Goal: Task Accomplishment & Management: Complete application form

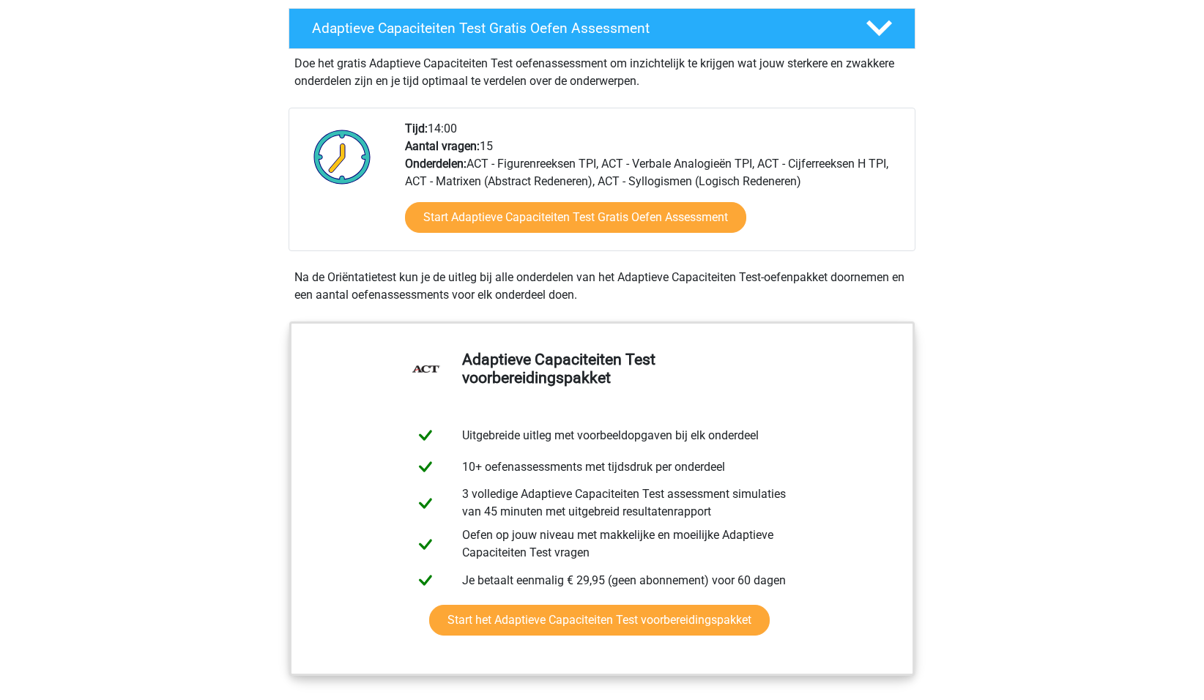
scroll to position [290, 0]
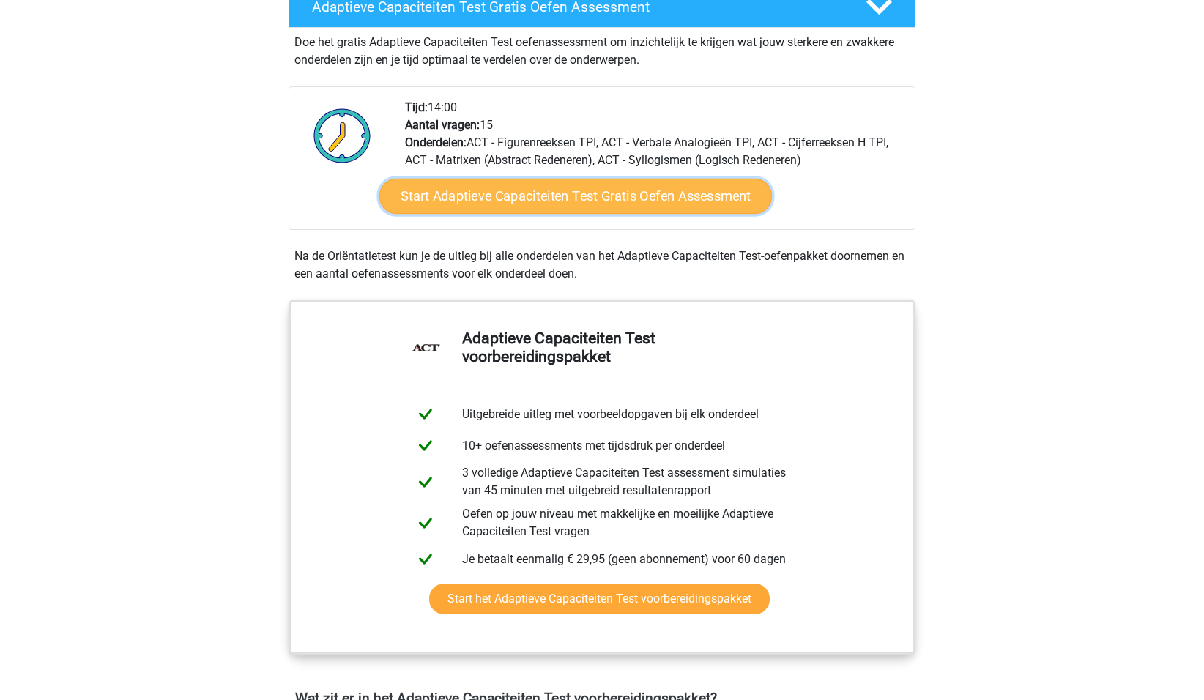
click at [467, 197] on link "Start Adaptieve Capaciteiten Test Gratis Oefen Assessment" at bounding box center [575, 196] width 392 height 35
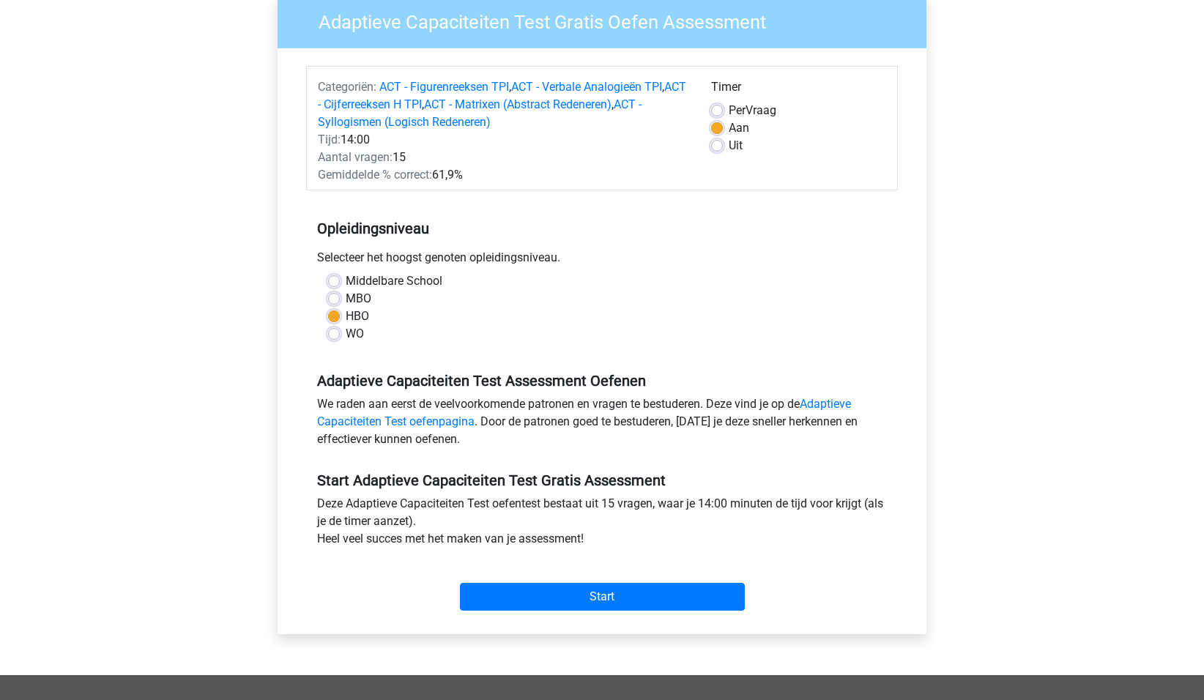
scroll to position [212, 0]
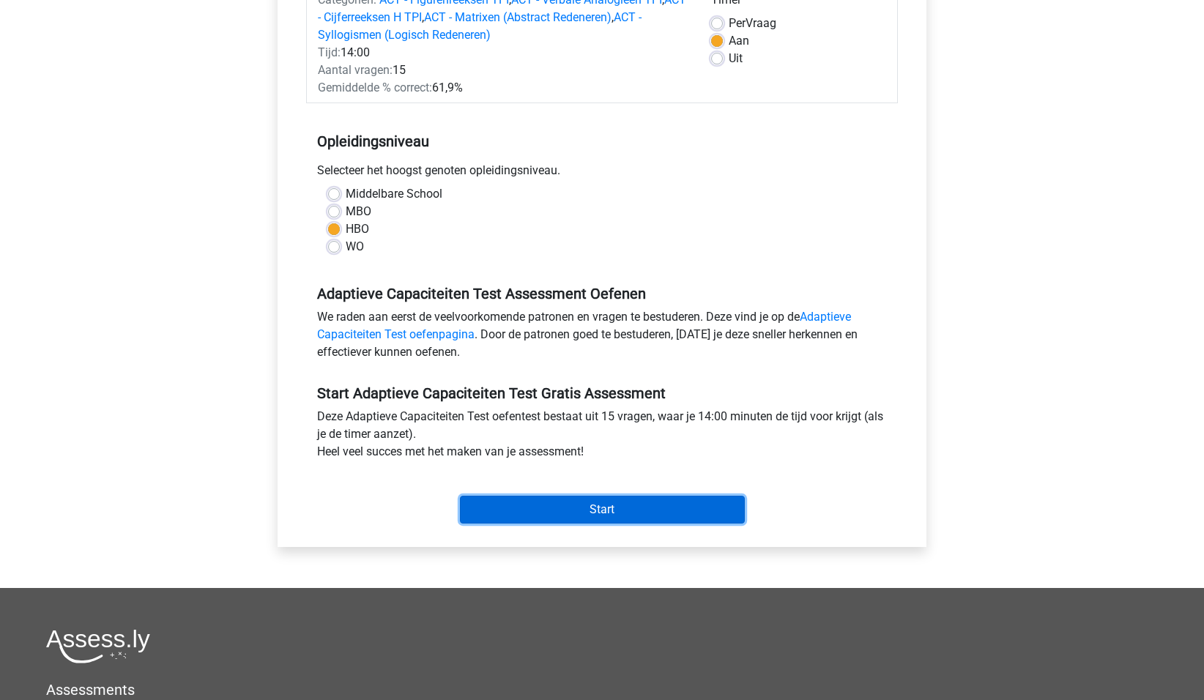
click at [631, 511] on input "Start" at bounding box center [602, 510] width 285 height 28
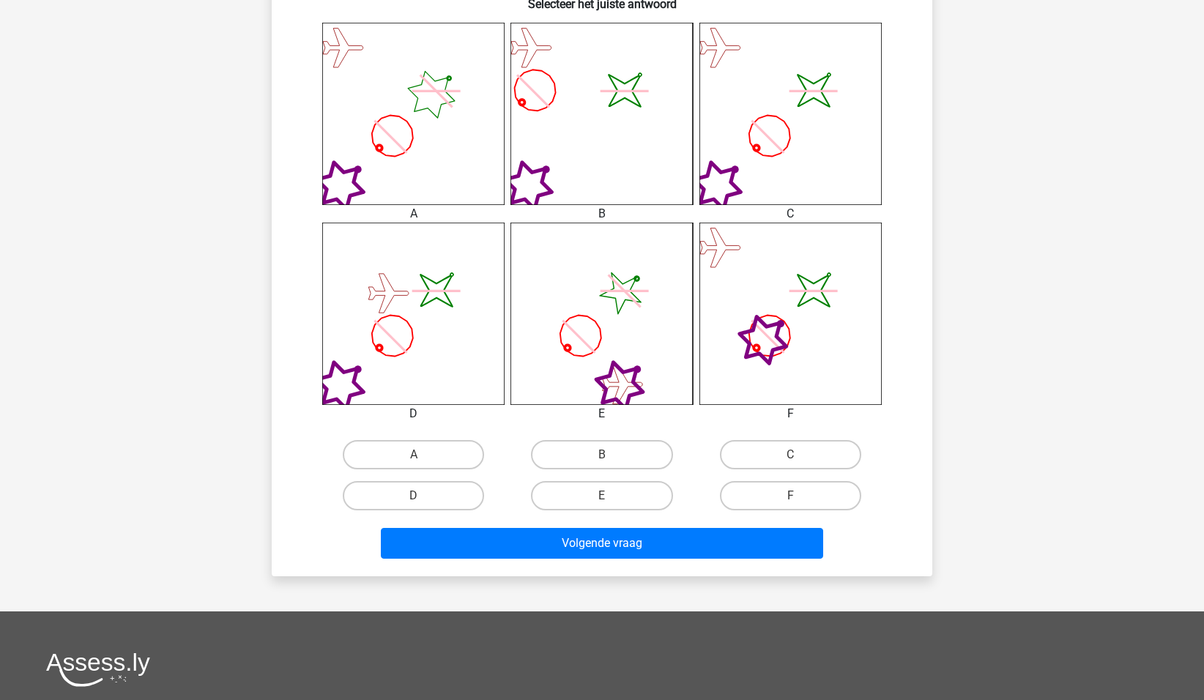
scroll to position [582, 0]
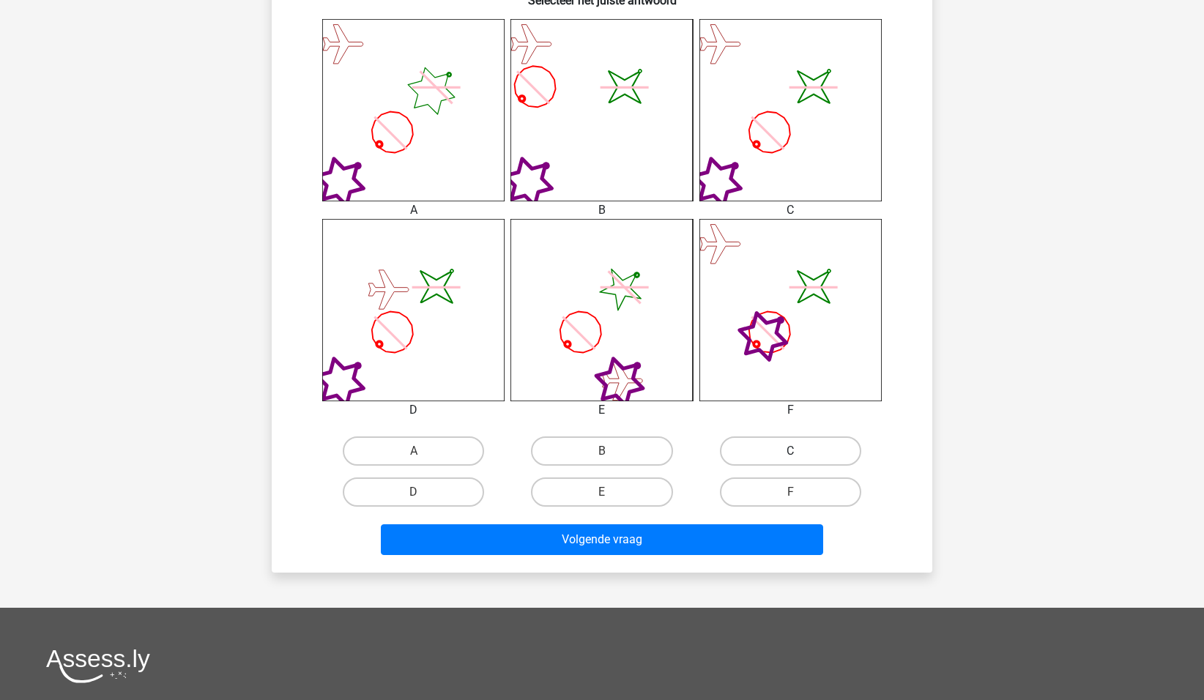
click at [784, 452] on label "C" at bounding box center [790, 450] width 141 height 29
click at [790, 452] on input "C" at bounding box center [795, 456] width 10 height 10
radio input "true"
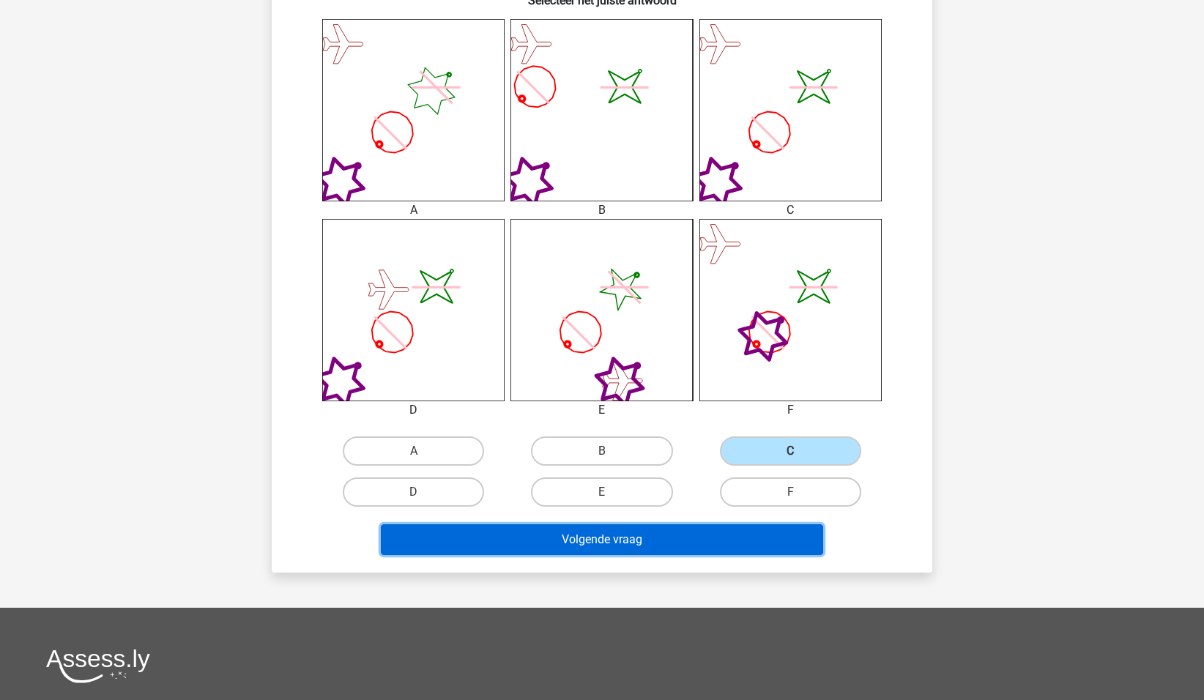
click at [665, 538] on button "Volgende vraag" at bounding box center [602, 539] width 443 height 31
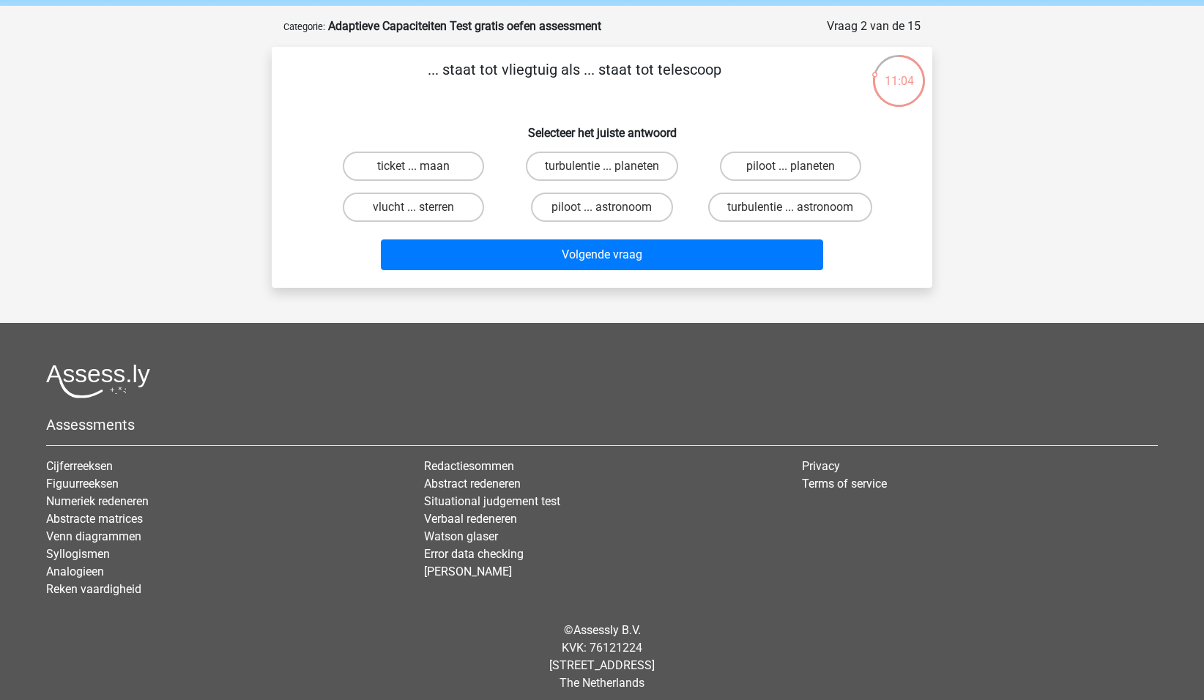
scroll to position [0, 0]
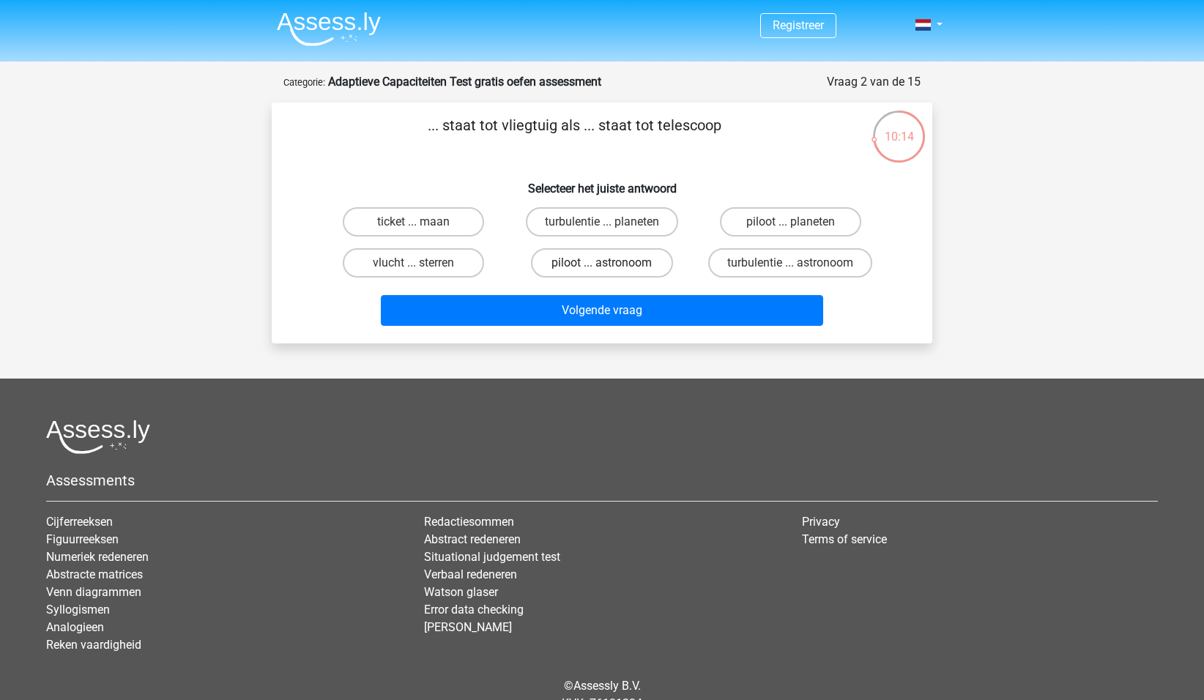
click at [575, 262] on label "piloot ... astronoom" at bounding box center [601, 262] width 141 height 29
click at [602, 263] on input "piloot ... astronoom" at bounding box center [607, 268] width 10 height 10
radio input "true"
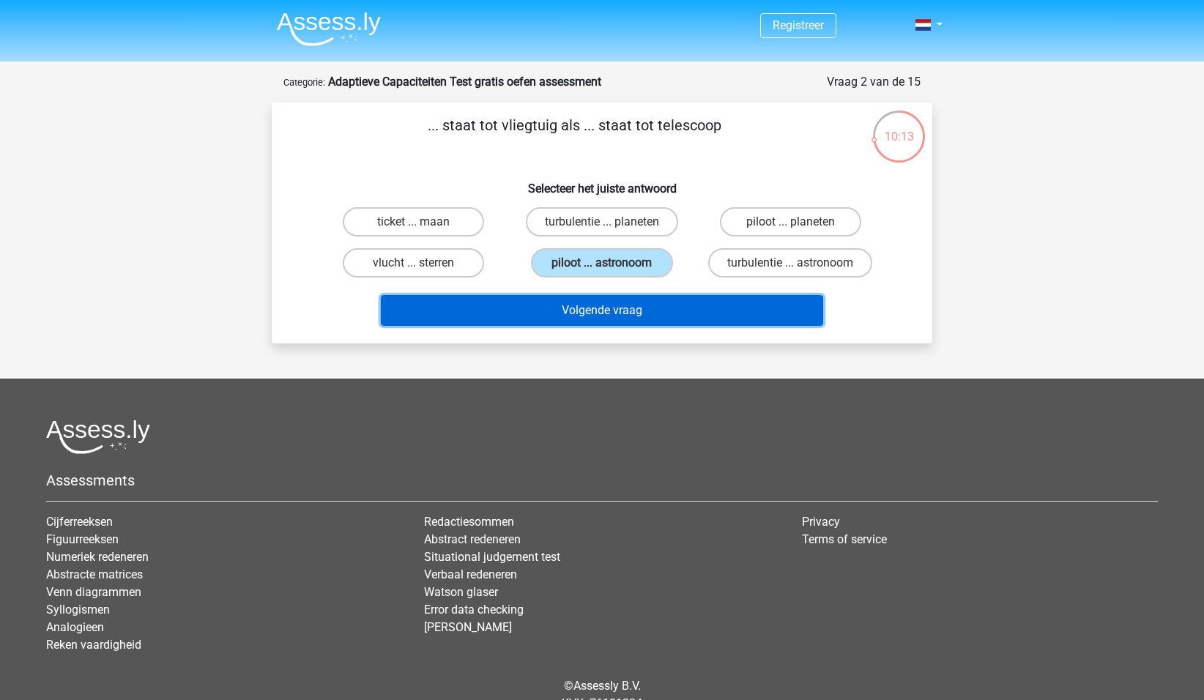
click at [573, 318] on button "Volgende vraag" at bounding box center [602, 310] width 443 height 31
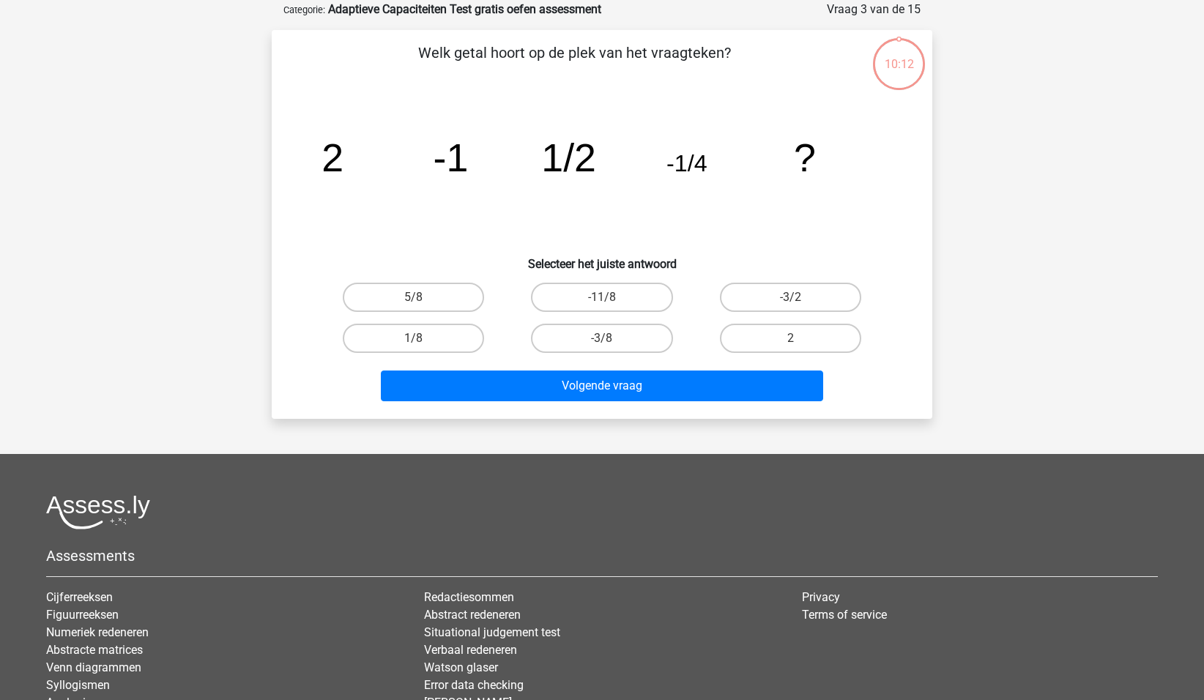
scroll to position [73, 0]
click at [462, 336] on label "1/8" at bounding box center [413, 337] width 141 height 29
click at [423, 338] on input "1/8" at bounding box center [419, 343] width 10 height 10
radio input "true"
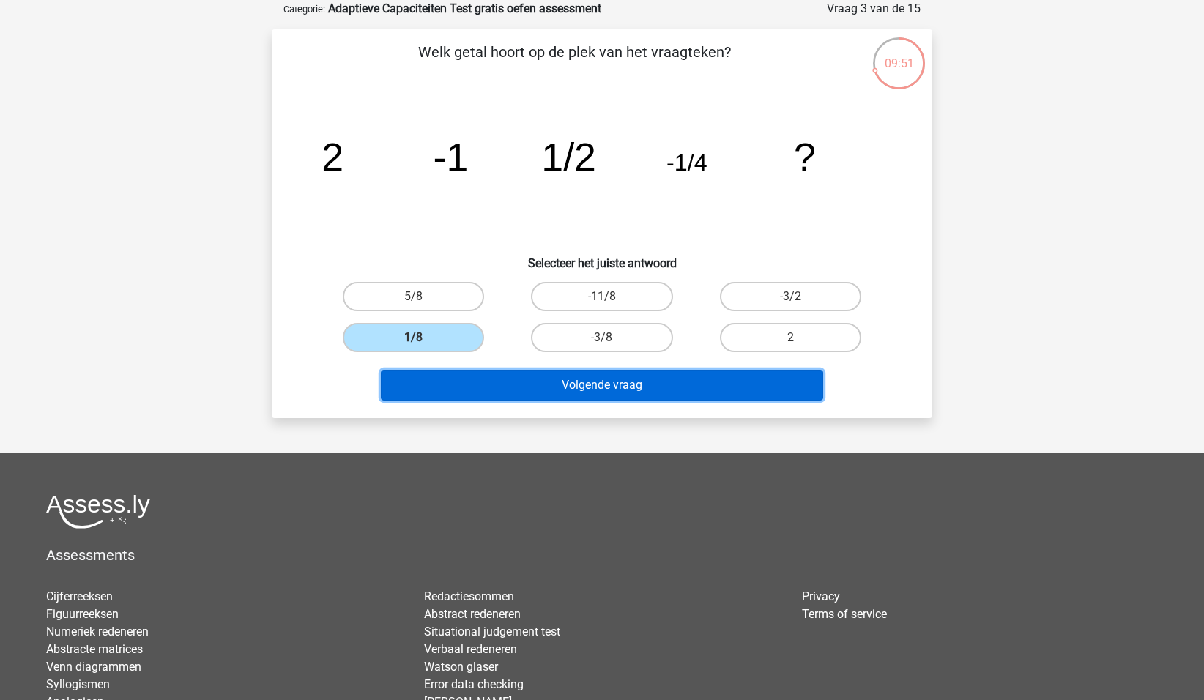
click at [598, 392] on button "Volgende vraag" at bounding box center [602, 385] width 443 height 31
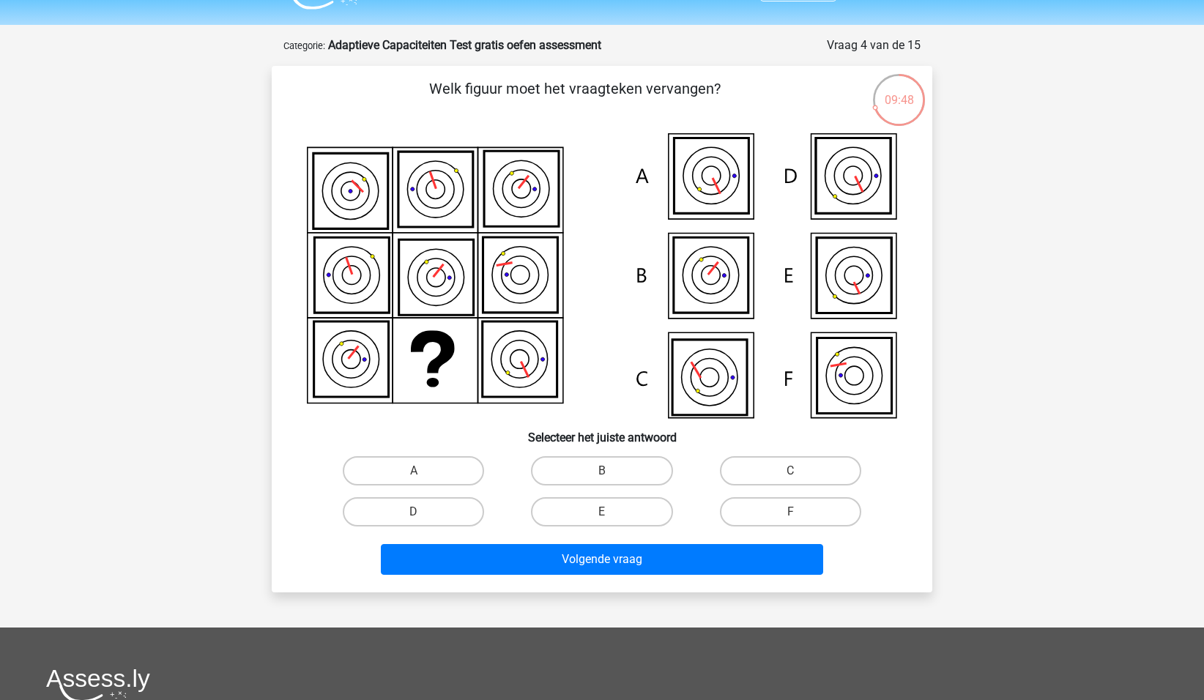
scroll to position [36, 0]
click at [447, 513] on label "D" at bounding box center [413, 512] width 141 height 29
click at [423, 513] on input "D" at bounding box center [419, 518] width 10 height 10
radio input "true"
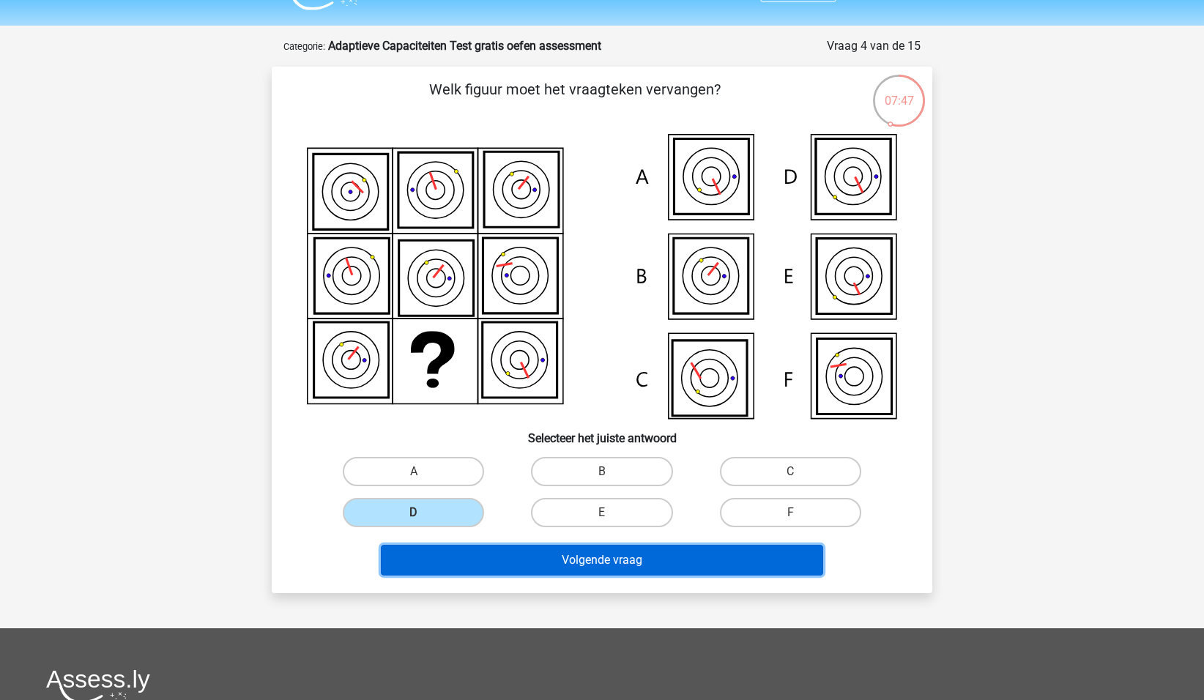
click at [599, 560] on button "Volgende vraag" at bounding box center [602, 560] width 443 height 31
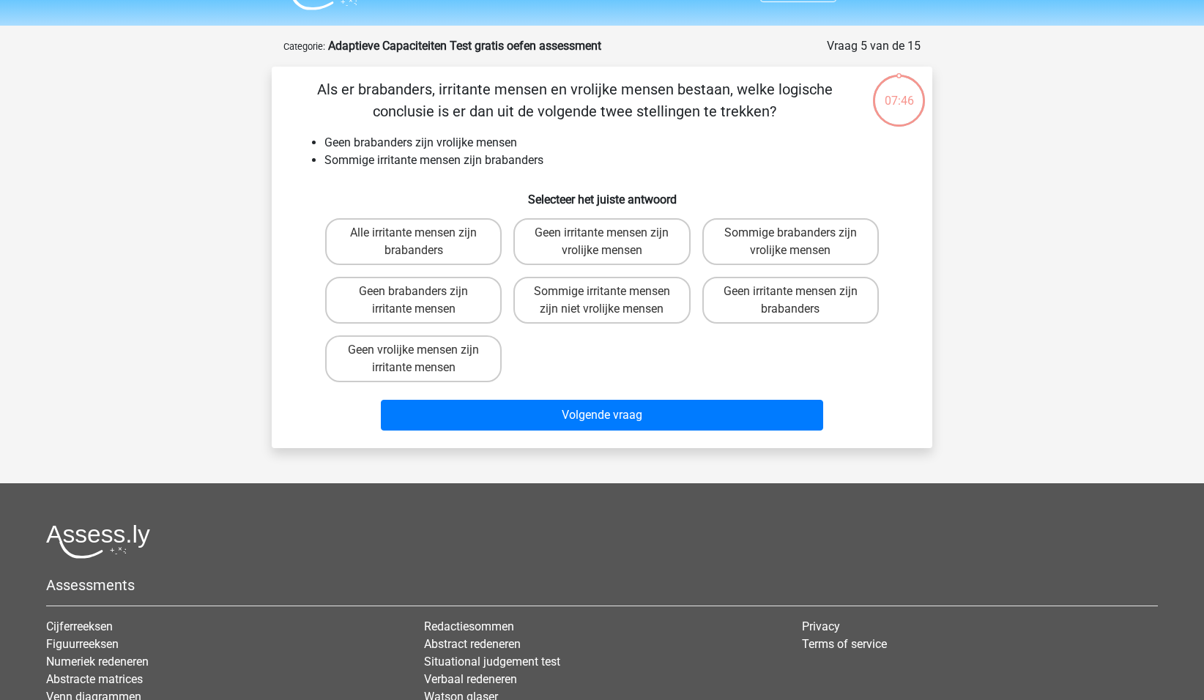
scroll to position [73, 0]
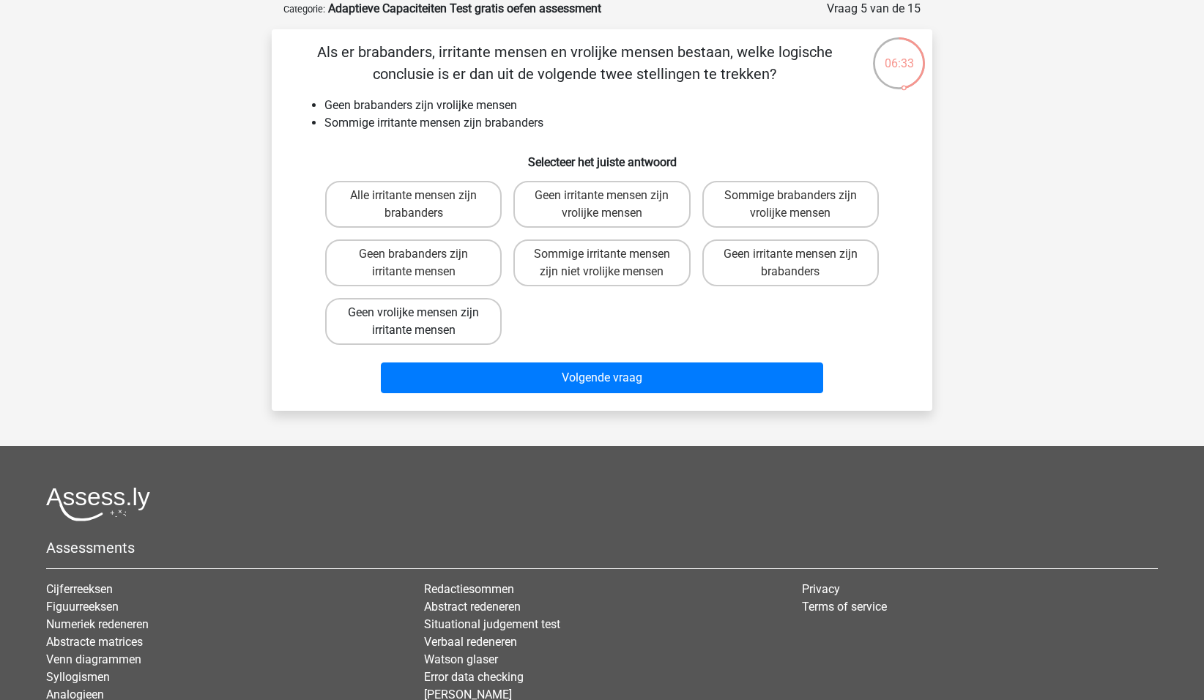
click at [434, 332] on label "Geen vrolijke mensen zijn irritante mensen" at bounding box center [413, 321] width 176 height 47
click at [423, 322] on input "Geen vrolijke mensen zijn irritante mensen" at bounding box center [419, 318] width 10 height 10
radio input "true"
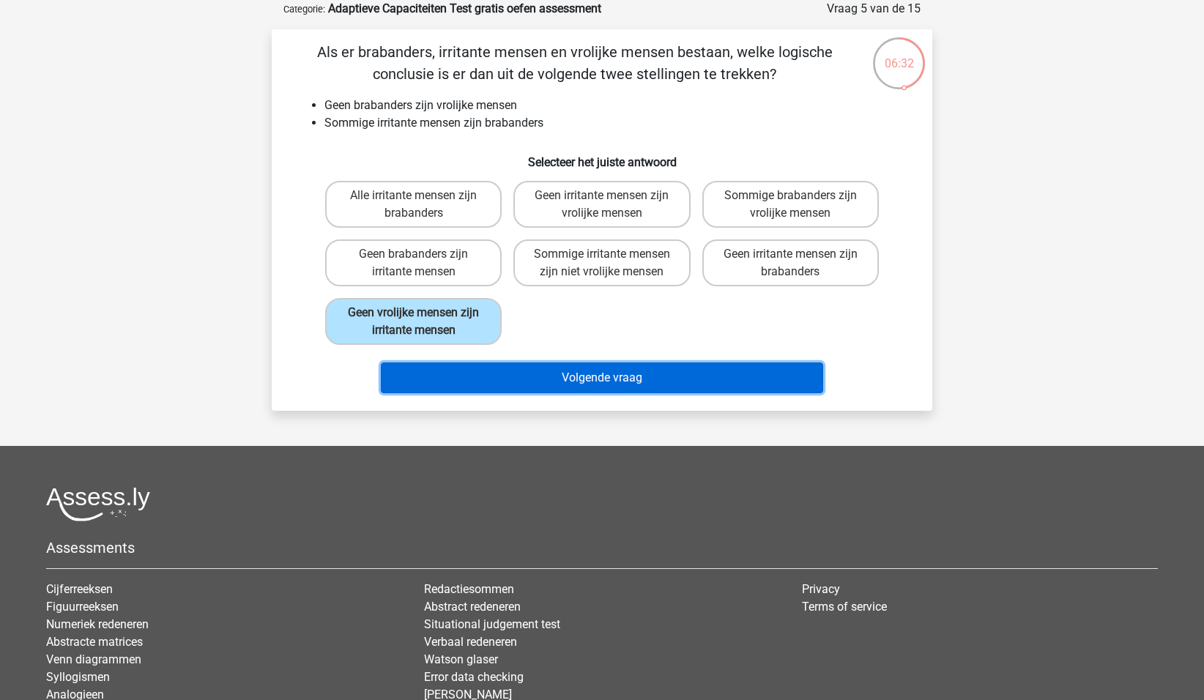
click at [587, 379] on button "Volgende vraag" at bounding box center [602, 377] width 443 height 31
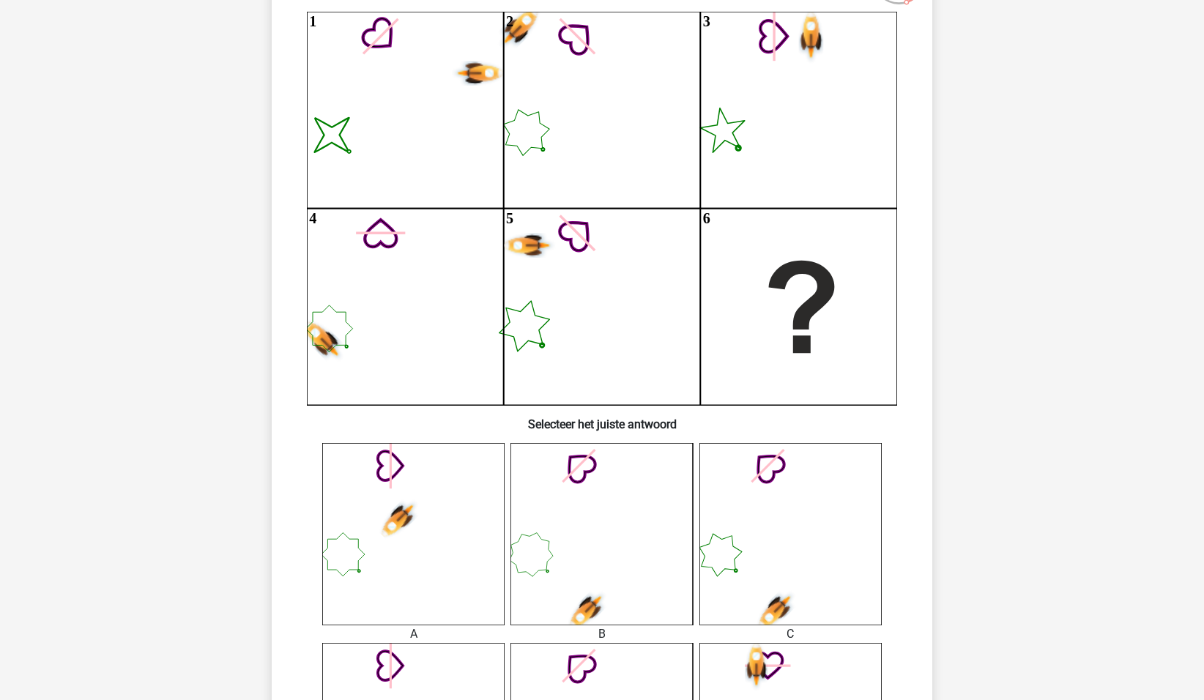
scroll to position [177, 0]
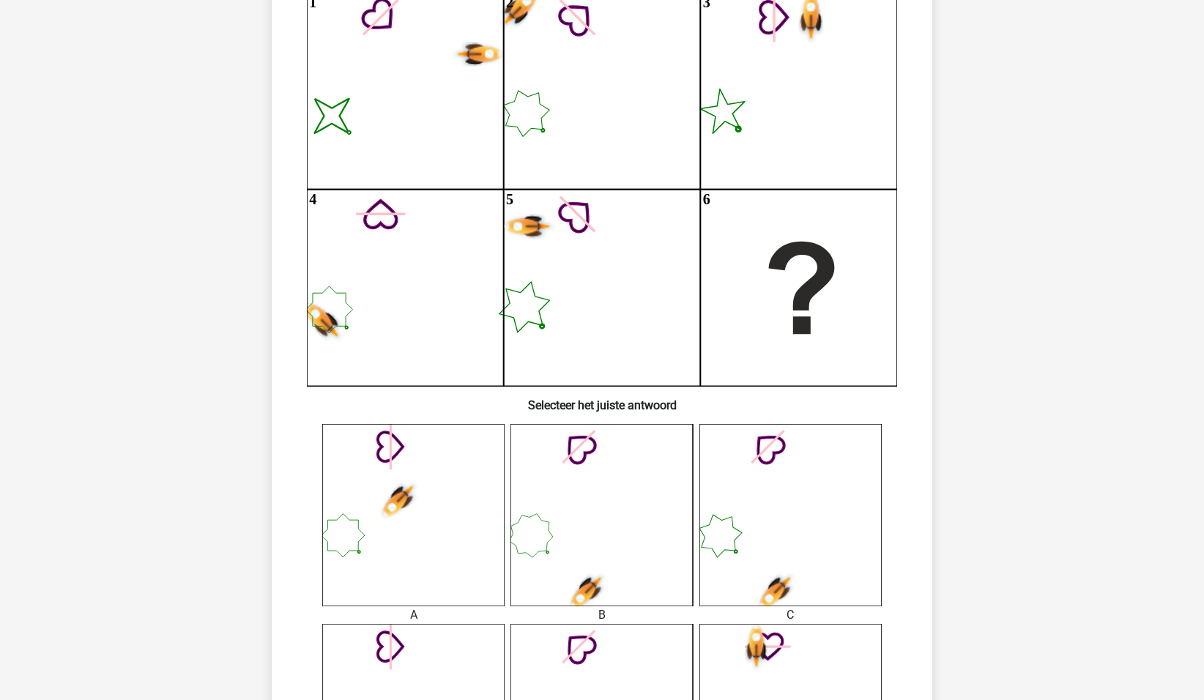
click at [340, 455] on icon at bounding box center [413, 515] width 182 height 182
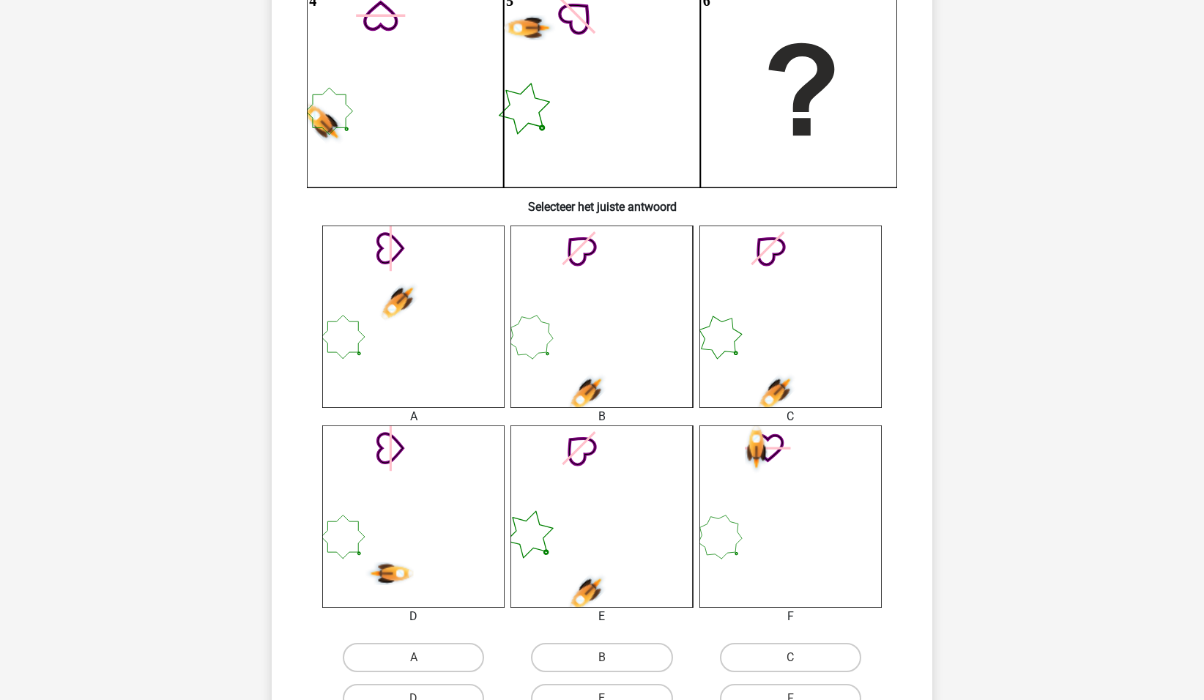
scroll to position [541, 0]
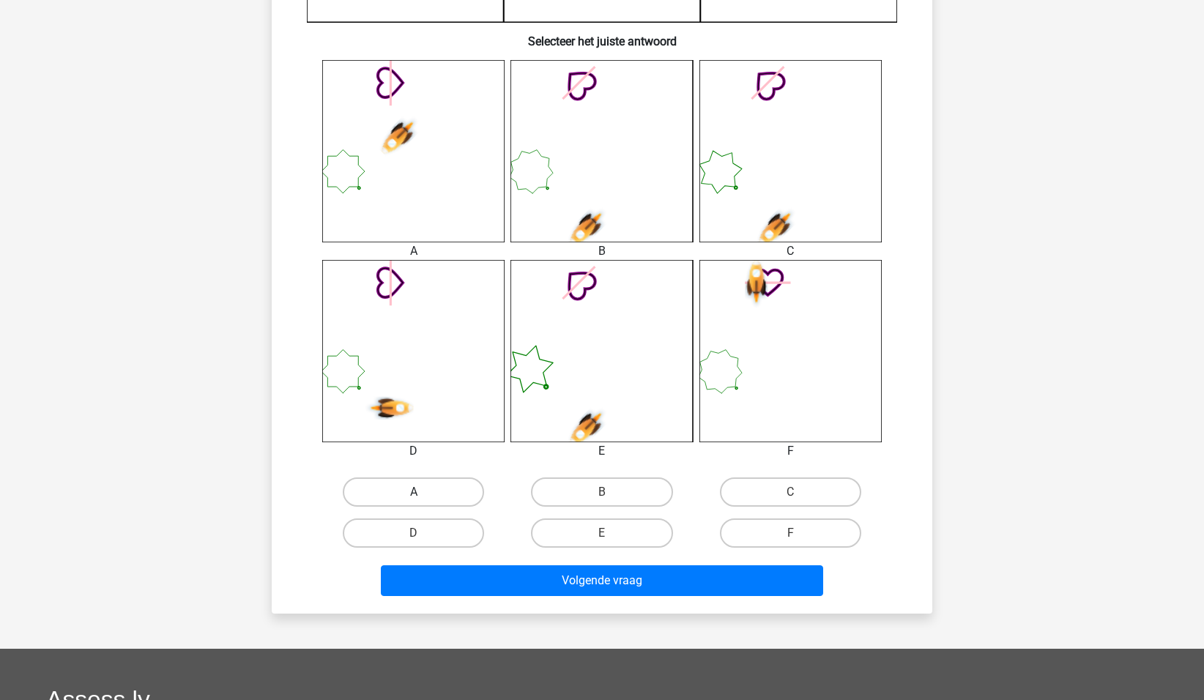
click at [431, 494] on label "A" at bounding box center [413, 491] width 141 height 29
click at [423, 494] on input "A" at bounding box center [419, 497] width 10 height 10
radio input "true"
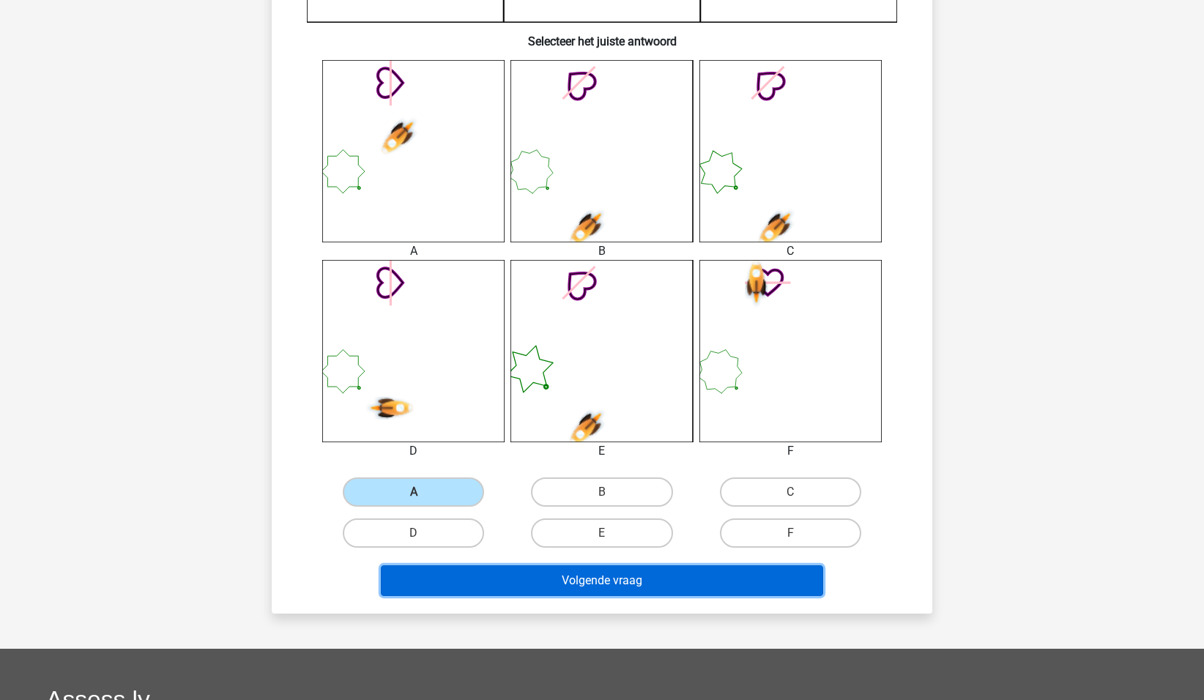
click at [567, 585] on button "Volgende vraag" at bounding box center [602, 580] width 443 height 31
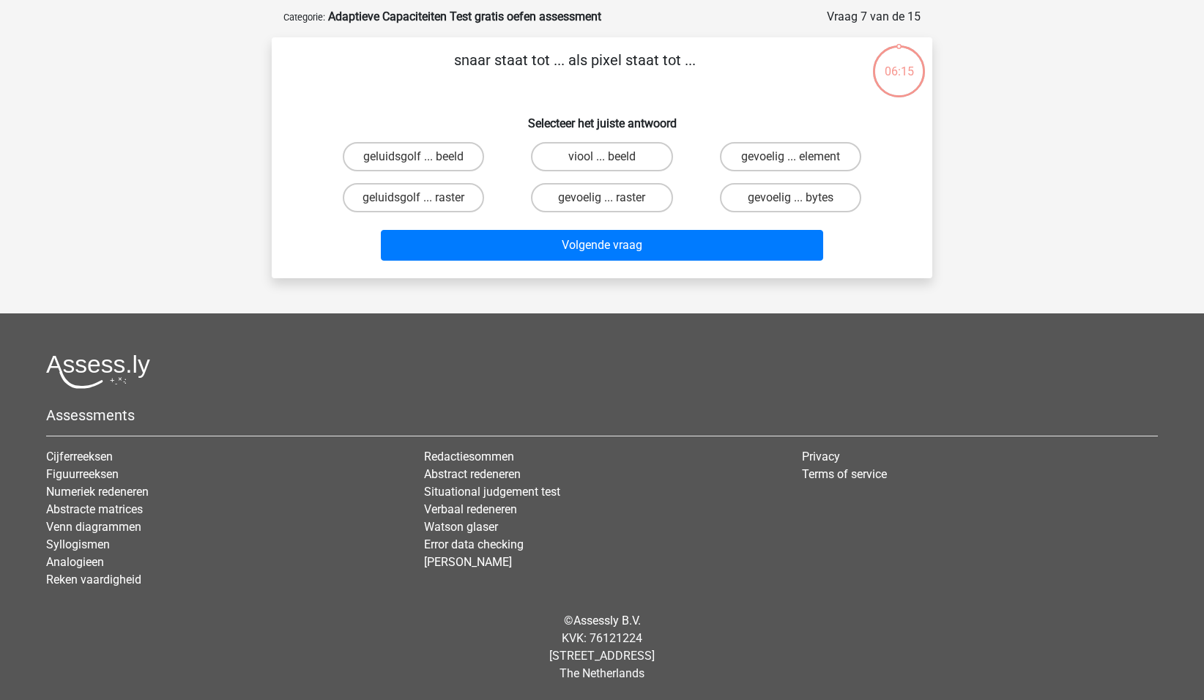
scroll to position [65, 0]
click at [582, 154] on label "viool ... beeld" at bounding box center [601, 156] width 141 height 29
click at [602, 157] on input "viool ... beeld" at bounding box center [607, 162] width 10 height 10
radio input "true"
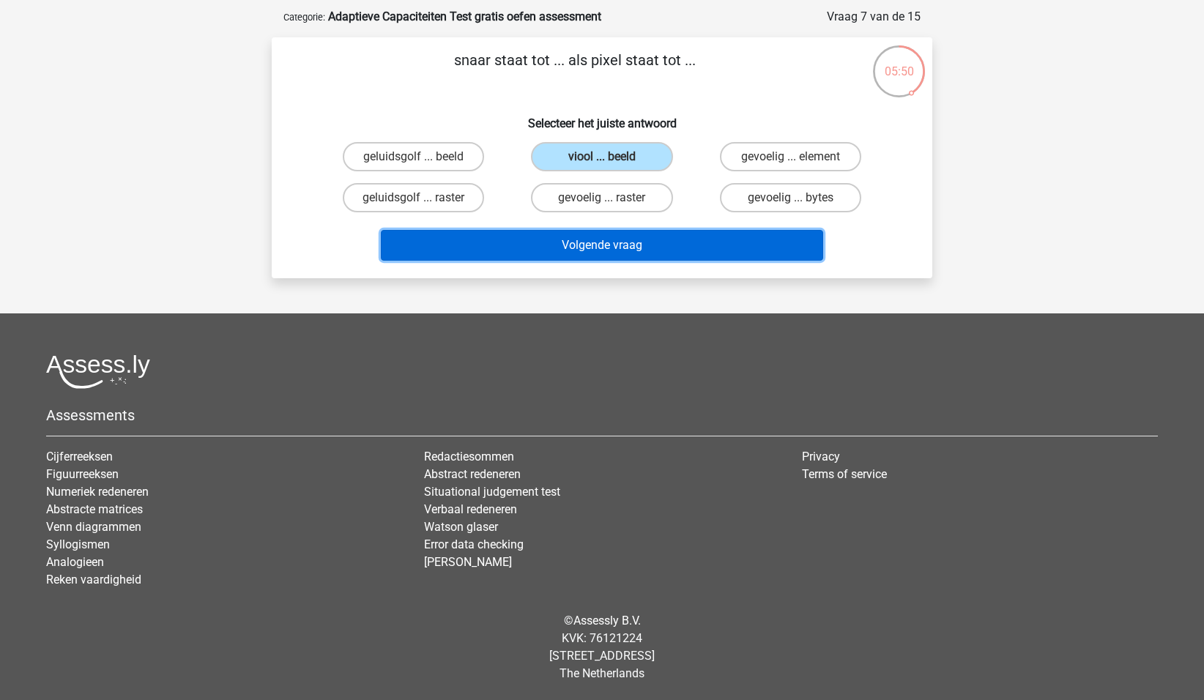
click at [588, 246] on button "Volgende vraag" at bounding box center [602, 245] width 443 height 31
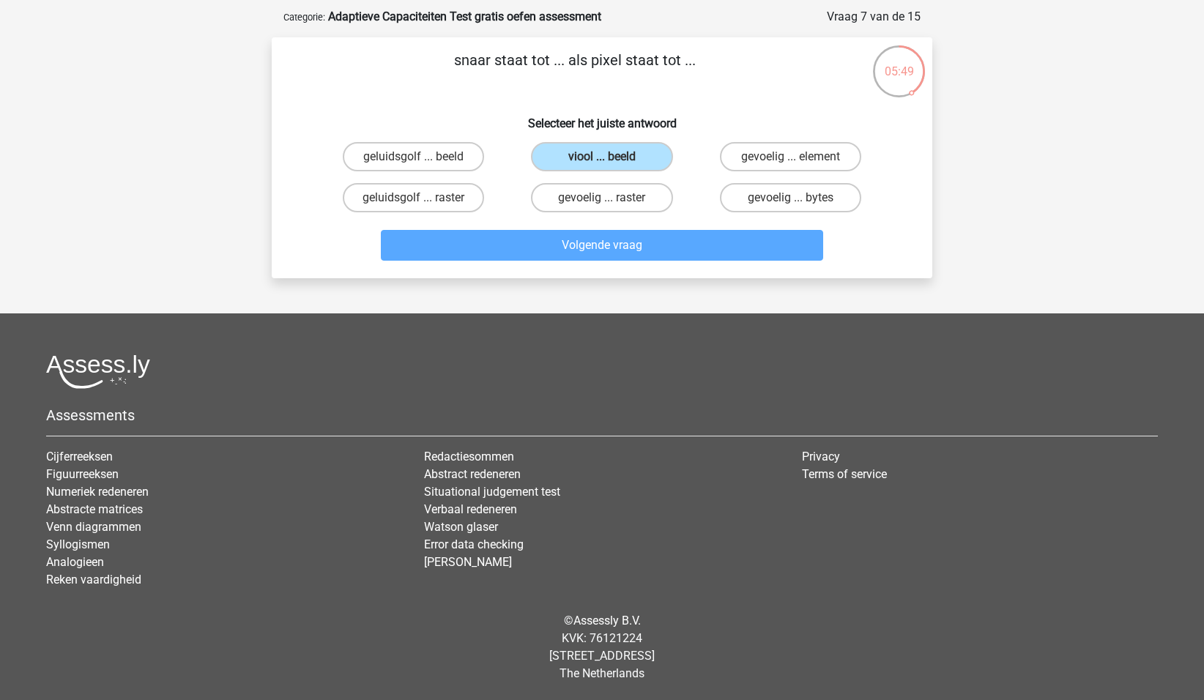
scroll to position [73, 0]
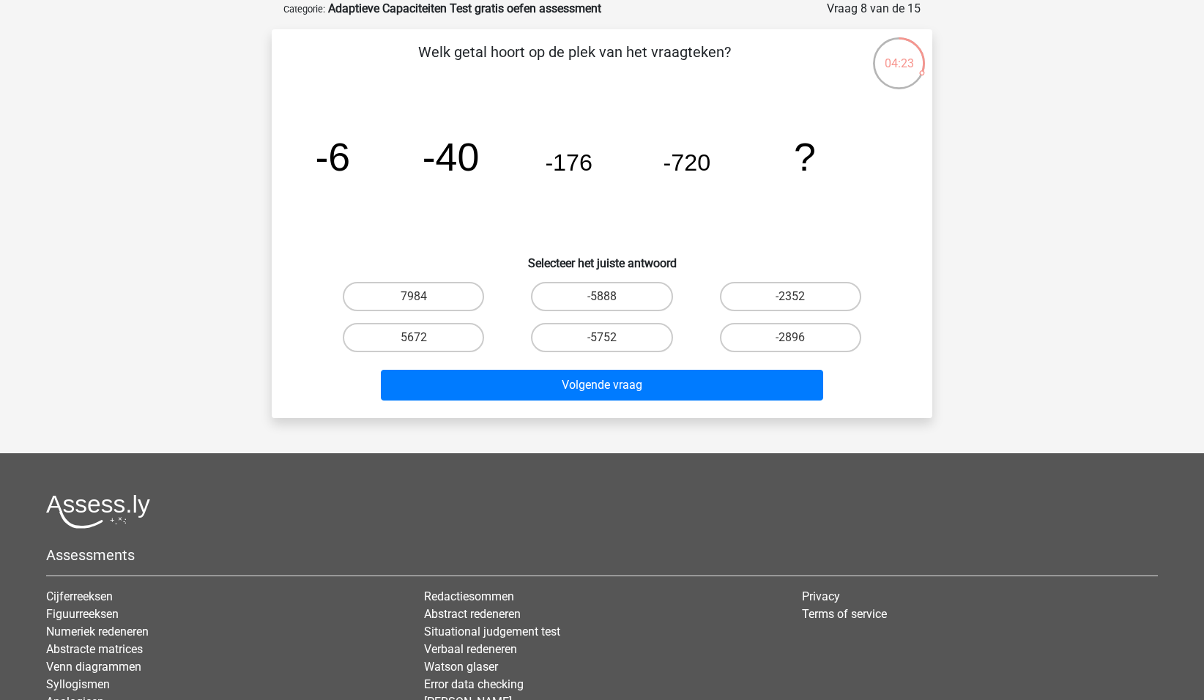
click at [605, 340] on input "-5752" at bounding box center [607, 343] width 10 height 10
radio input "true"
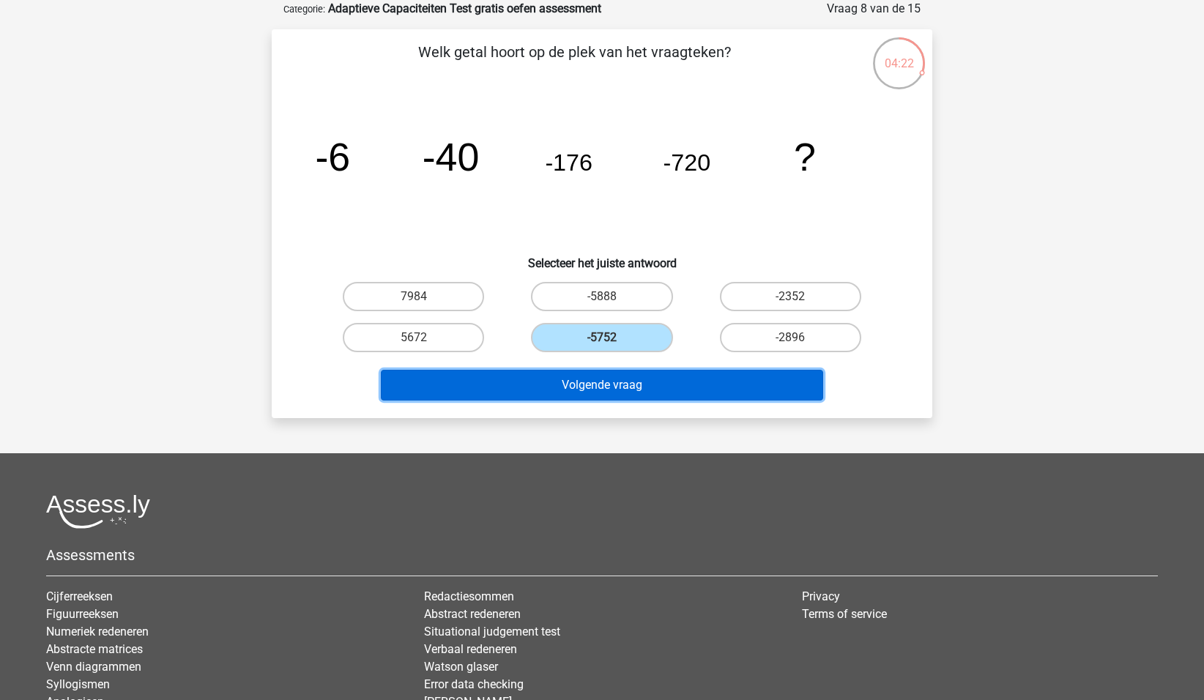
click at [571, 396] on button "Volgende vraag" at bounding box center [602, 385] width 443 height 31
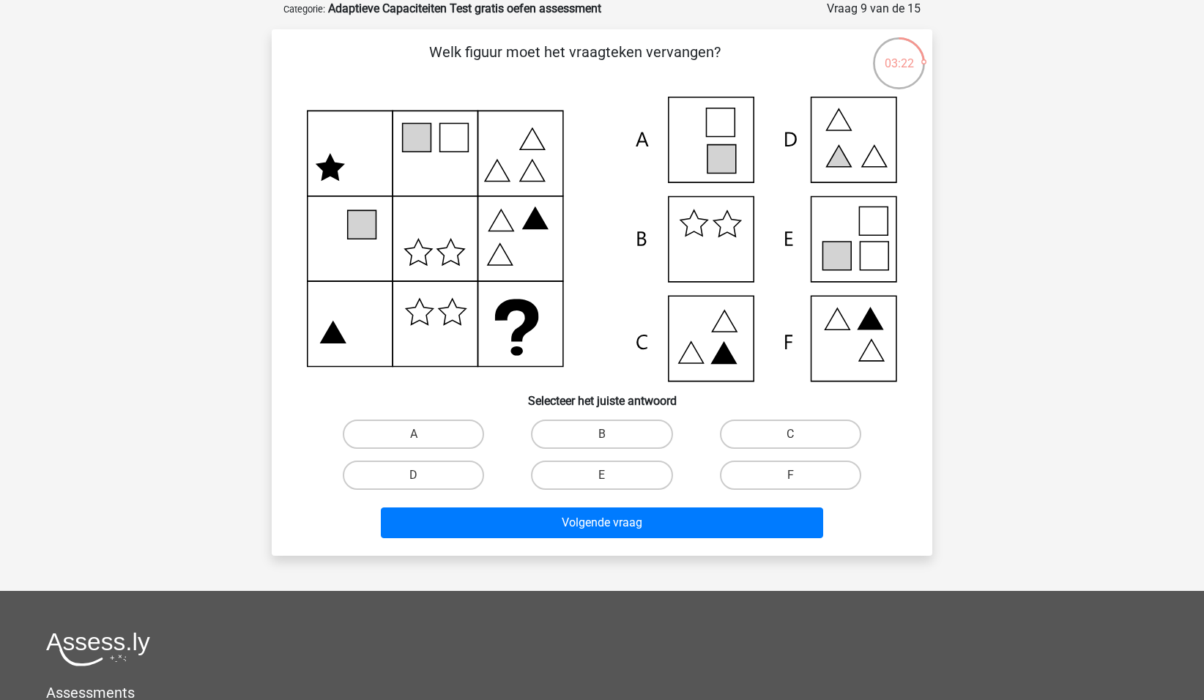
click at [845, 144] on icon at bounding box center [602, 239] width 590 height 285
click at [458, 469] on label "D" at bounding box center [413, 475] width 141 height 29
click at [423, 475] on input "D" at bounding box center [419, 480] width 10 height 10
radio input "true"
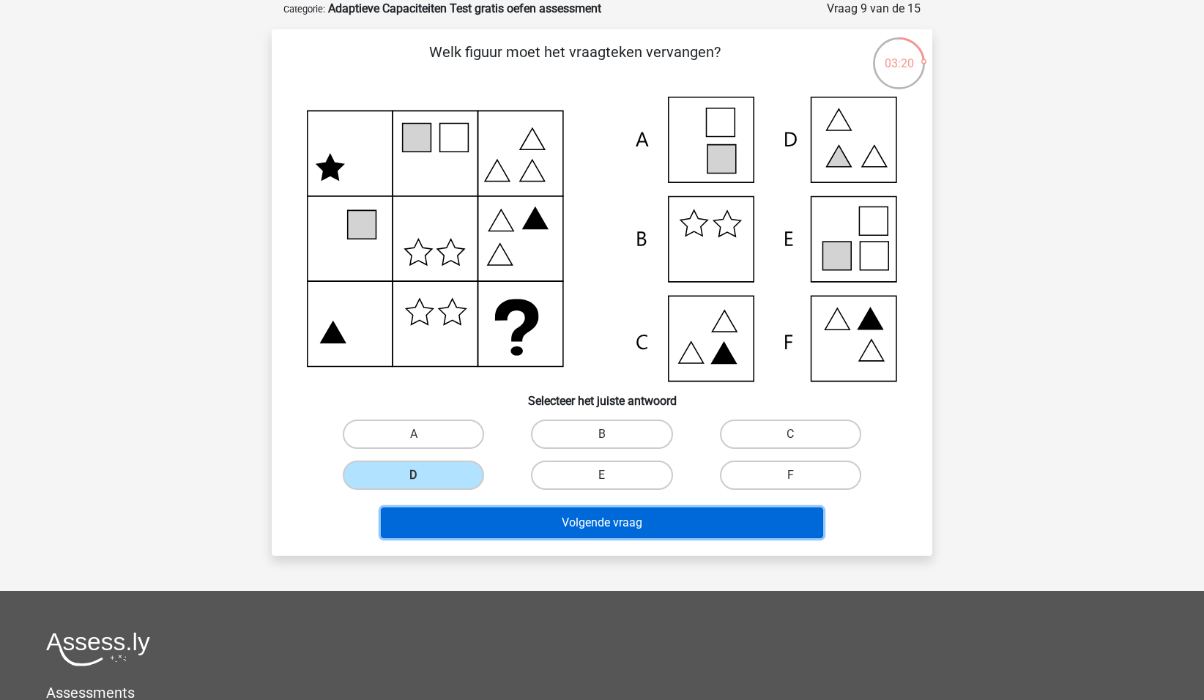
click at [629, 524] on button "Volgende vraag" at bounding box center [602, 522] width 443 height 31
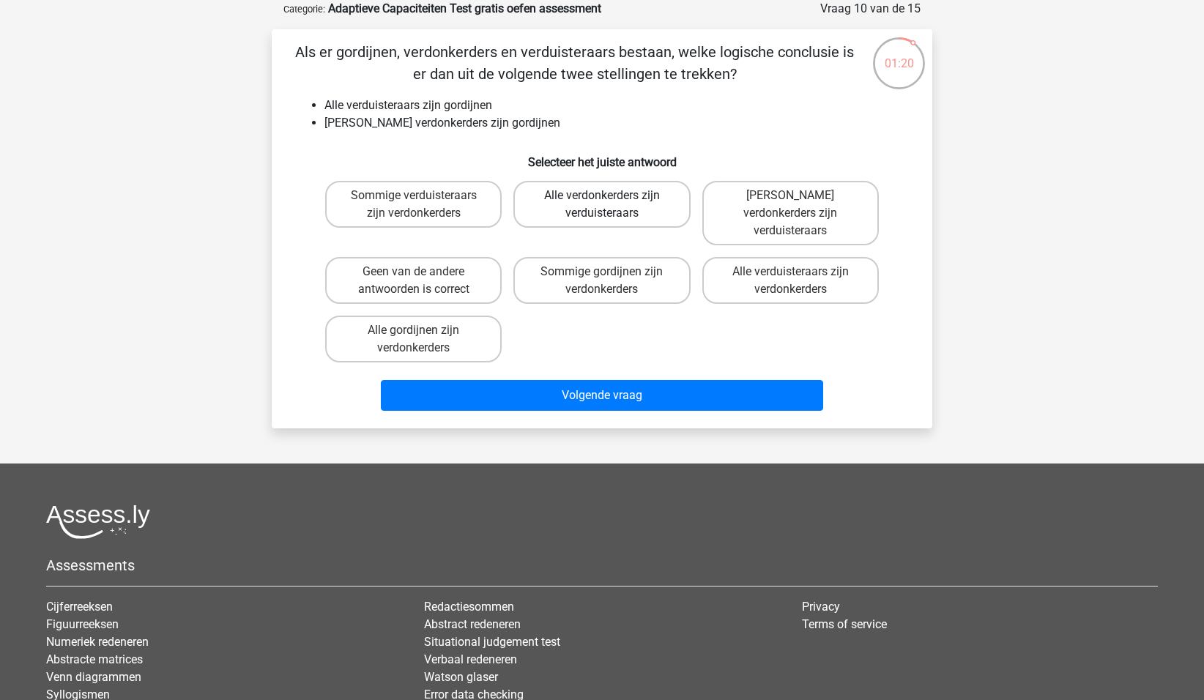
click at [568, 200] on label "Alle verdonkerders zijn verduisteraars" at bounding box center [601, 204] width 176 height 47
click at [602, 200] on input "Alle verdonkerders zijn verduisteraars" at bounding box center [607, 200] width 10 height 10
radio input "true"
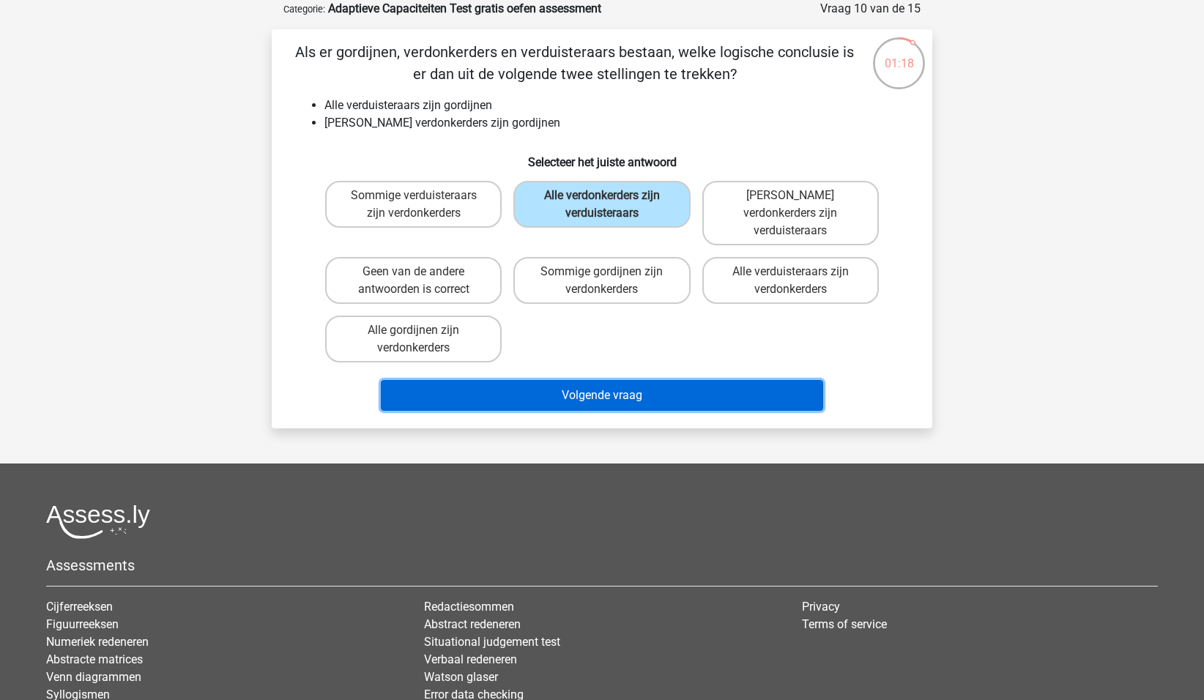
click at [581, 380] on button "Volgende vraag" at bounding box center [602, 395] width 443 height 31
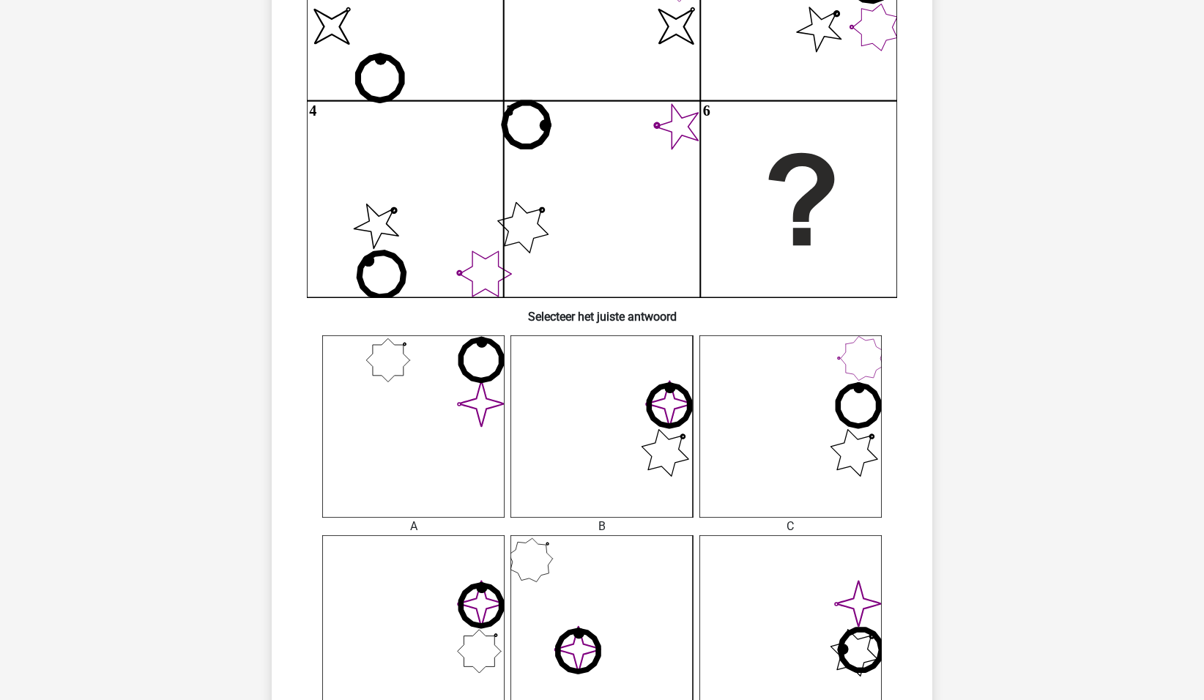
scroll to position [198, 0]
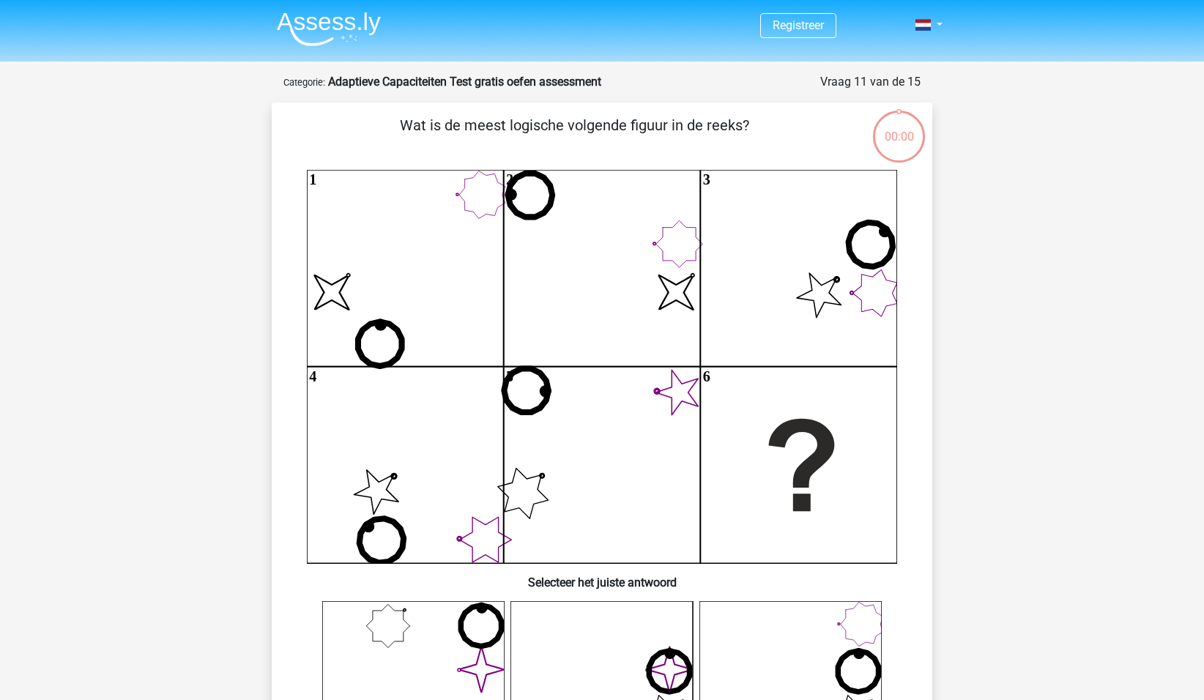
scroll to position [198, 0]
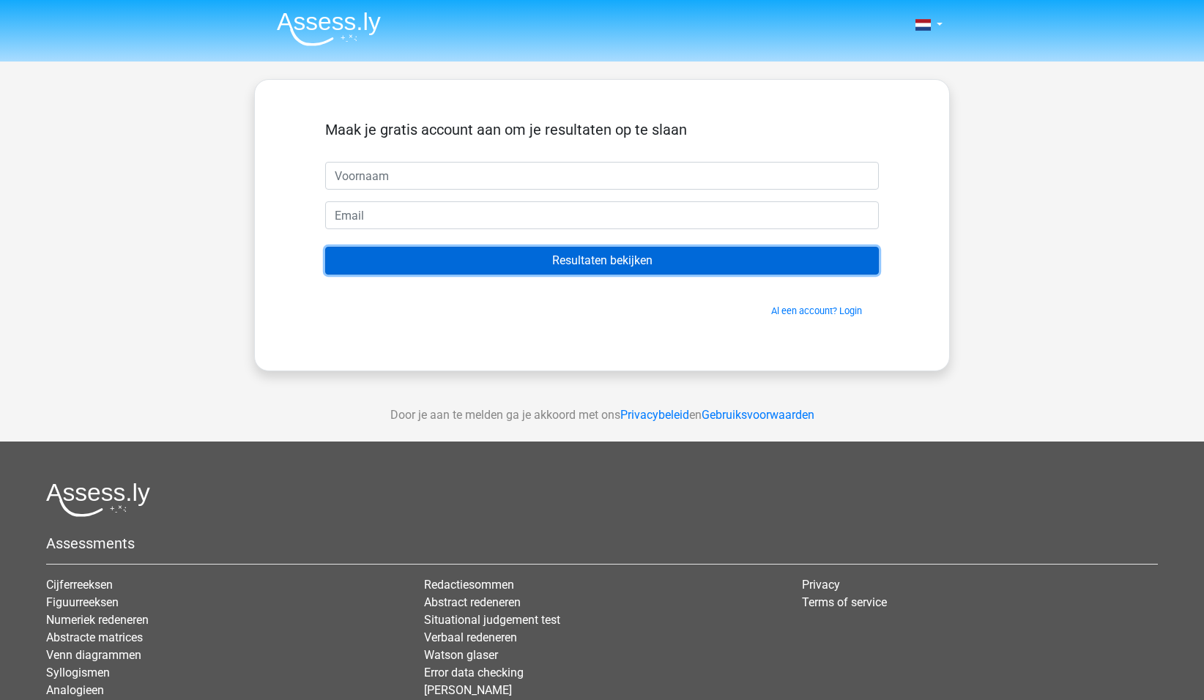
click at [586, 264] on input "Resultaten bekijken" at bounding box center [602, 261] width 554 height 28
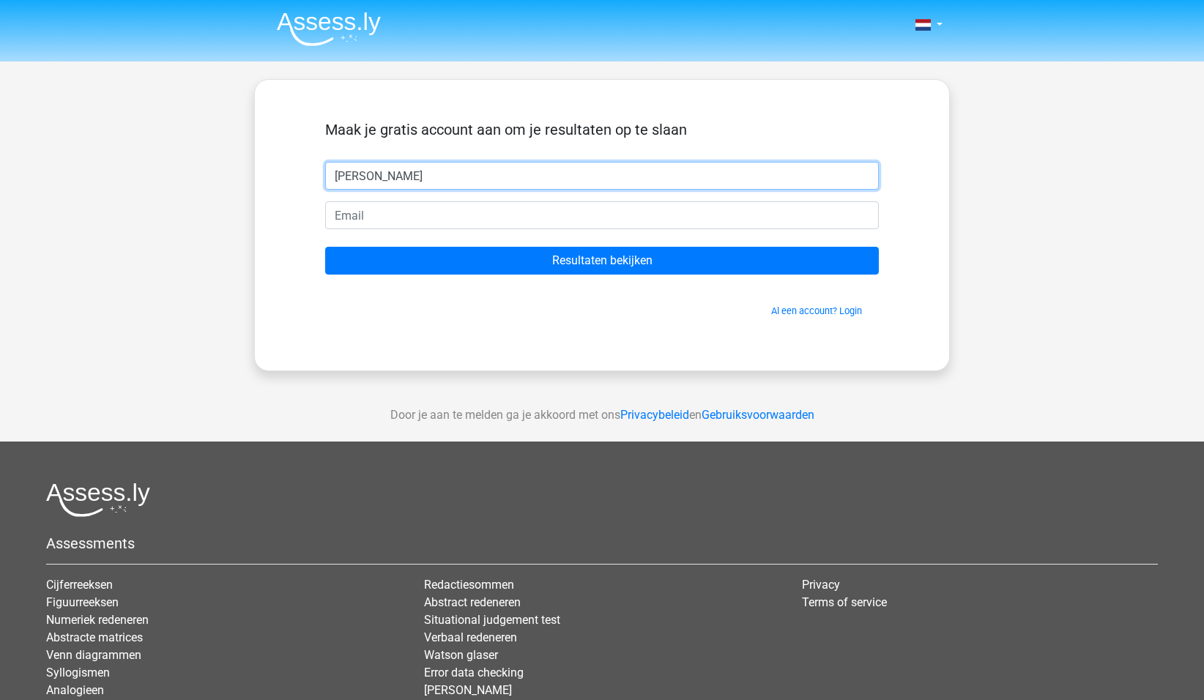
type input "[PERSON_NAME]"
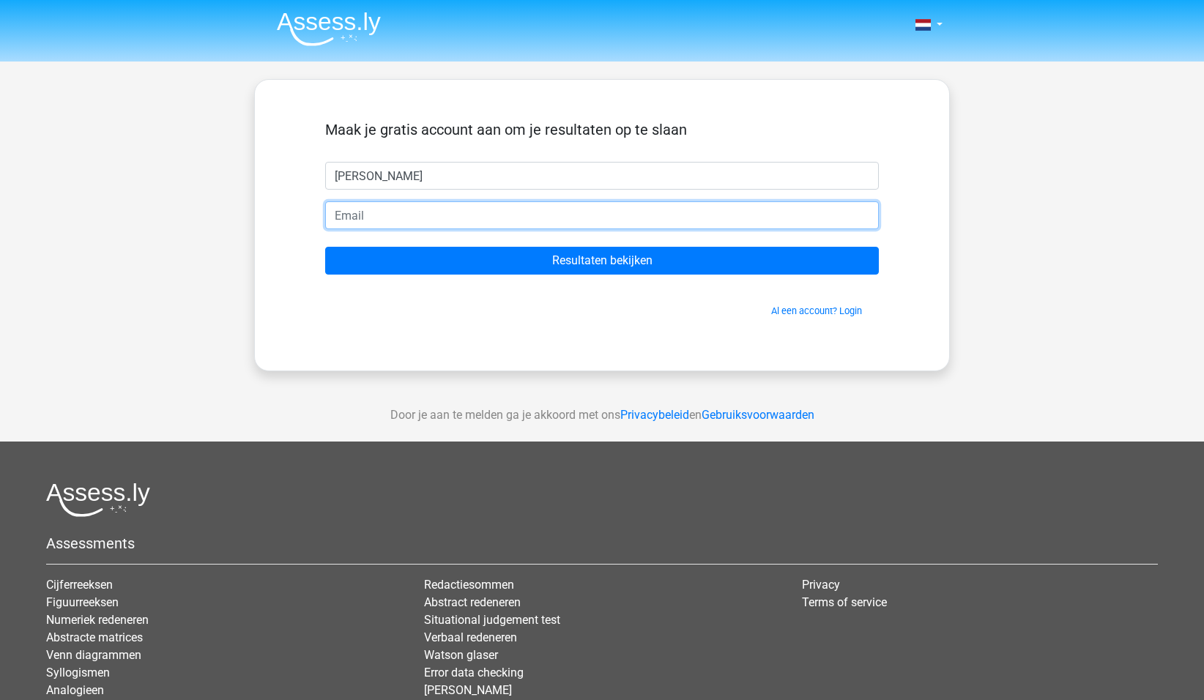
click at [342, 213] on input "email" at bounding box center [602, 215] width 554 height 28
type input "T.Langendijk@BrandweerFlevoland.nl"
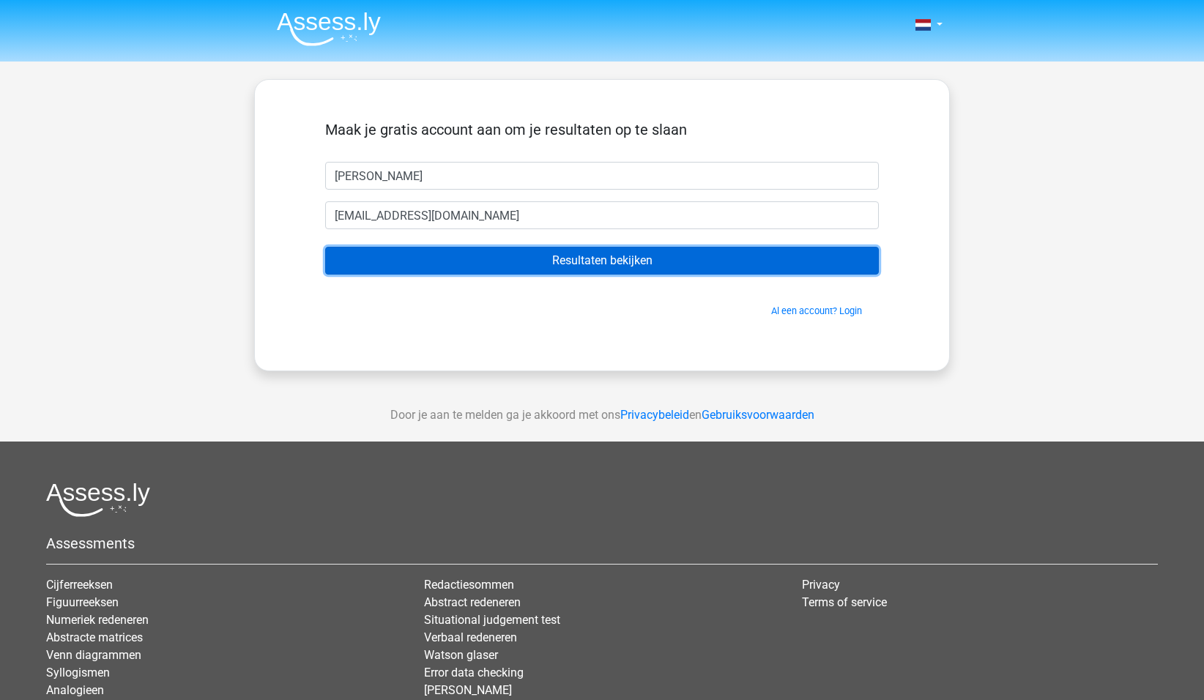
click at [570, 256] on input "Resultaten bekijken" at bounding box center [602, 261] width 554 height 28
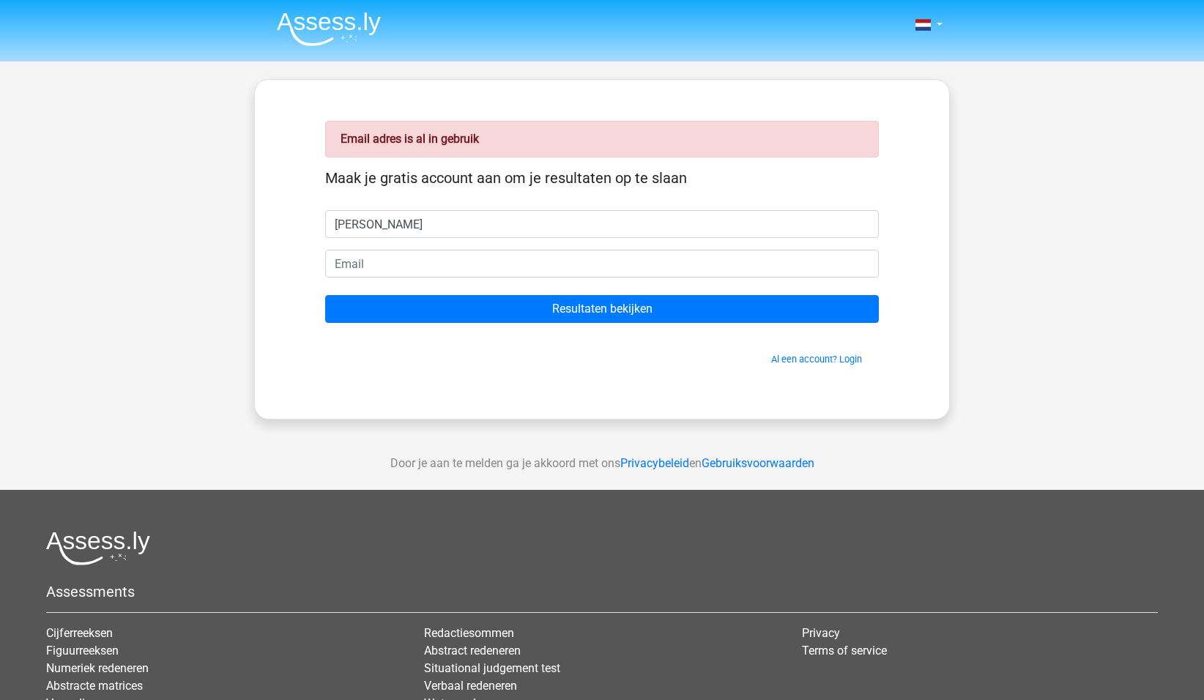
type input "[PERSON_NAME]"
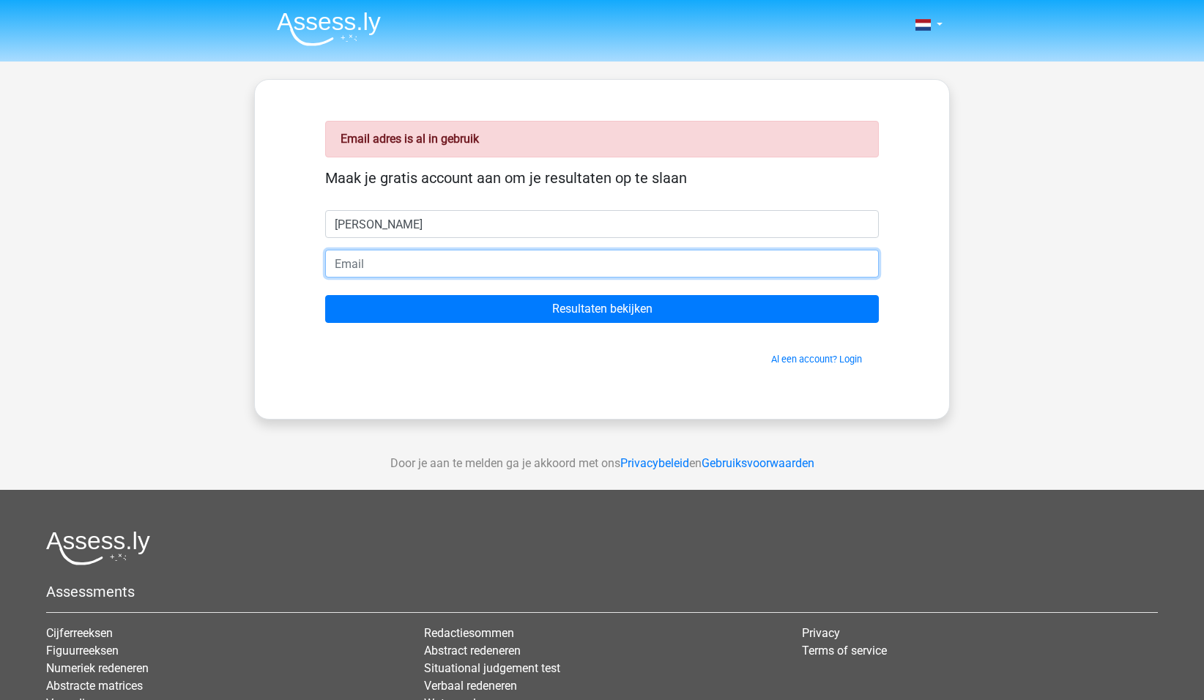
click at [343, 269] on input "email" at bounding box center [602, 264] width 554 height 28
type input "T.Langendijk@BrandweerFlevoland.nl"
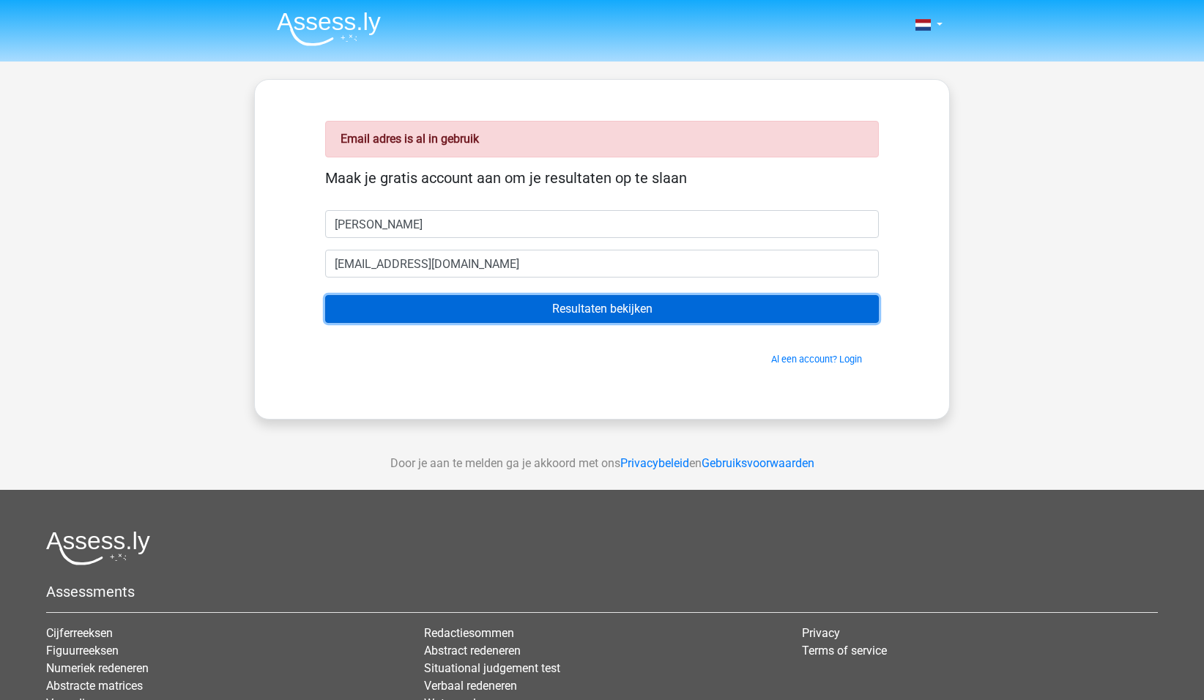
click at [480, 313] on input "Resultaten bekijken" at bounding box center [602, 309] width 554 height 28
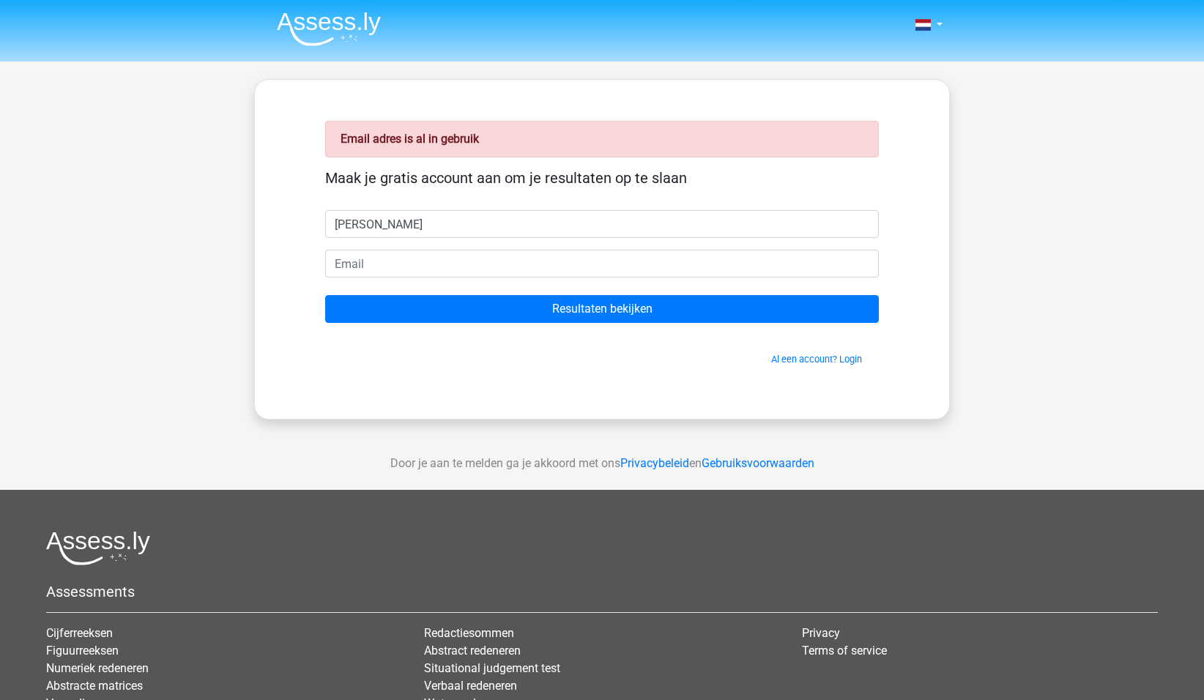
type input "[PERSON_NAME]"
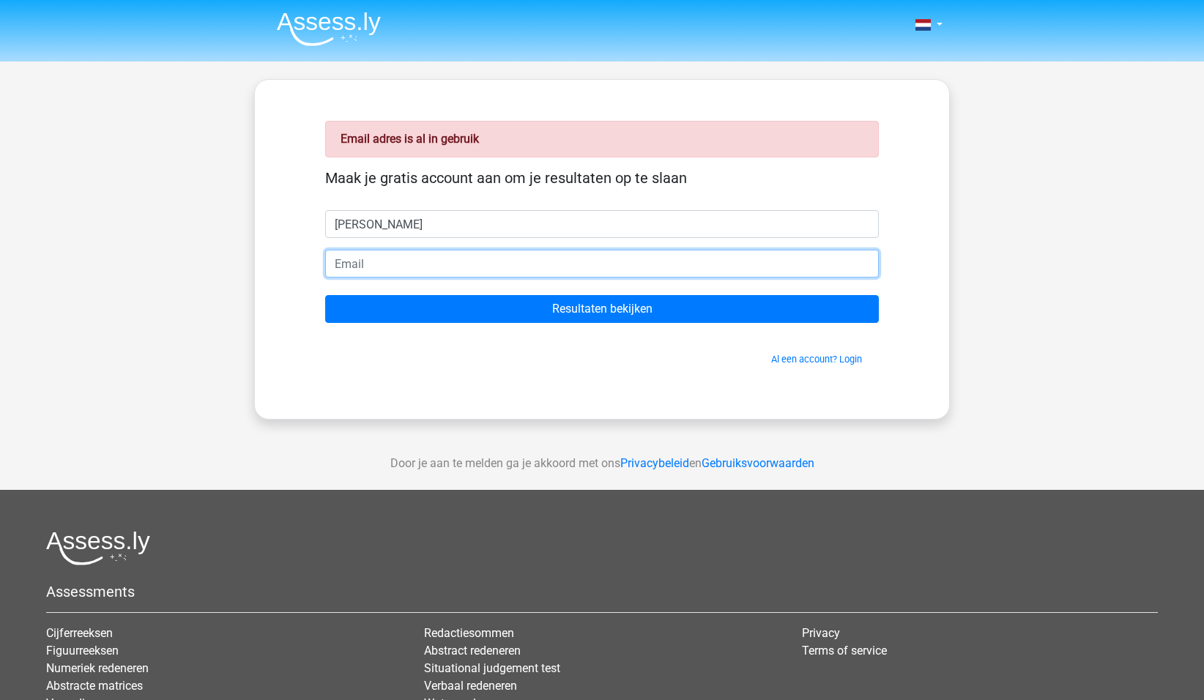
click at [362, 267] on input "email" at bounding box center [602, 264] width 554 height 28
type input "[EMAIL_ADDRESS][DOMAIN_NAME]"
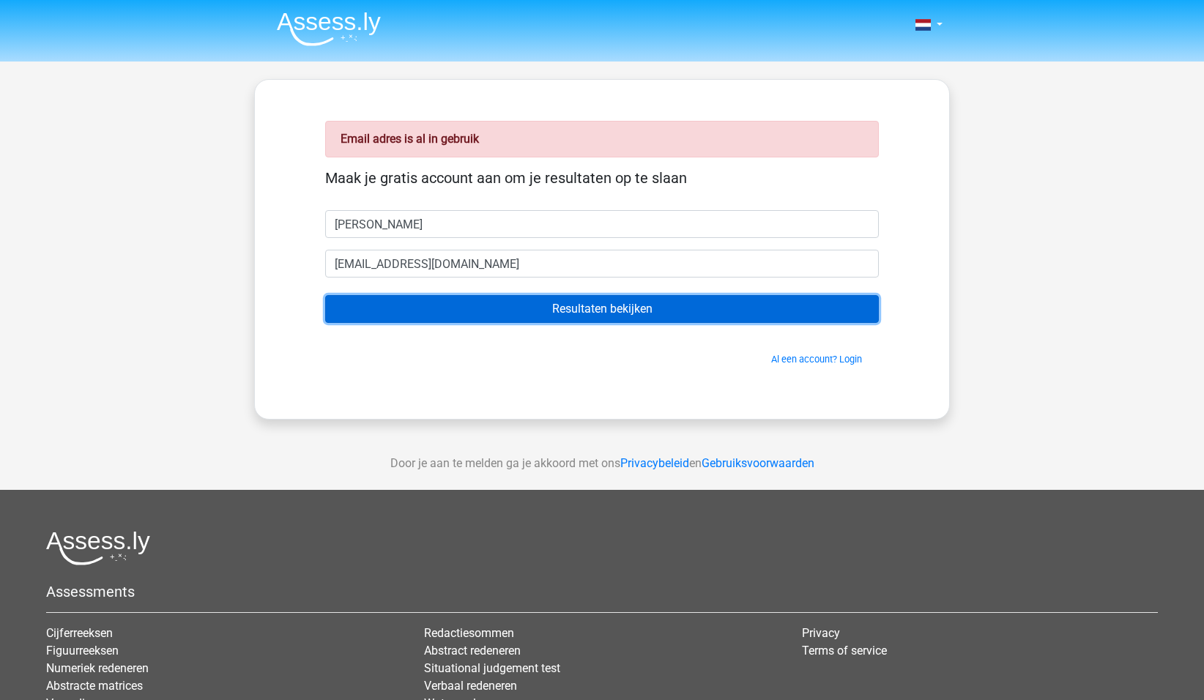
click at [611, 305] on input "Resultaten bekijken" at bounding box center [602, 309] width 554 height 28
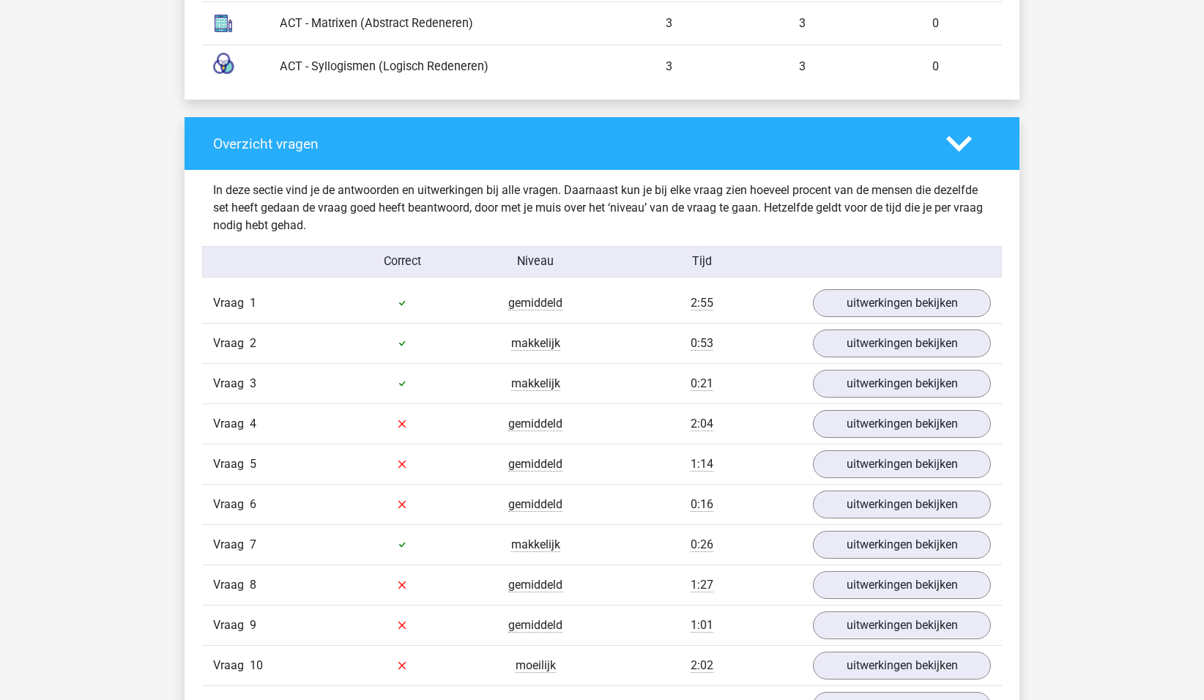
scroll to position [1458, 0]
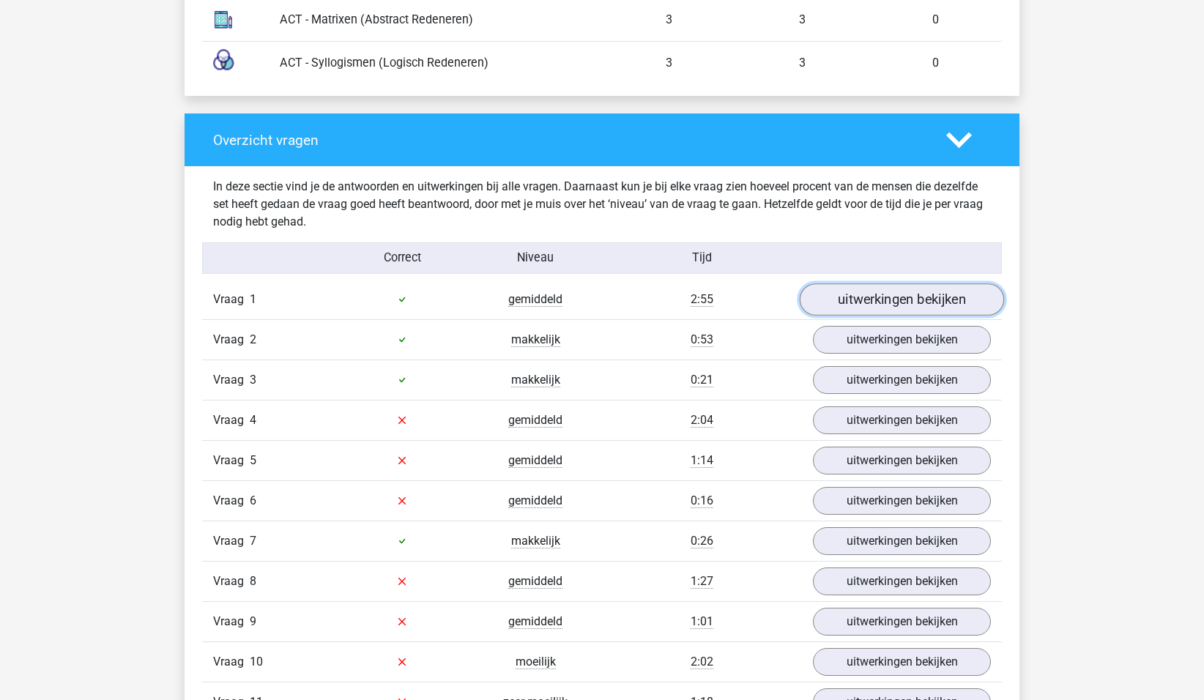
click at [870, 304] on link "uitwerkingen bekijken" at bounding box center [902, 299] width 204 height 32
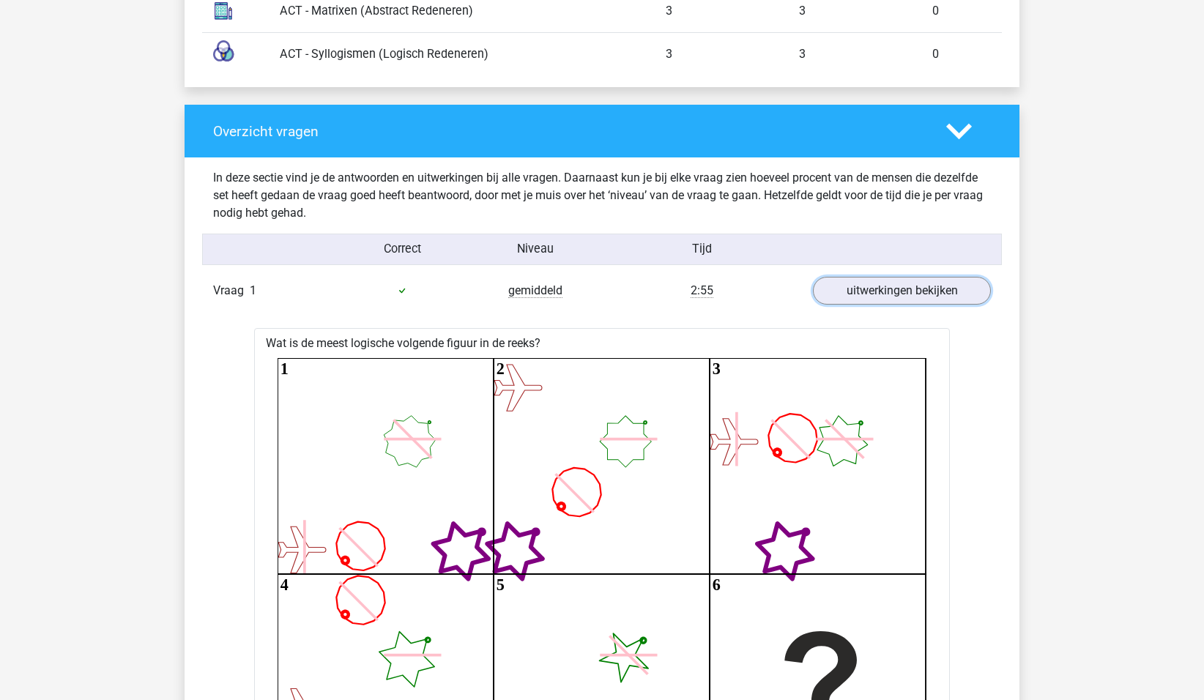
scroll to position [1467, 0]
click at [953, 134] on icon at bounding box center [959, 132] width 26 height 26
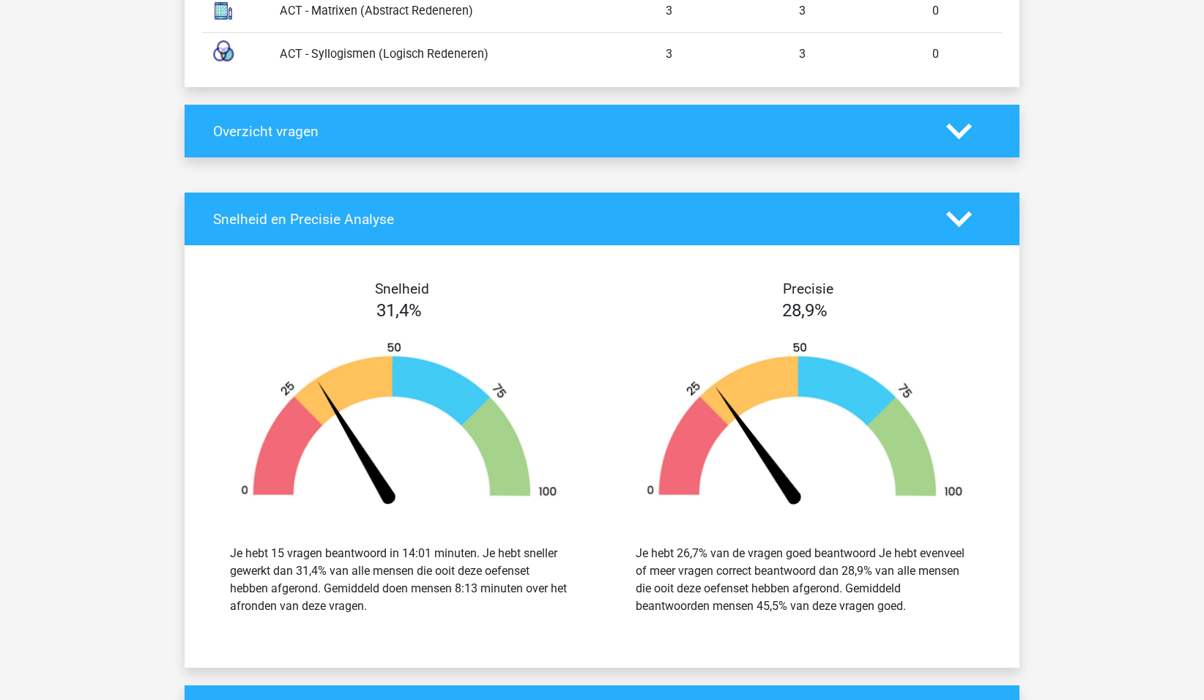
click at [961, 130] on polygon at bounding box center [959, 132] width 26 height 16
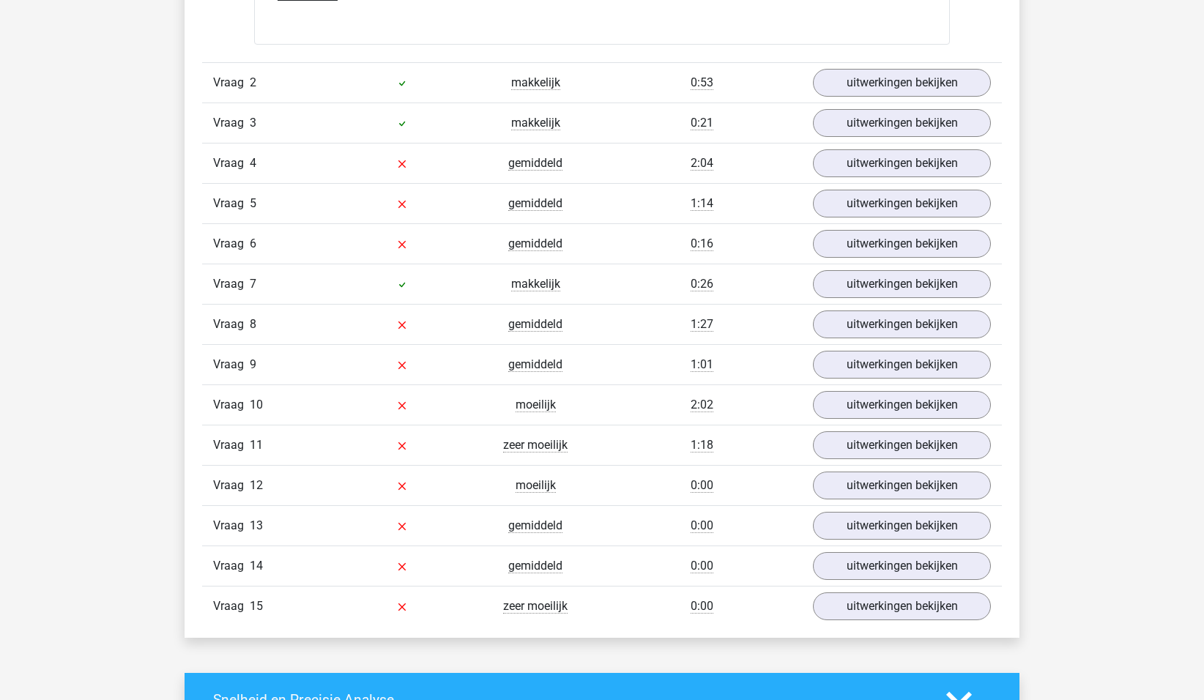
scroll to position [3120, 0]
click at [879, 162] on link "uitwerkingen bekijken" at bounding box center [902, 164] width 204 height 32
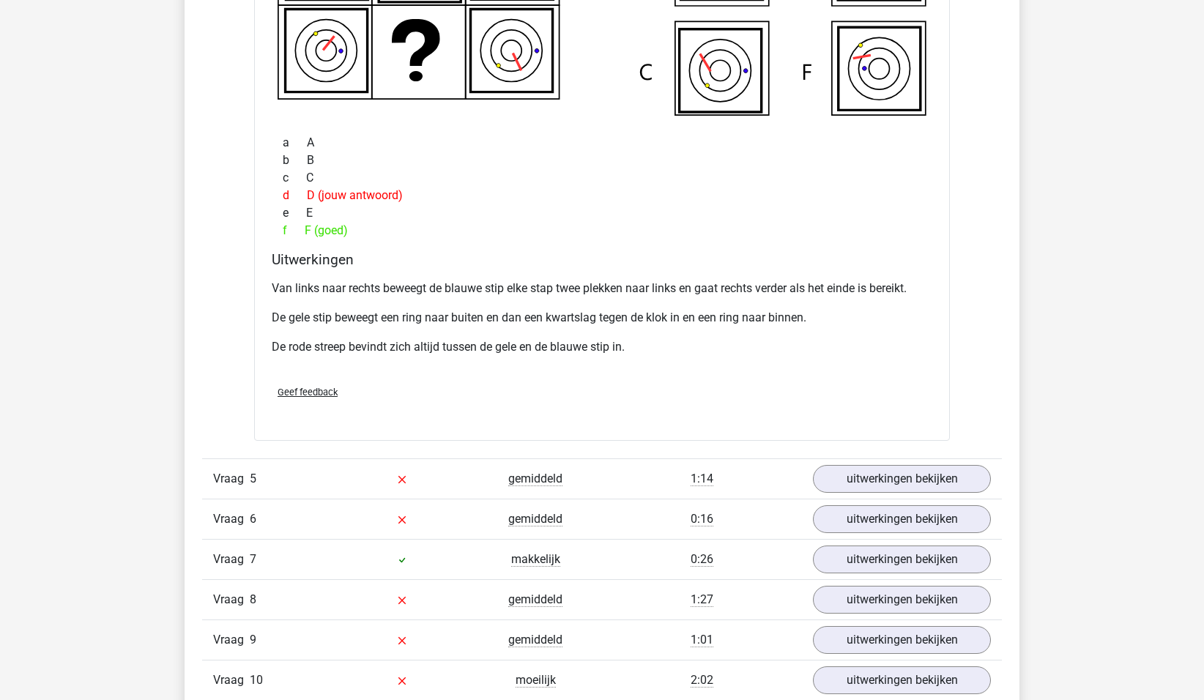
scroll to position [3730, 0]
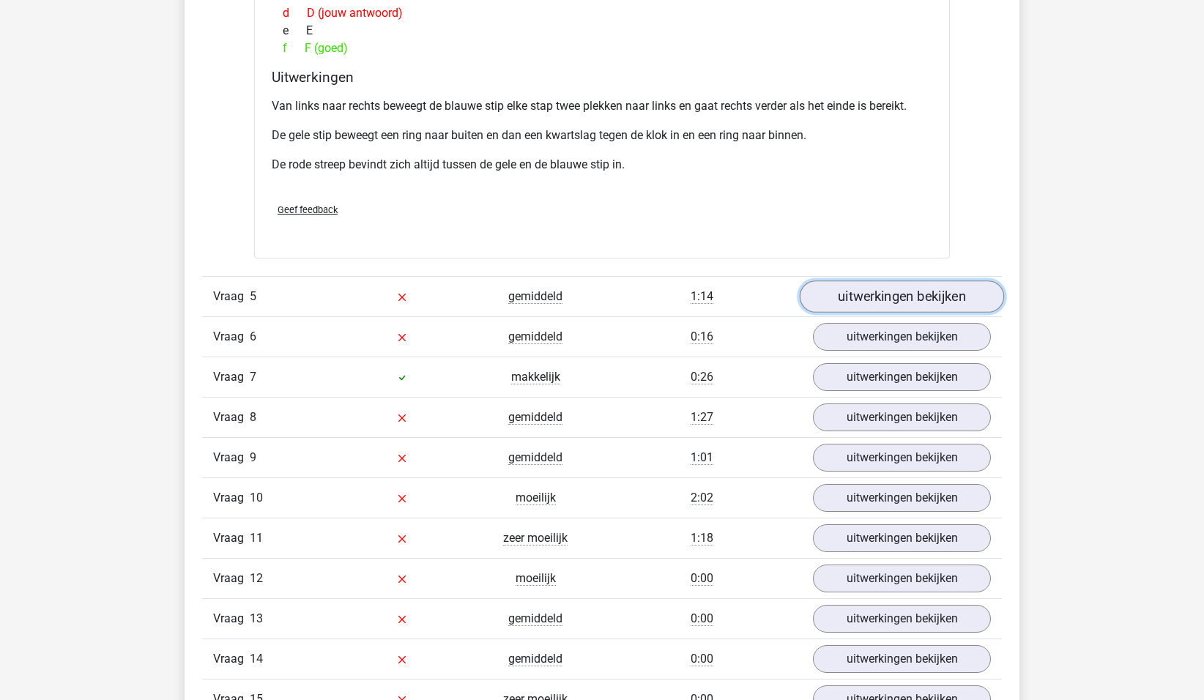
click at [904, 302] on link "uitwerkingen bekijken" at bounding box center [902, 296] width 204 height 32
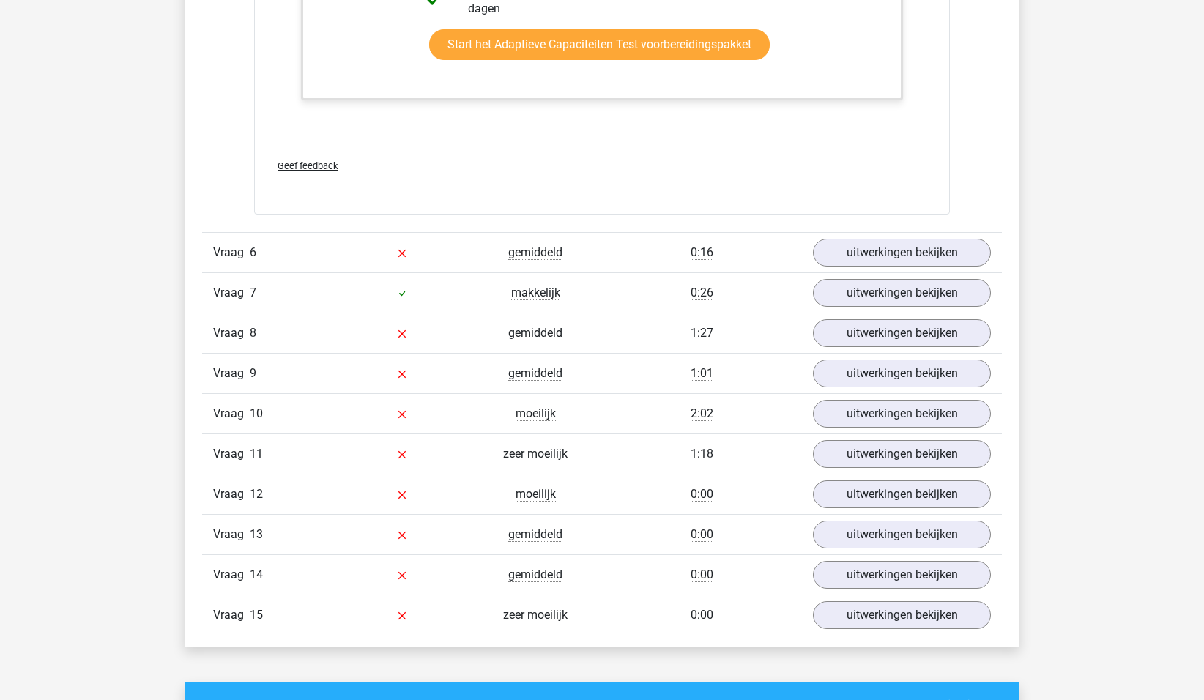
scroll to position [4626, 0]
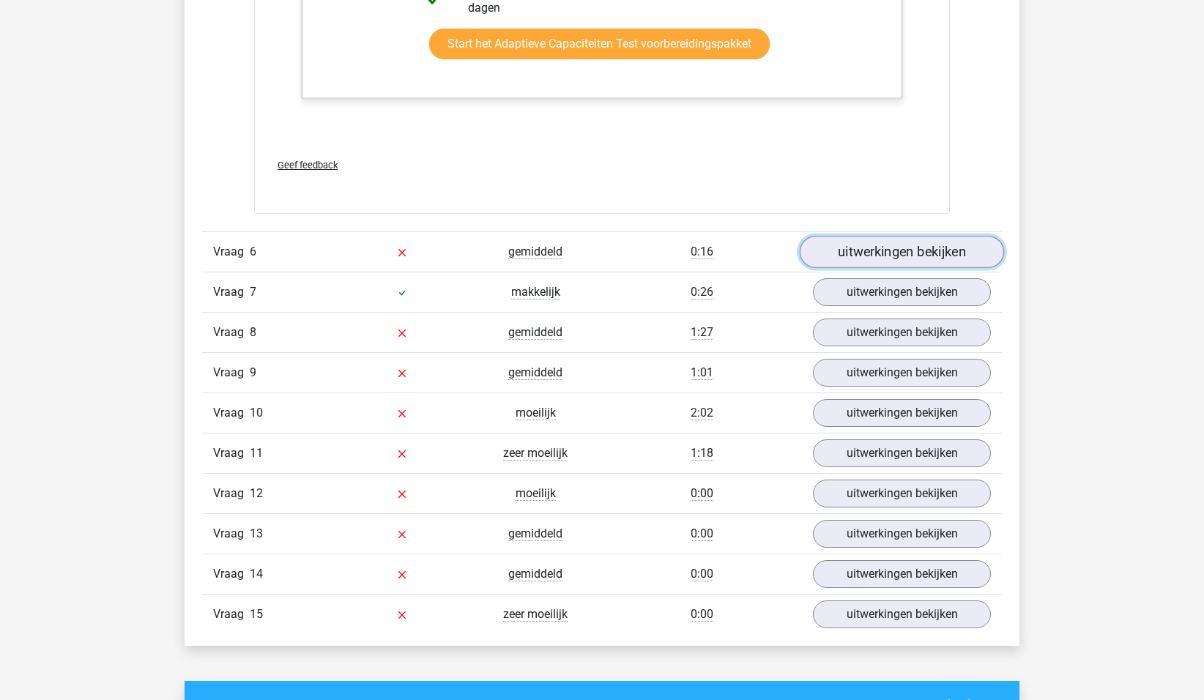
click at [890, 243] on link "uitwerkingen bekijken" at bounding box center [902, 252] width 204 height 32
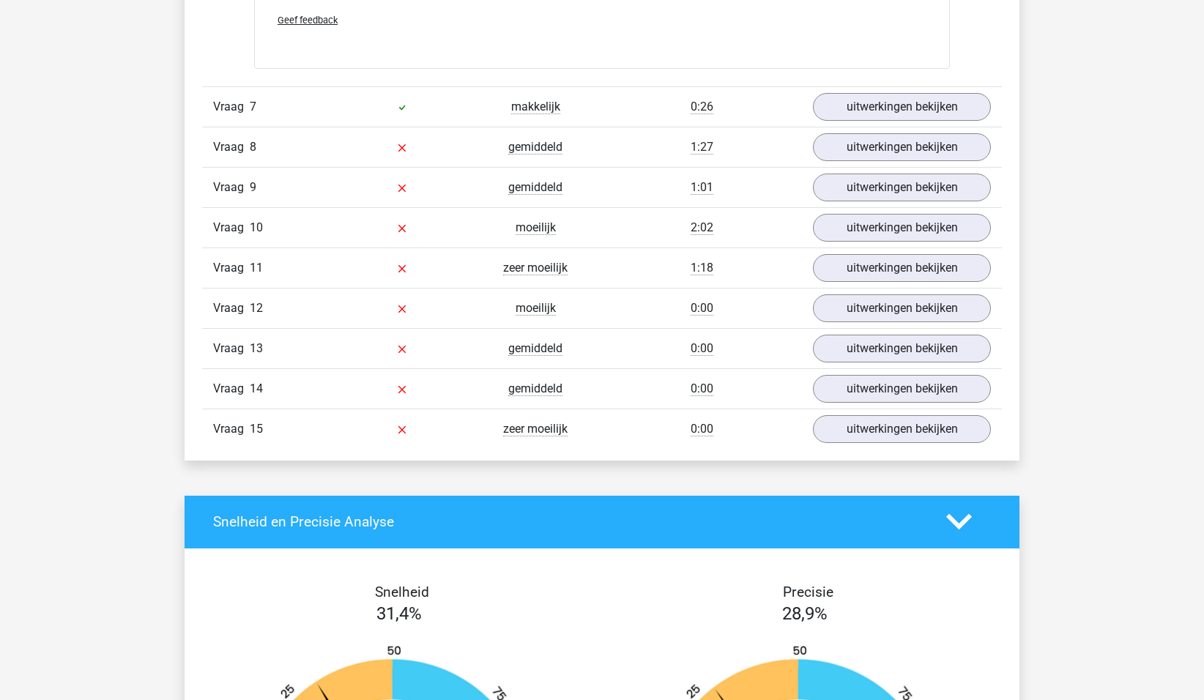
scroll to position [6221, 0]
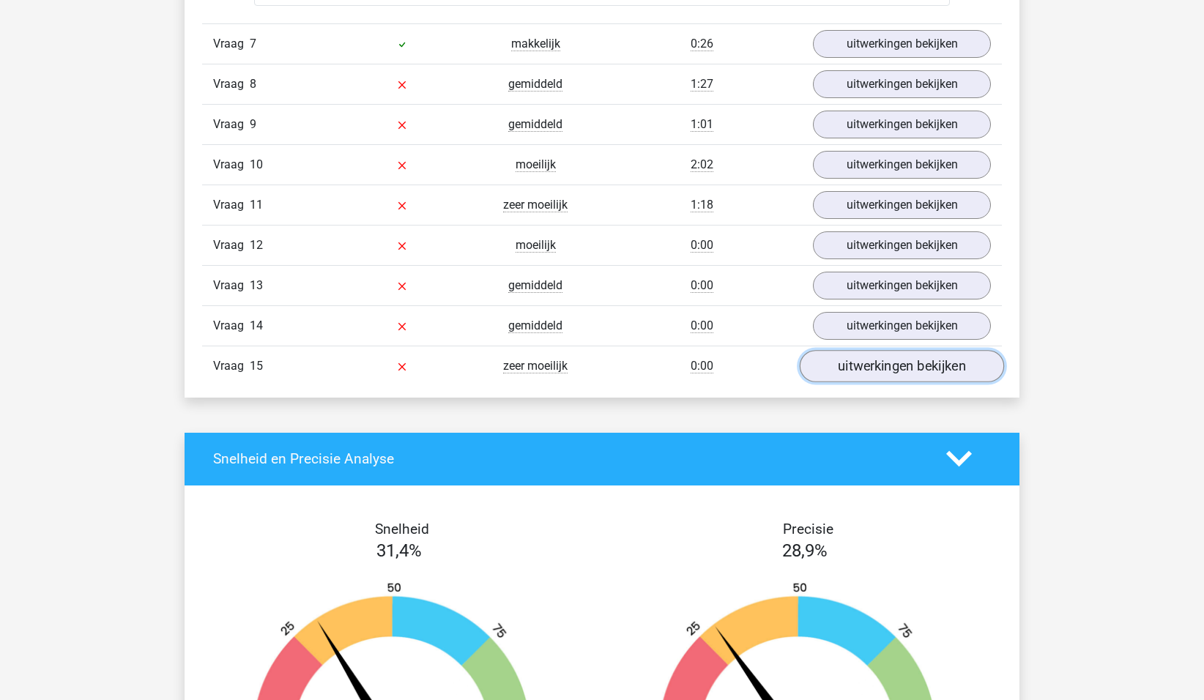
click at [909, 367] on link "uitwerkingen bekijken" at bounding box center [902, 366] width 204 height 32
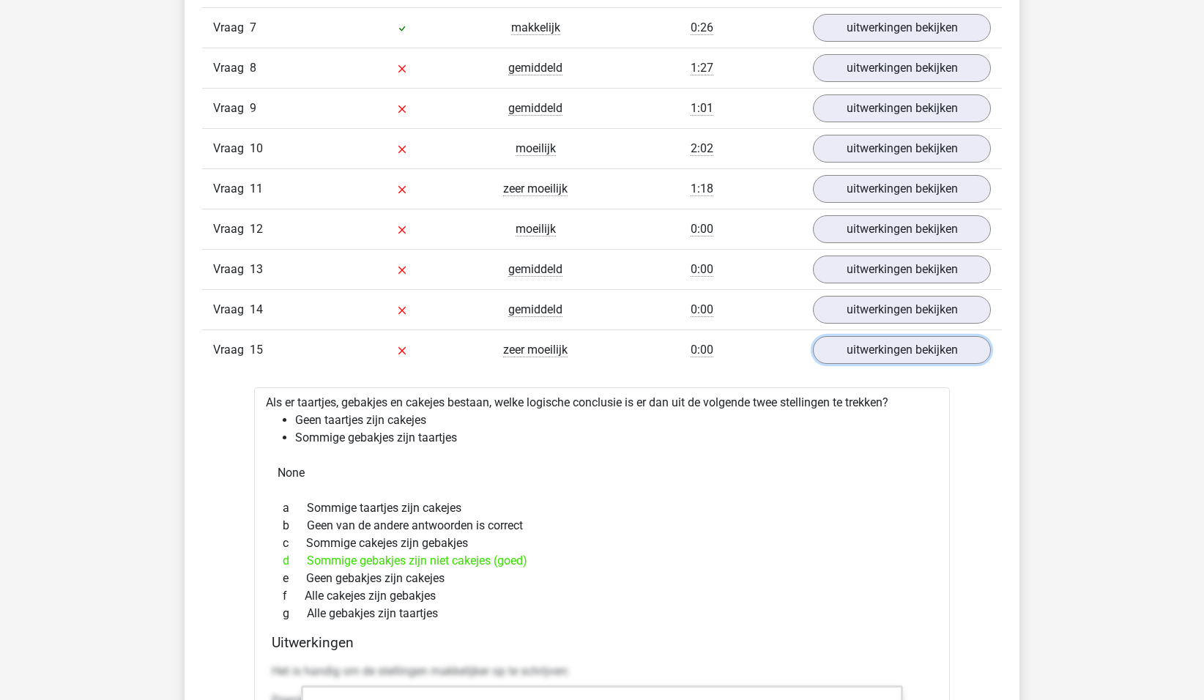
scroll to position [6238, 0]
click at [844, 310] on link "uitwerkingen bekijken" at bounding box center [902, 309] width 204 height 32
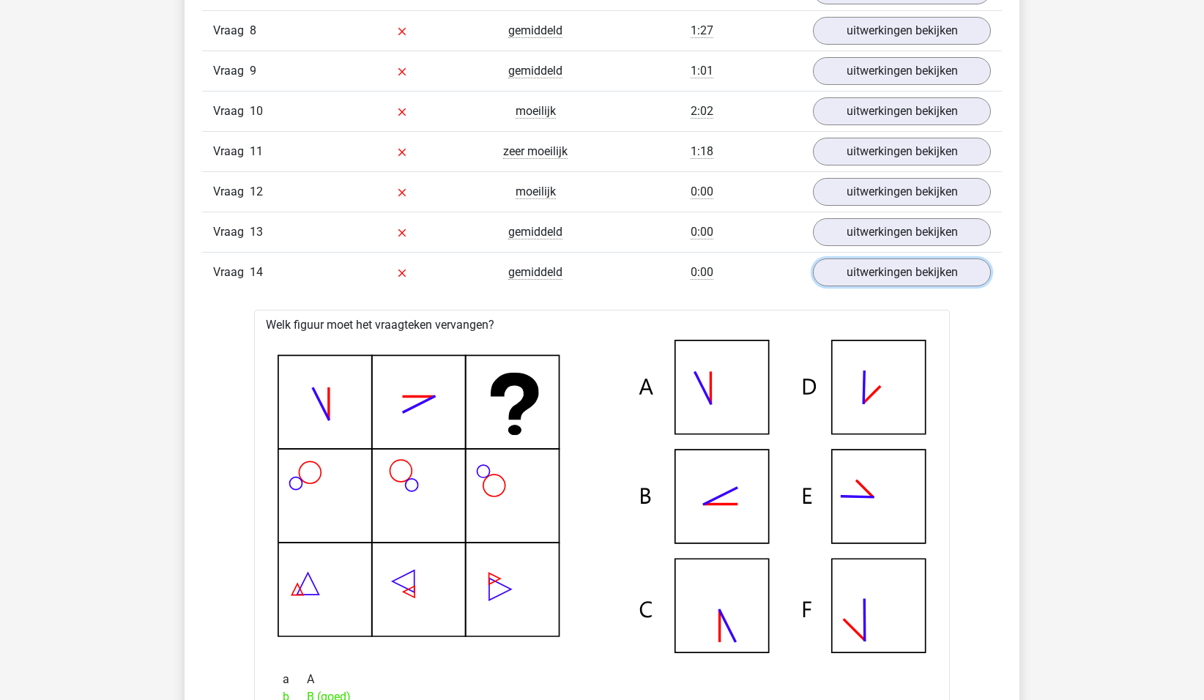
scroll to position [6271, 0]
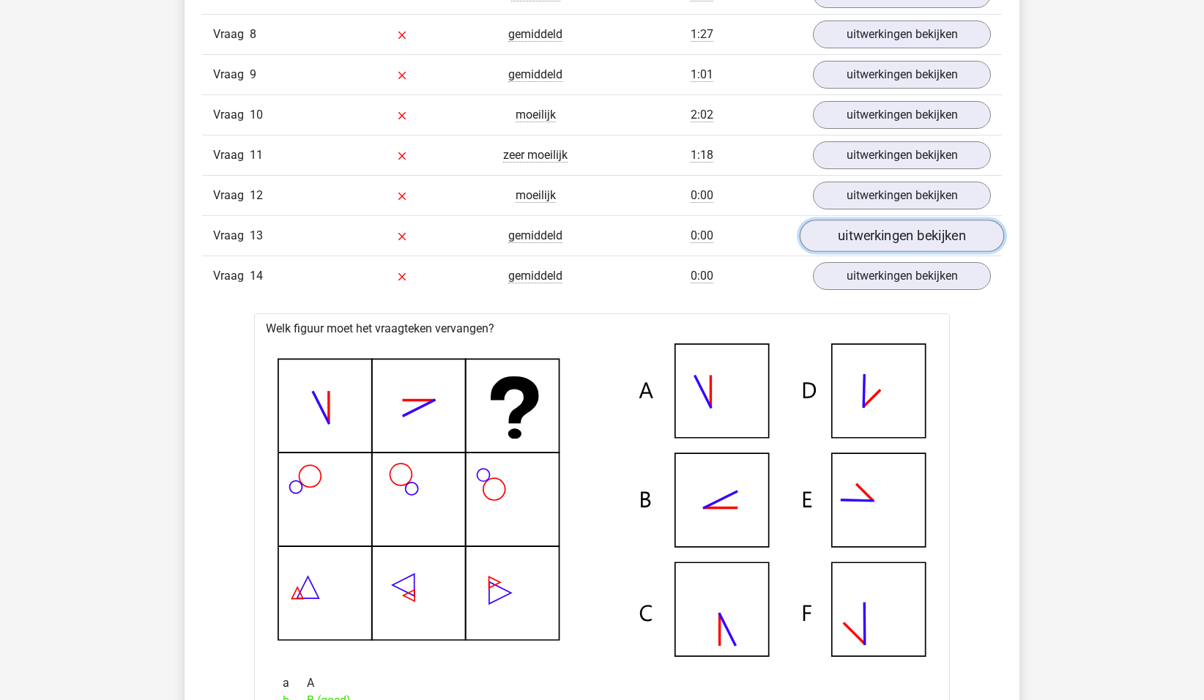
click at [907, 243] on link "uitwerkingen bekijken" at bounding box center [902, 236] width 204 height 32
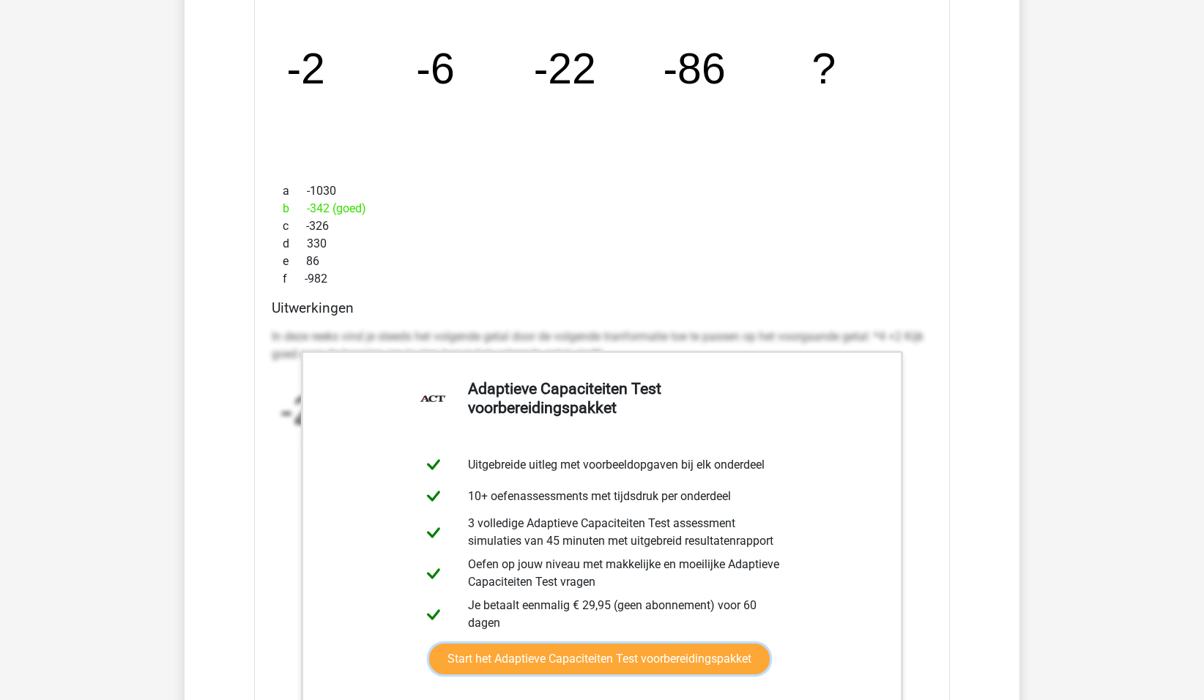
scroll to position [6231, 0]
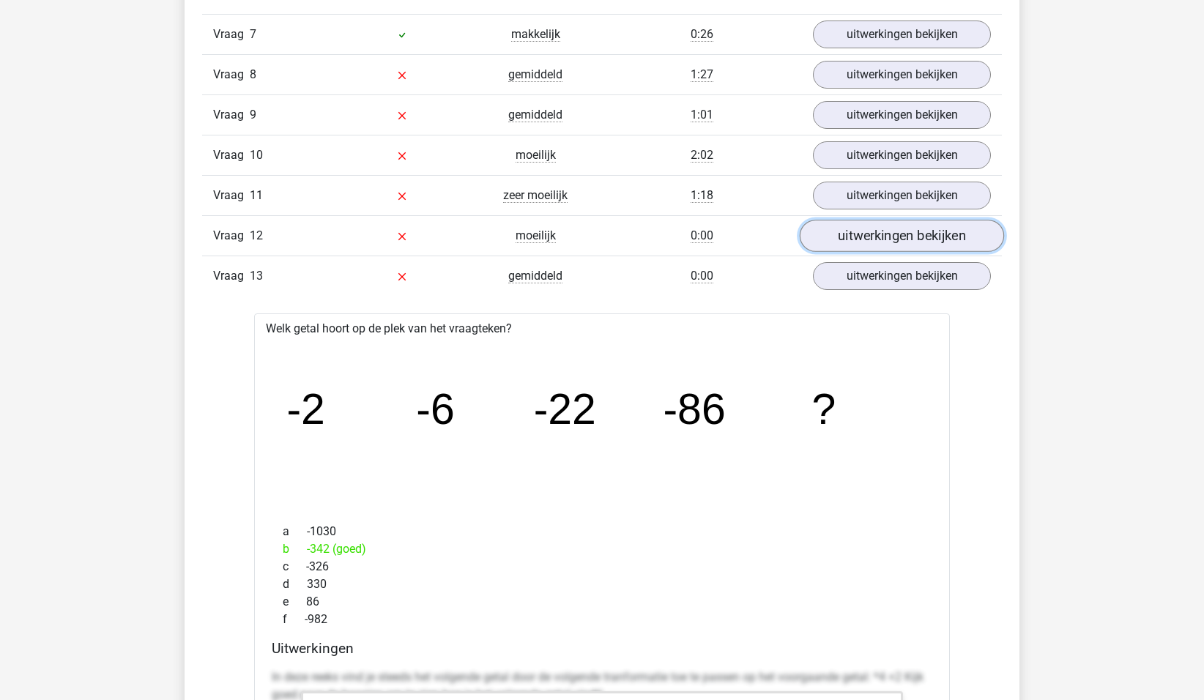
click at [873, 239] on link "uitwerkingen bekijken" at bounding box center [902, 236] width 204 height 32
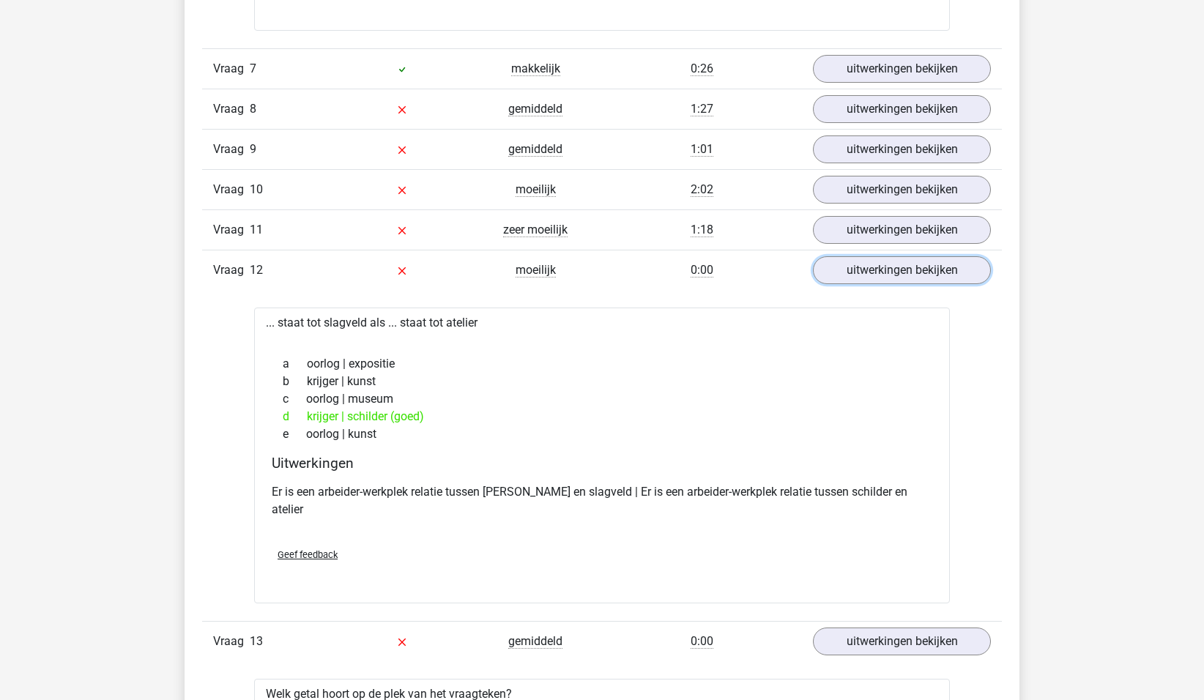
scroll to position [6195, 0]
click at [901, 228] on link "uitwerkingen bekijken" at bounding box center [902, 231] width 204 height 32
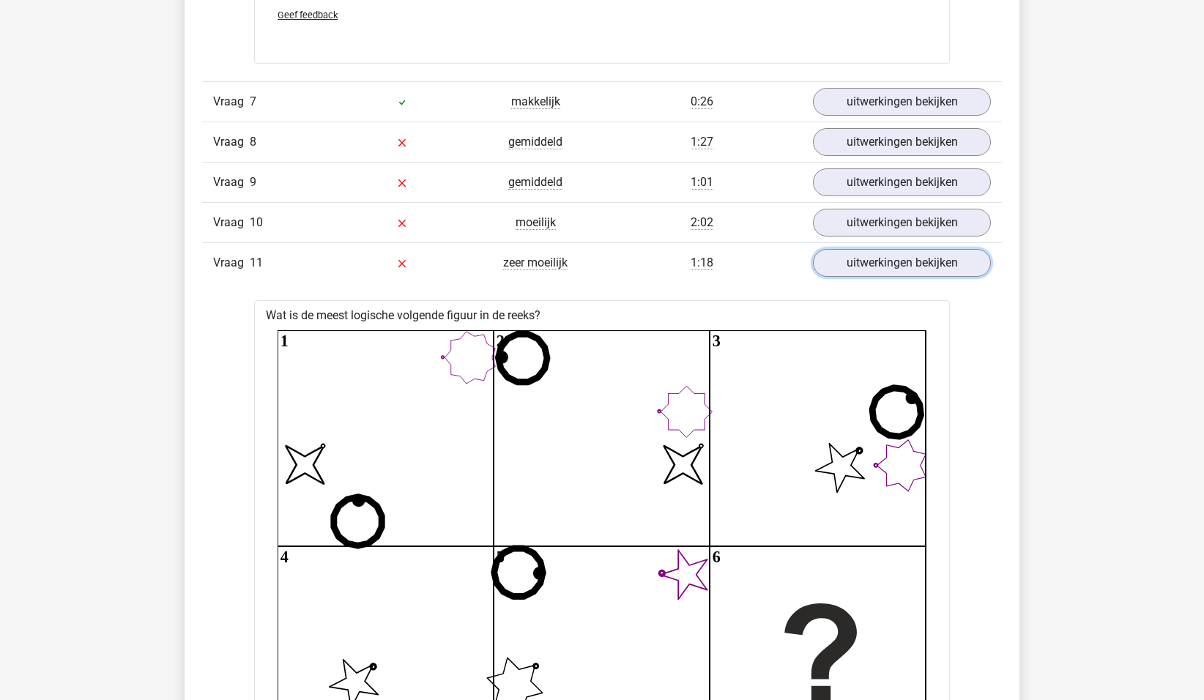
scroll to position [6156, 0]
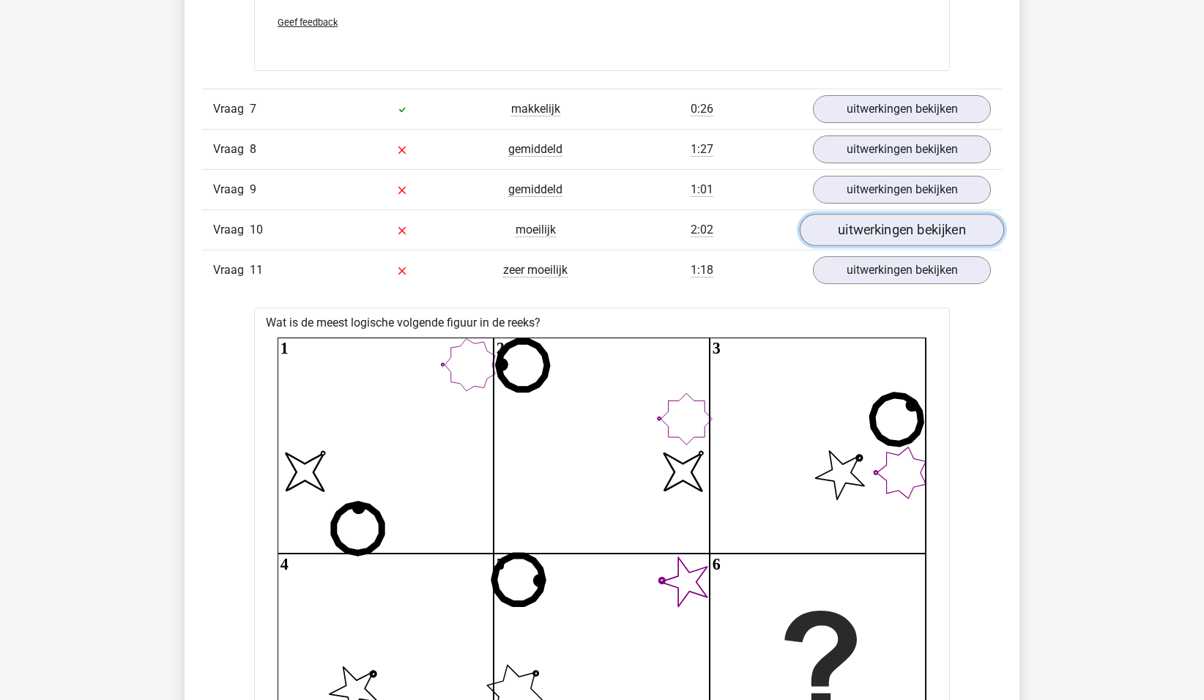
click at [904, 232] on link "uitwerkingen bekijken" at bounding box center [902, 230] width 204 height 32
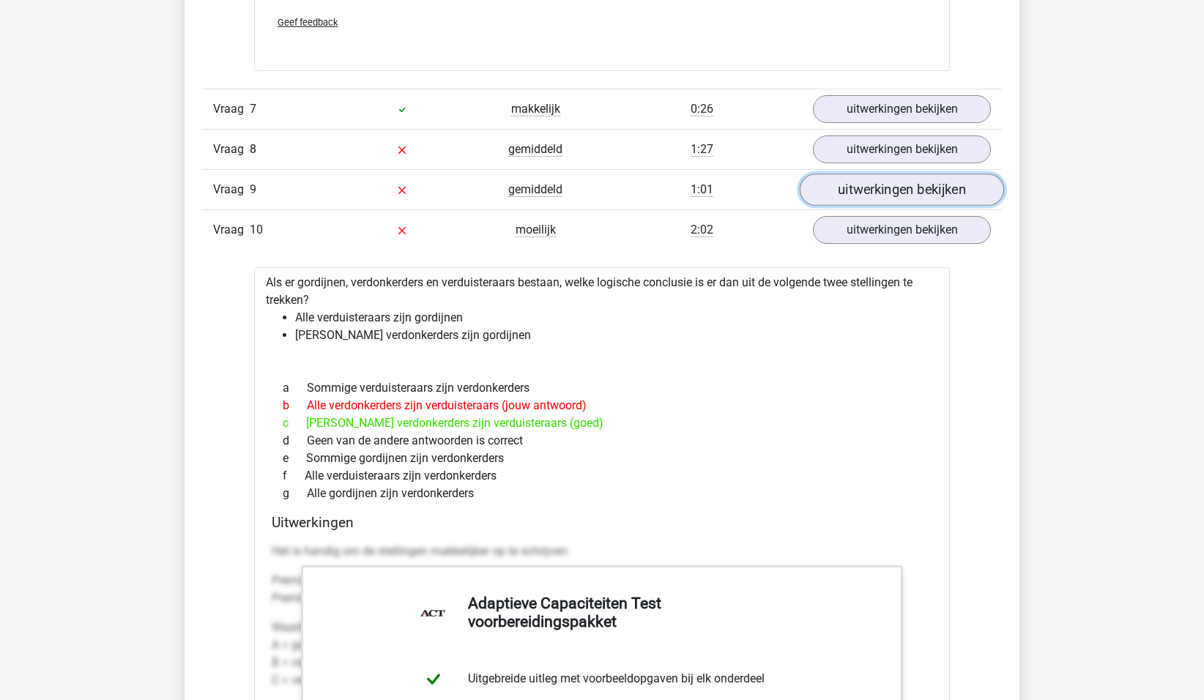
click at [879, 187] on link "uitwerkingen bekijken" at bounding box center [902, 190] width 204 height 32
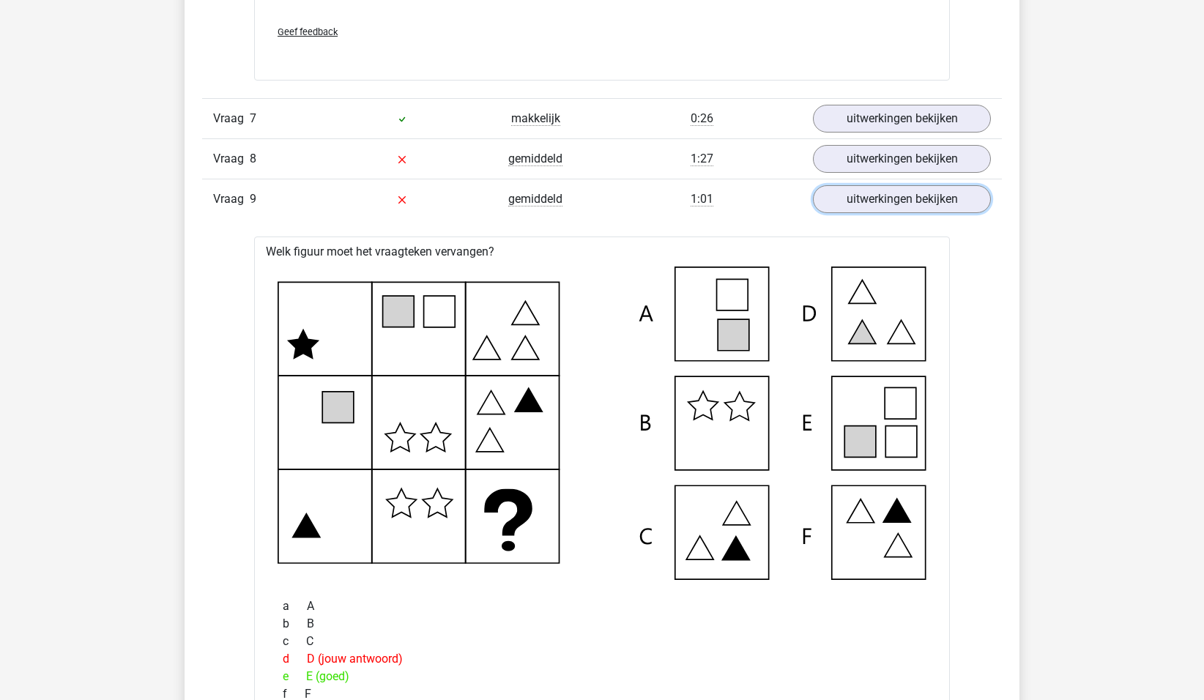
scroll to position [6146, 0]
click at [964, 163] on link "uitwerkingen bekijken" at bounding box center [902, 160] width 204 height 32
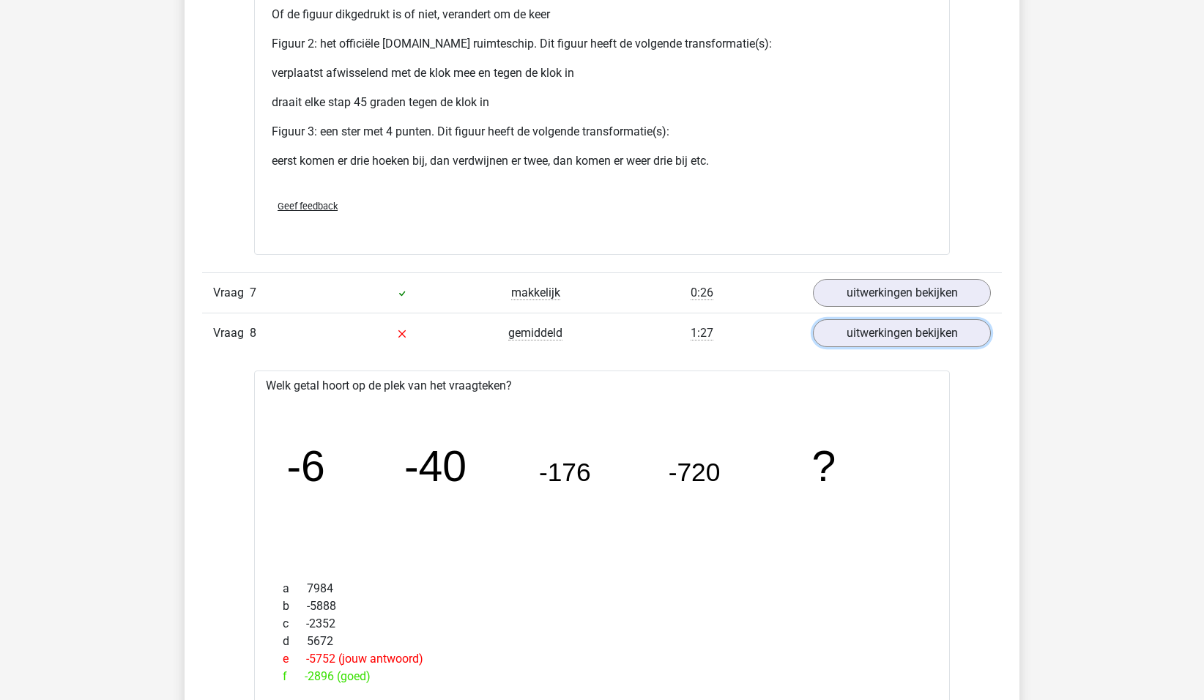
scroll to position [5952, 0]
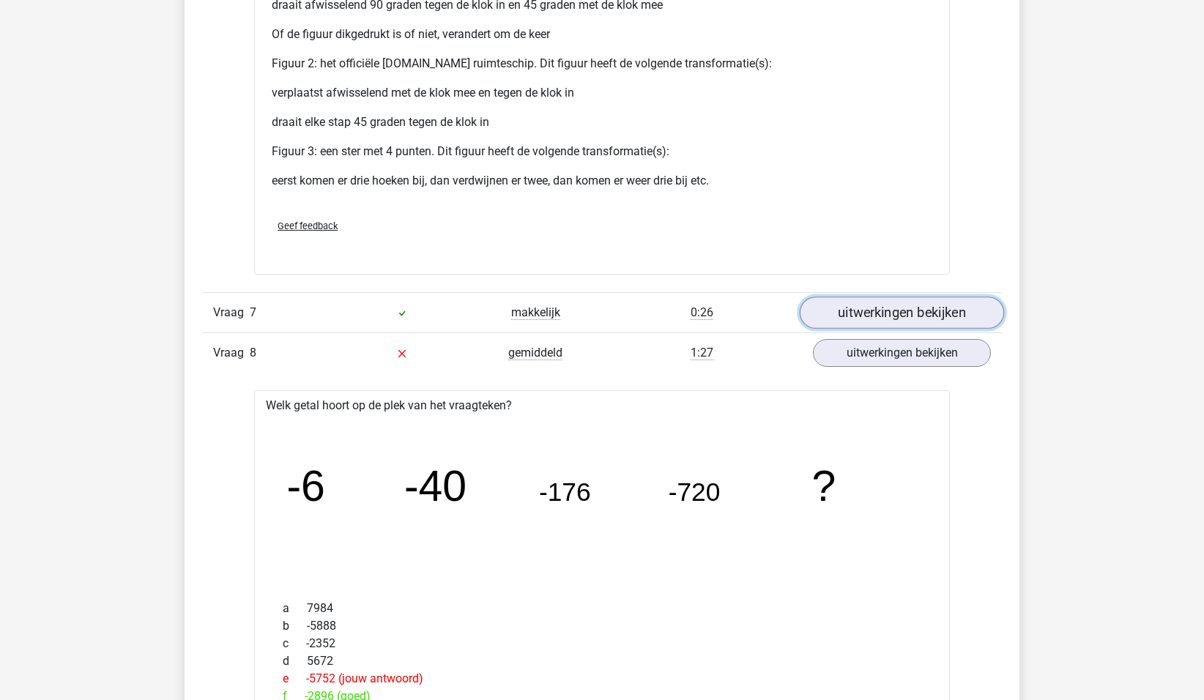
click at [857, 308] on link "uitwerkingen bekijken" at bounding box center [902, 313] width 204 height 32
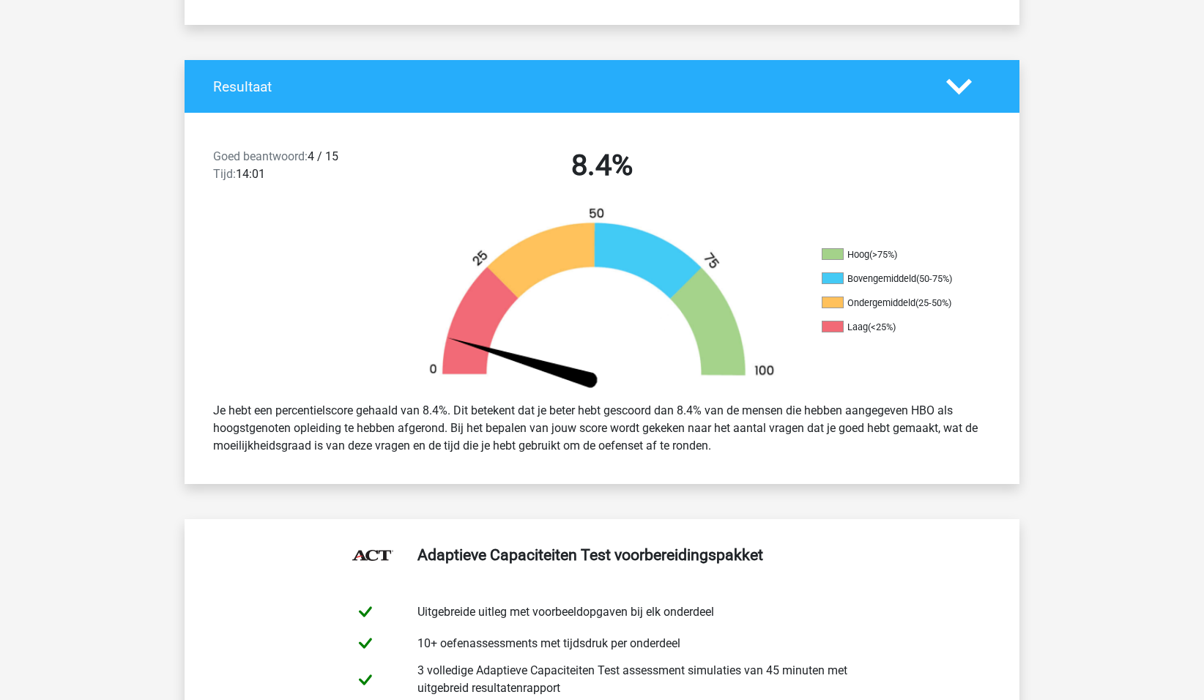
scroll to position [0, 0]
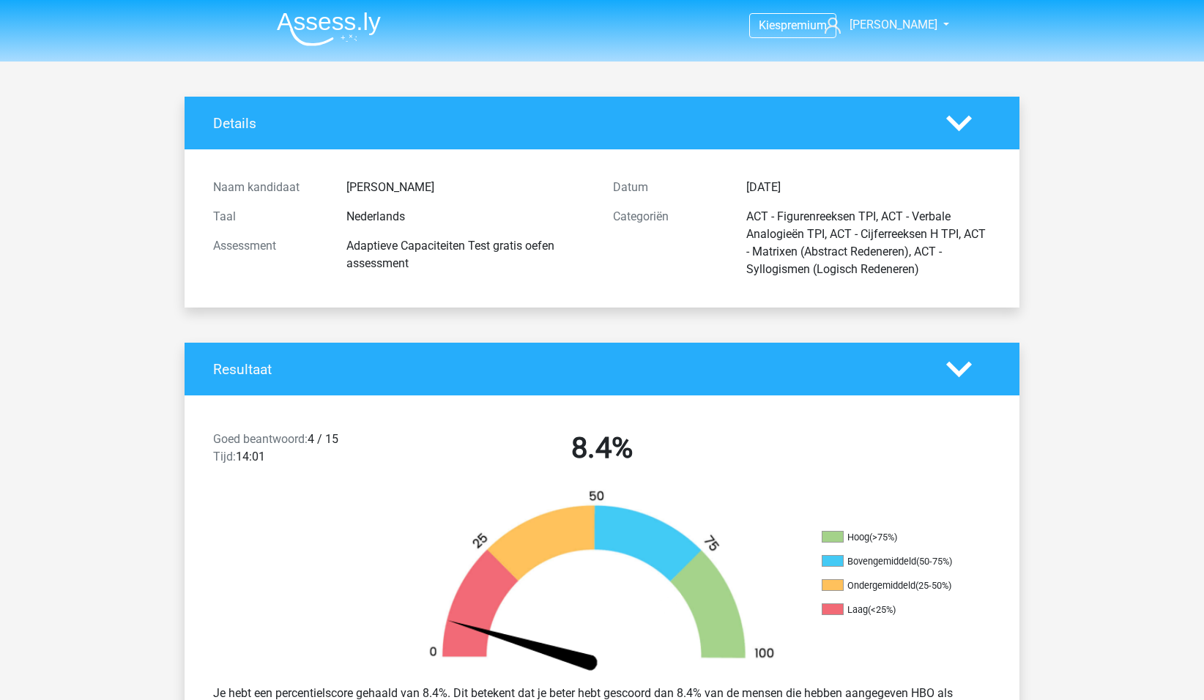
click at [556, 226] on div "Taal Nederlands" at bounding box center [402, 216] width 400 height 29
click at [545, 251] on div "Adaptieve Capaciteiten Test gratis oefen assessment" at bounding box center [468, 254] width 267 height 35
click at [783, 246] on div "ACT - Figurenreeksen TPI, ACT - Verbale Analogieën TPI, ACT - Cijferreeksen H T…" at bounding box center [868, 243] width 267 height 70
click at [958, 122] on icon at bounding box center [959, 124] width 26 height 26
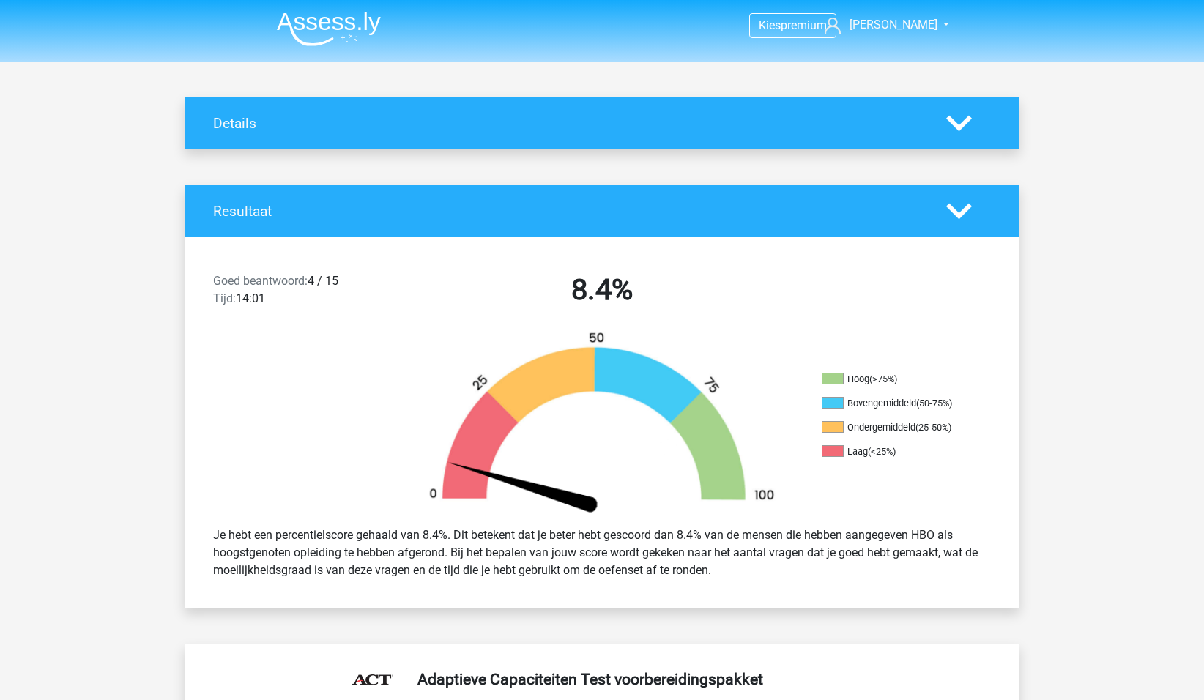
click at [956, 208] on icon at bounding box center [959, 211] width 26 height 26
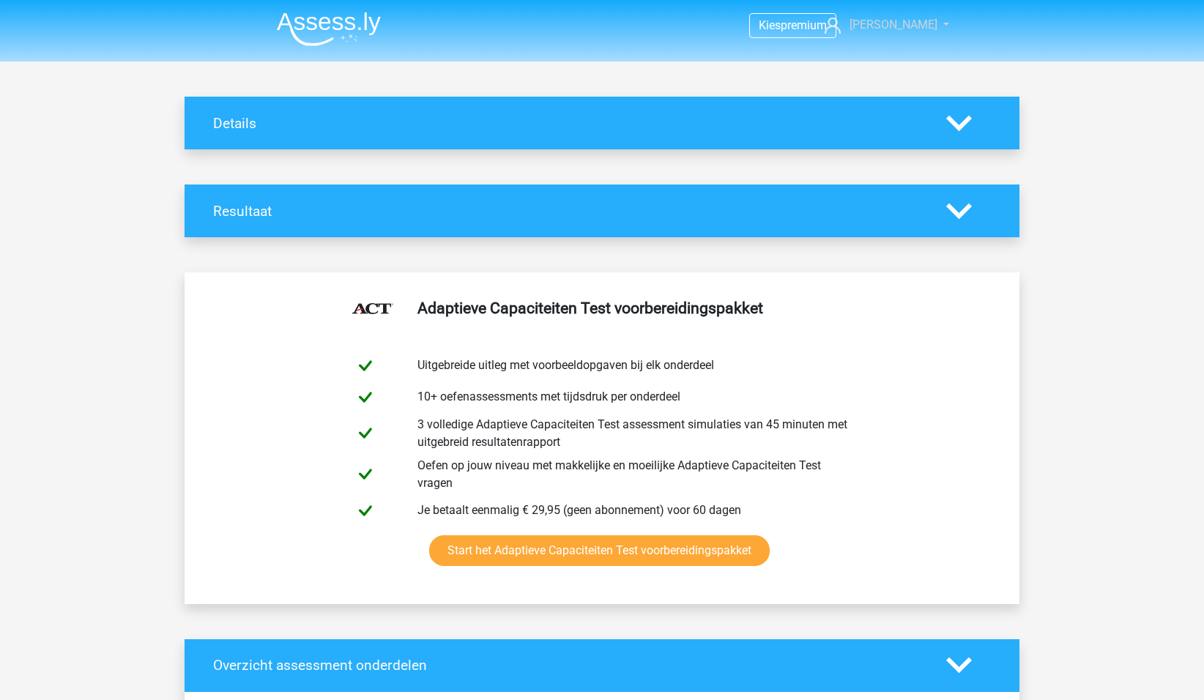
click at [916, 26] on span "Tom" at bounding box center [893, 25] width 88 height 14
click at [850, 82] on link "Kies premium" at bounding box center [885, 93] width 101 height 23
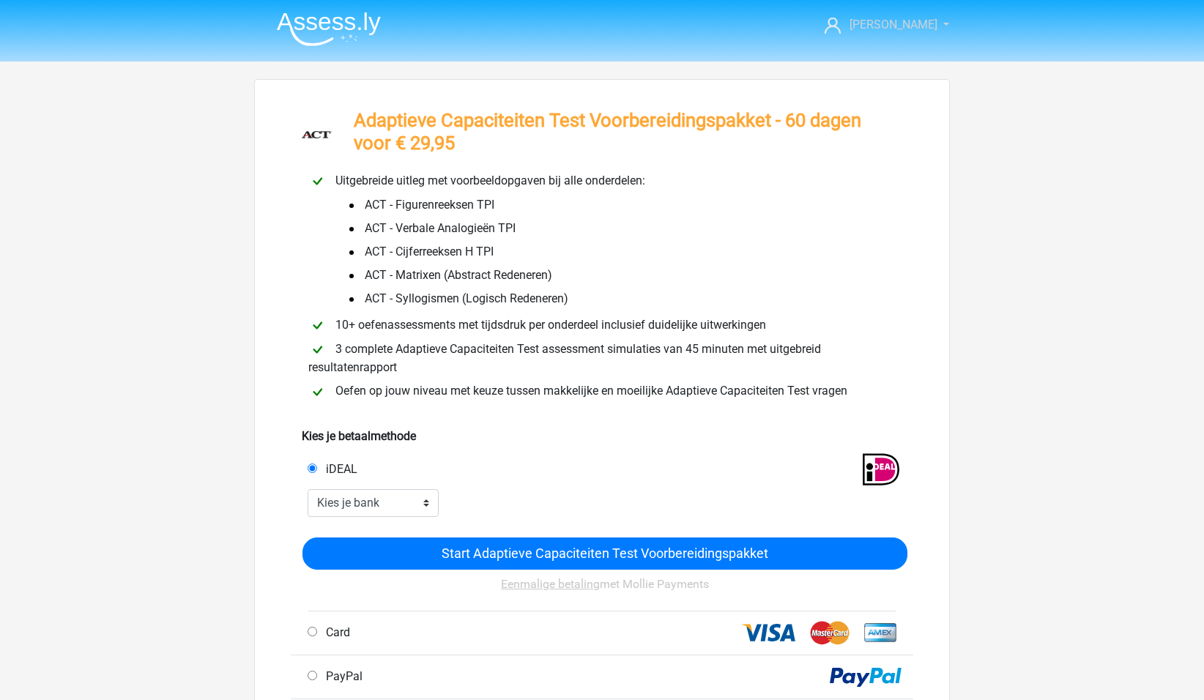
click at [900, 24] on span "[PERSON_NAME]" at bounding box center [893, 25] width 88 height 14
click at [854, 82] on link "Logout" at bounding box center [885, 93] width 101 height 23
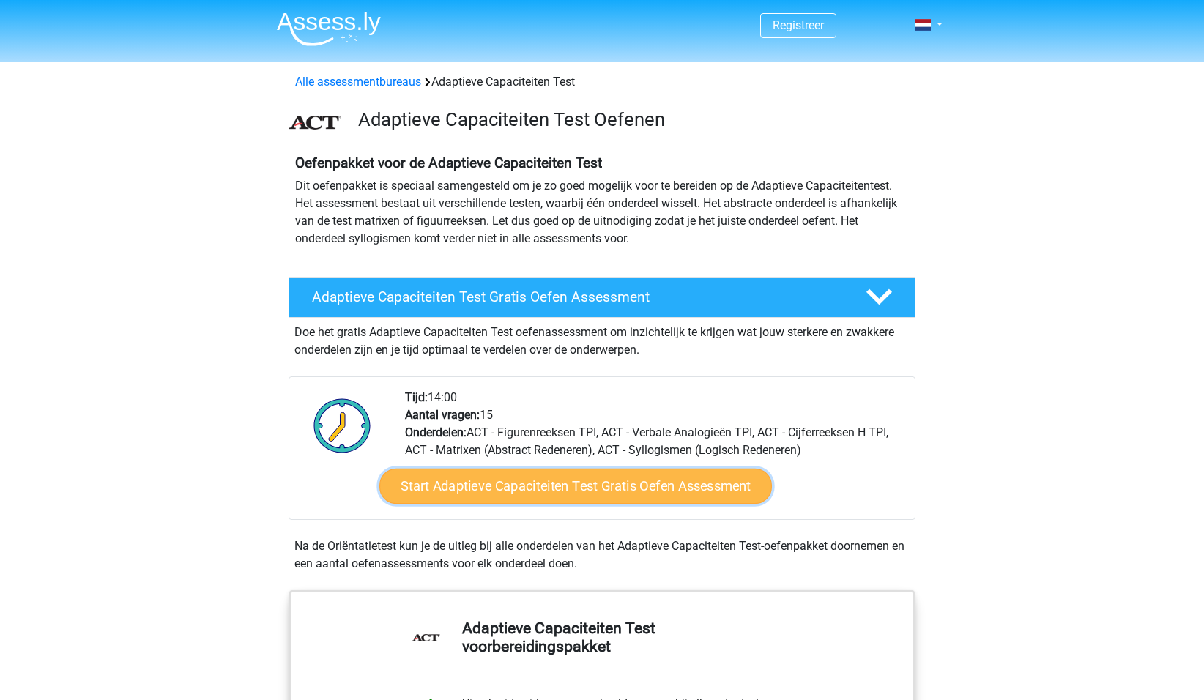
click at [578, 485] on link "Start Adaptieve Capaciteiten Test Gratis Oefen Assessment" at bounding box center [575, 486] width 392 height 35
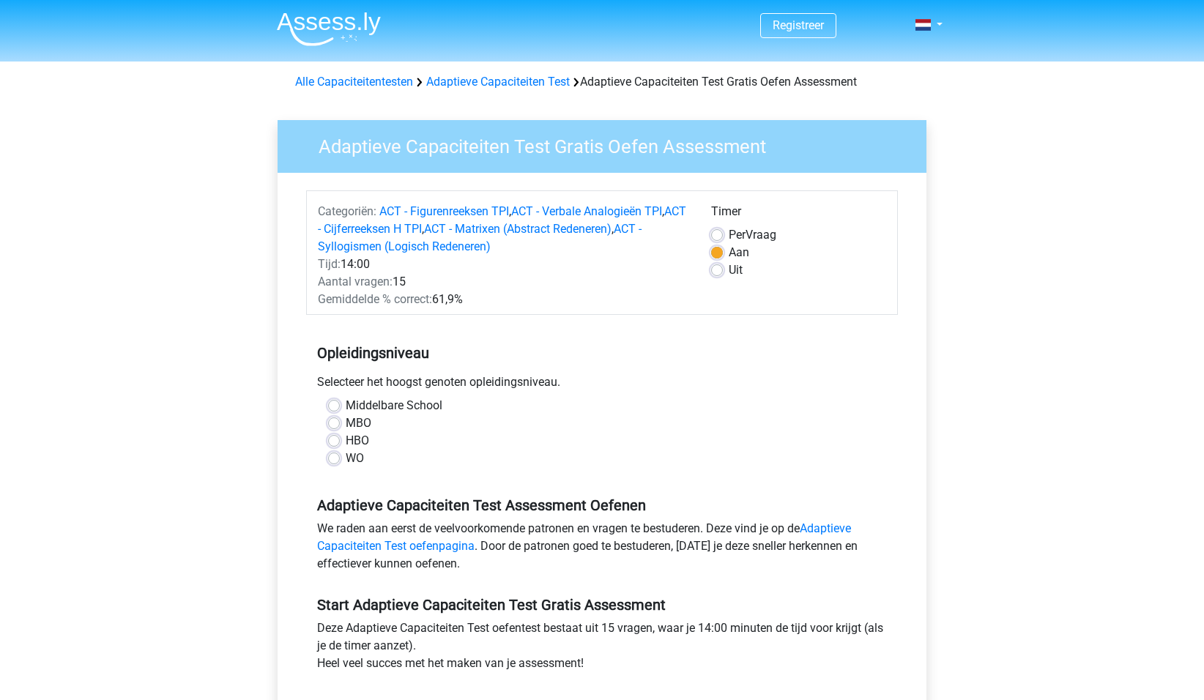
click at [360, 437] on label "HBO" at bounding box center [357, 441] width 23 height 18
click at [340, 437] on input "HBO" at bounding box center [334, 439] width 12 height 15
radio input "true"
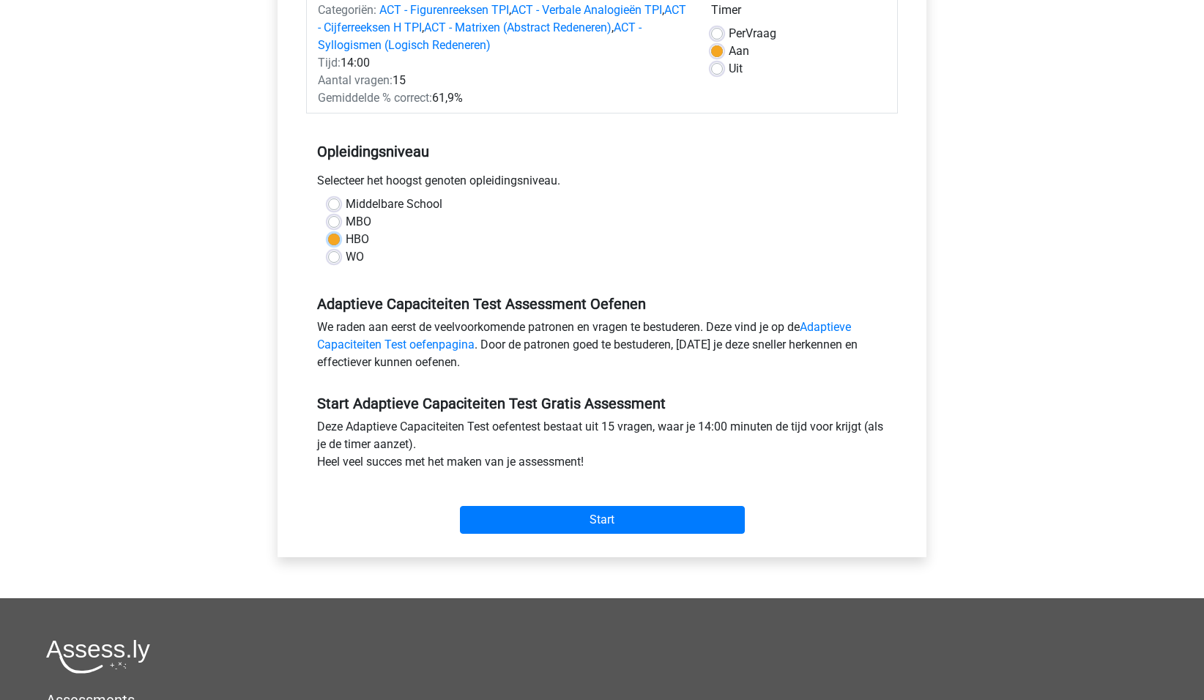
scroll to position [225, 0]
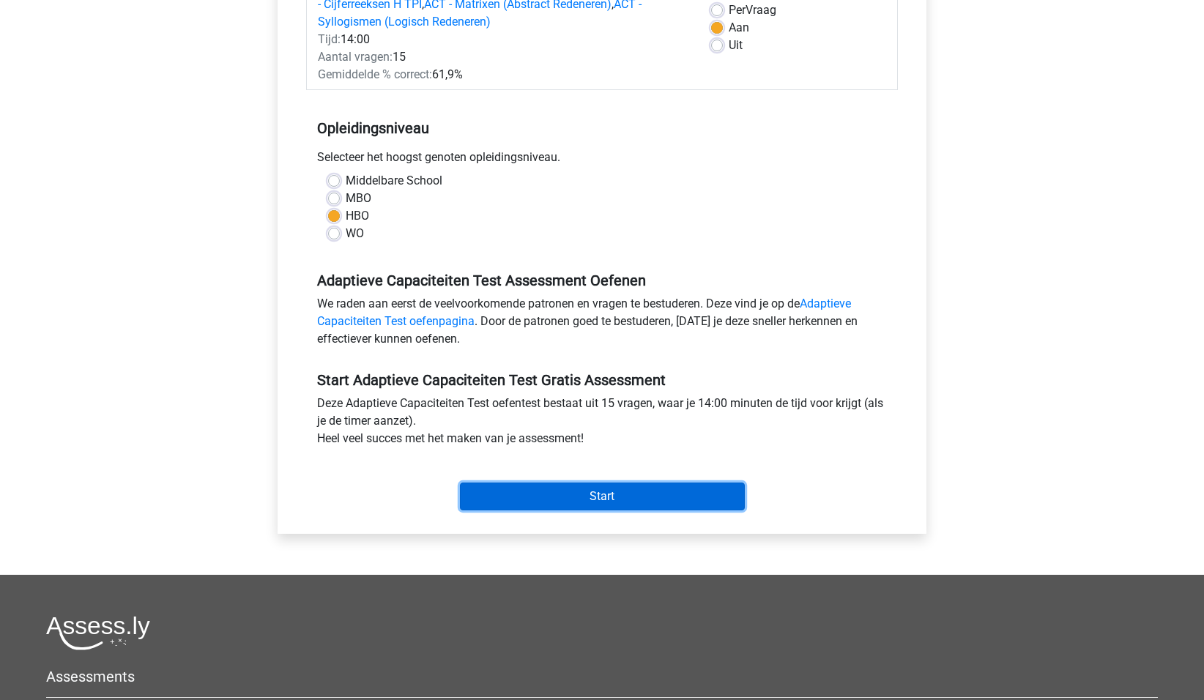
click at [585, 490] on input "Start" at bounding box center [602, 496] width 285 height 28
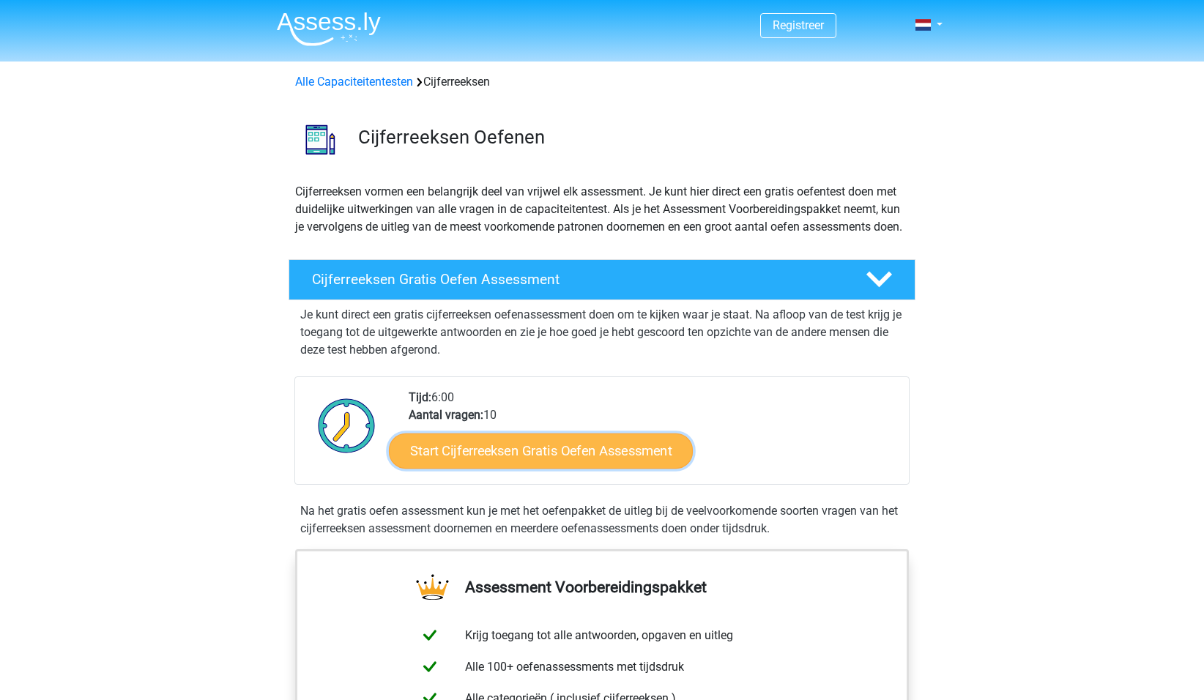
click at [514, 468] on link "Start Cijferreeksen Gratis Oefen Assessment" at bounding box center [541, 450] width 304 height 35
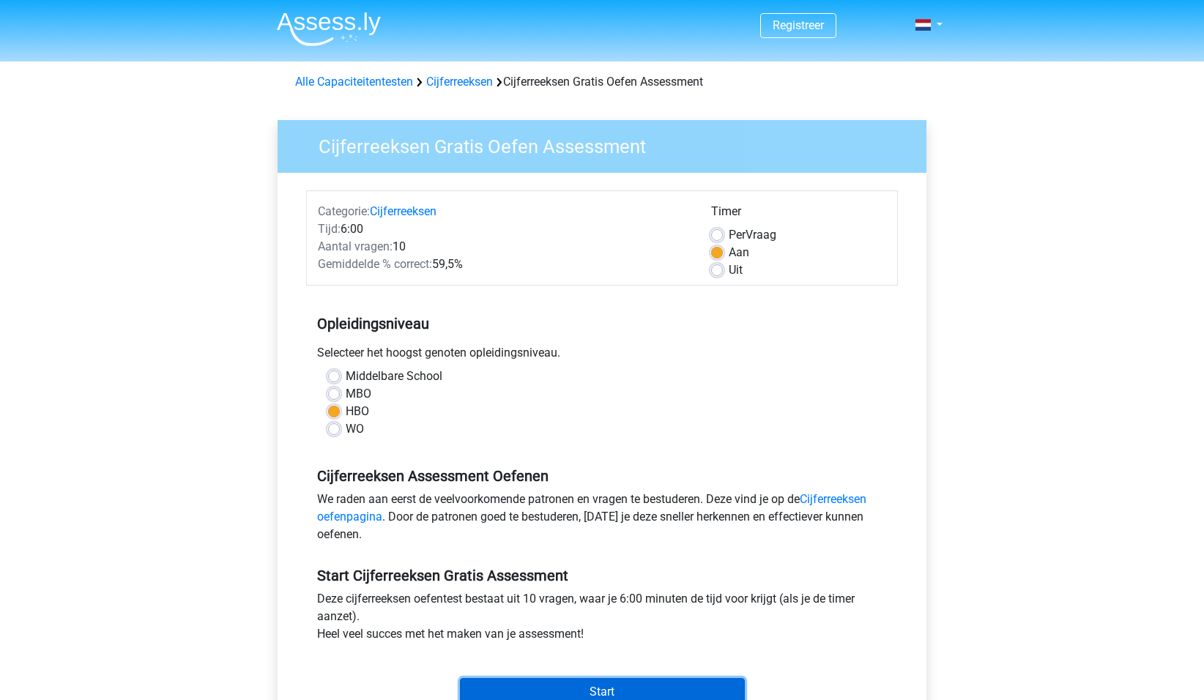
click at [587, 686] on input "Start" at bounding box center [602, 692] width 285 height 28
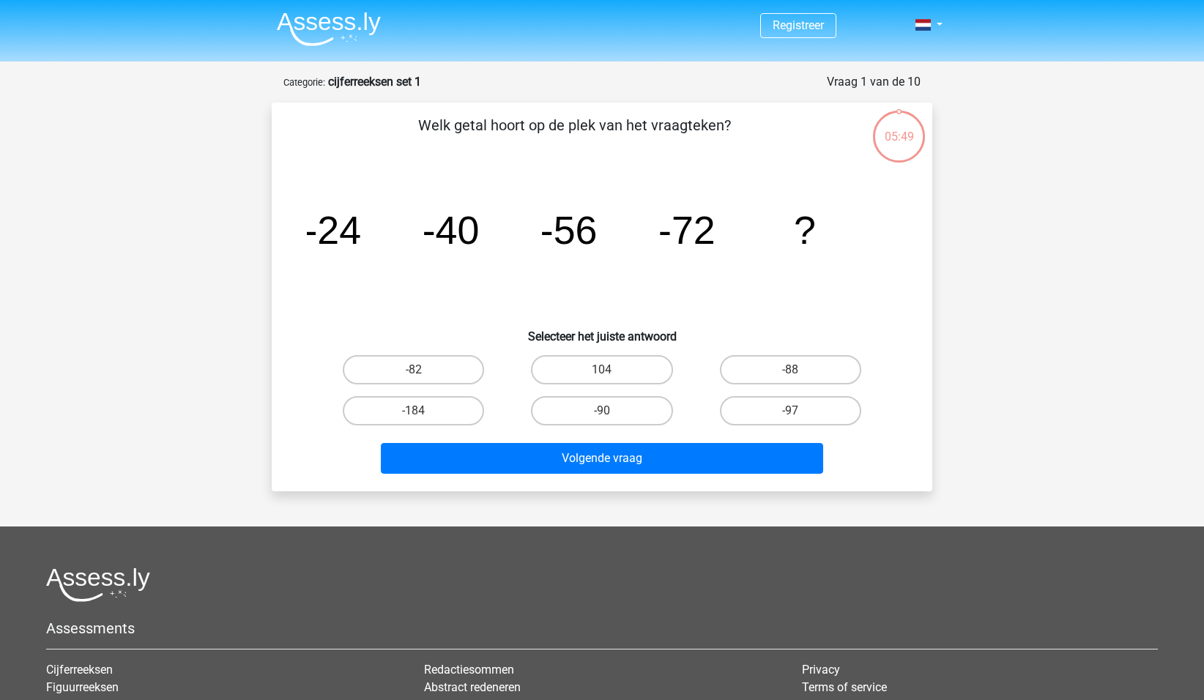
click at [791, 370] on input "-88" at bounding box center [795, 375] width 10 height 10
radio input "true"
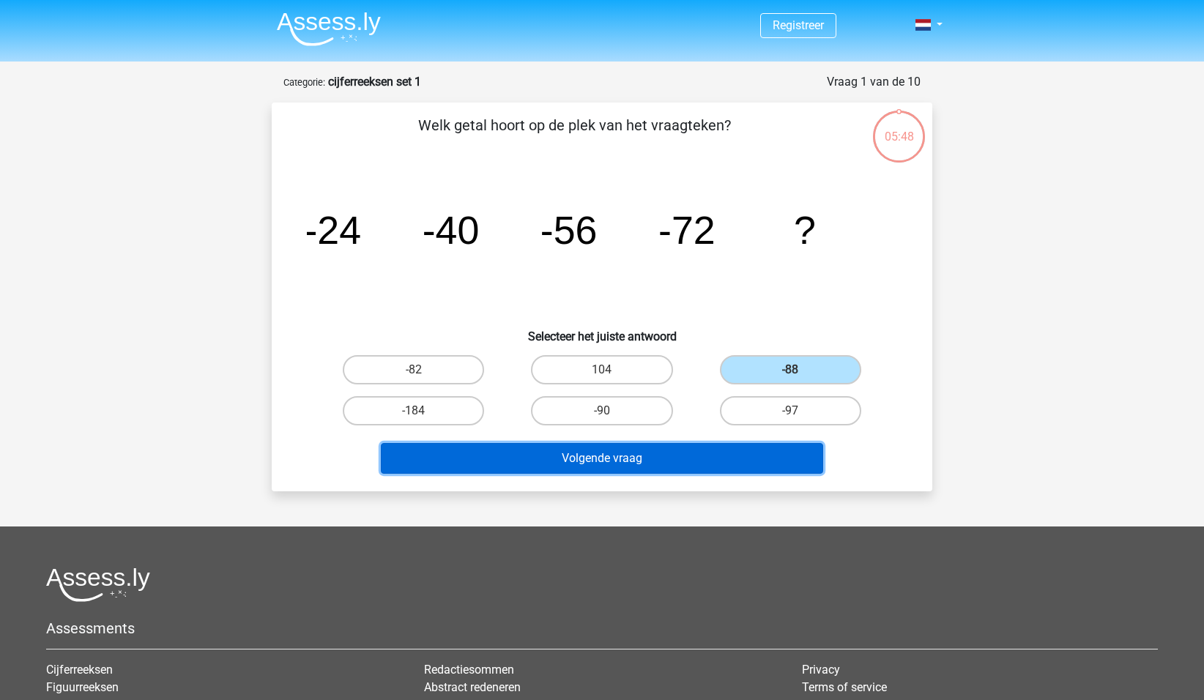
click at [642, 463] on button "Volgende vraag" at bounding box center [602, 458] width 443 height 31
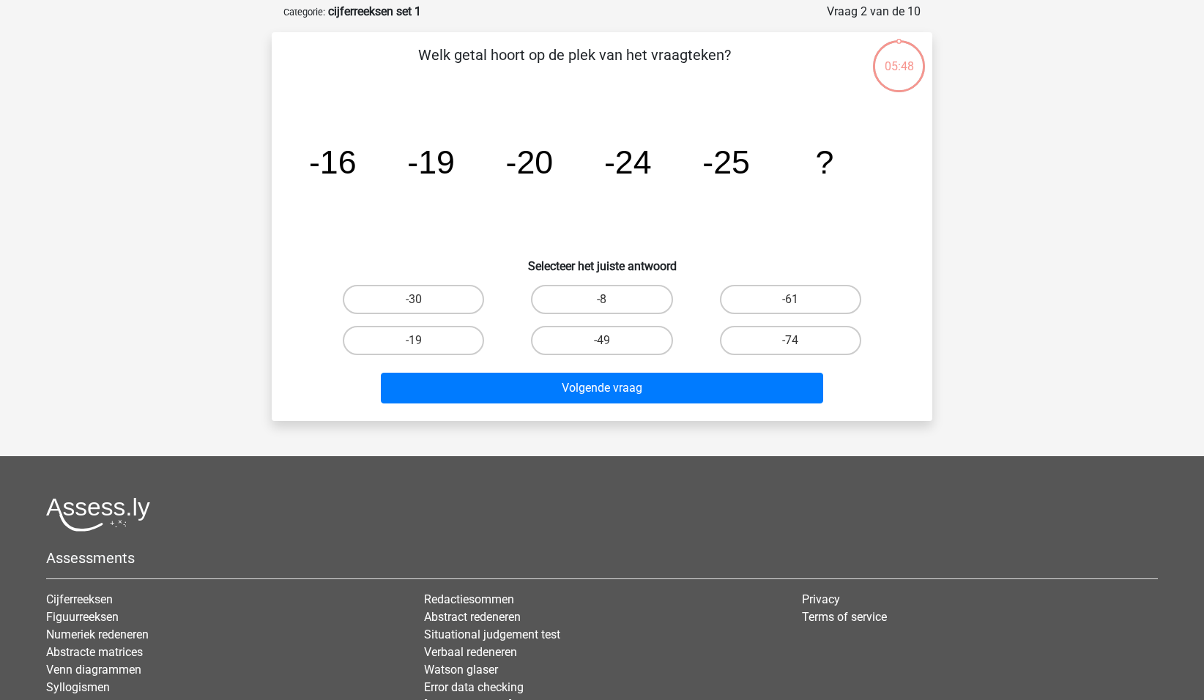
scroll to position [73, 0]
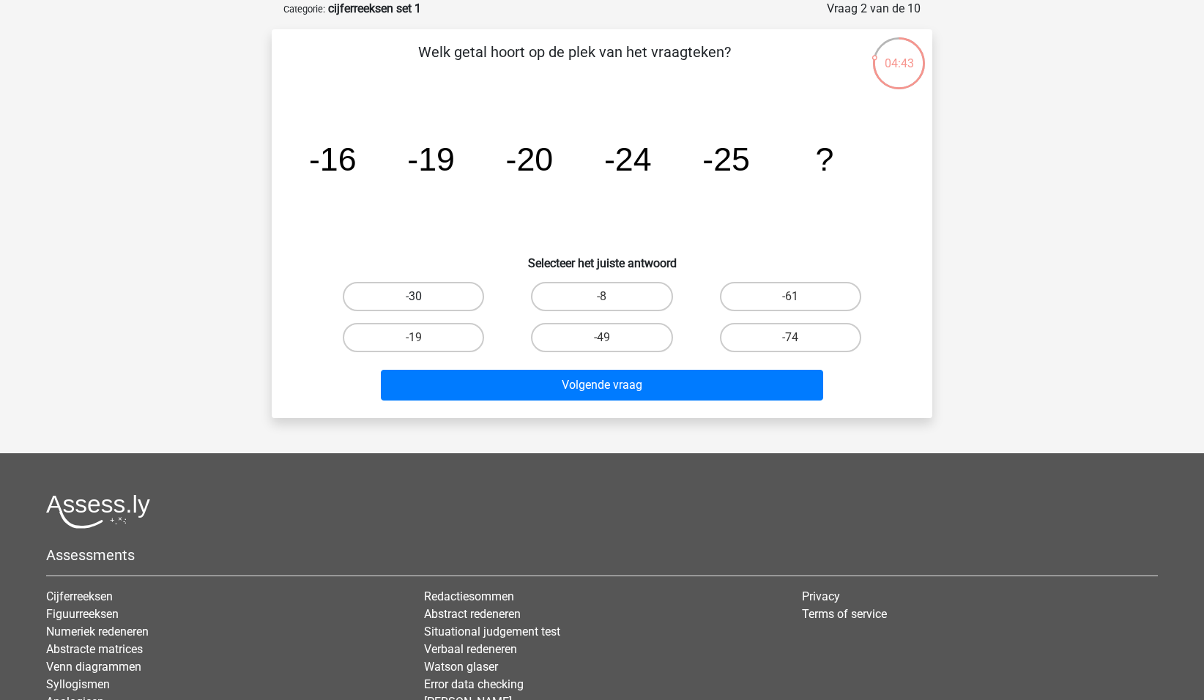
click at [432, 304] on label "-30" at bounding box center [413, 296] width 141 height 29
click at [423, 304] on input "-30" at bounding box center [419, 302] width 10 height 10
radio input "true"
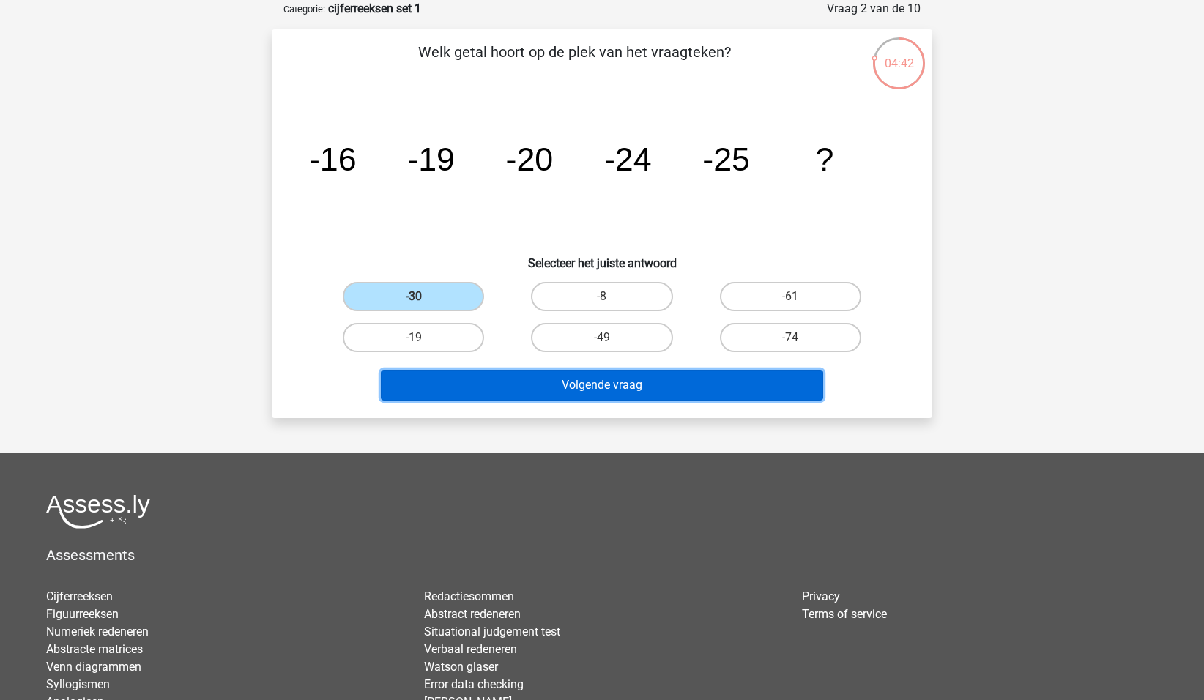
click at [582, 384] on button "Volgende vraag" at bounding box center [602, 385] width 443 height 31
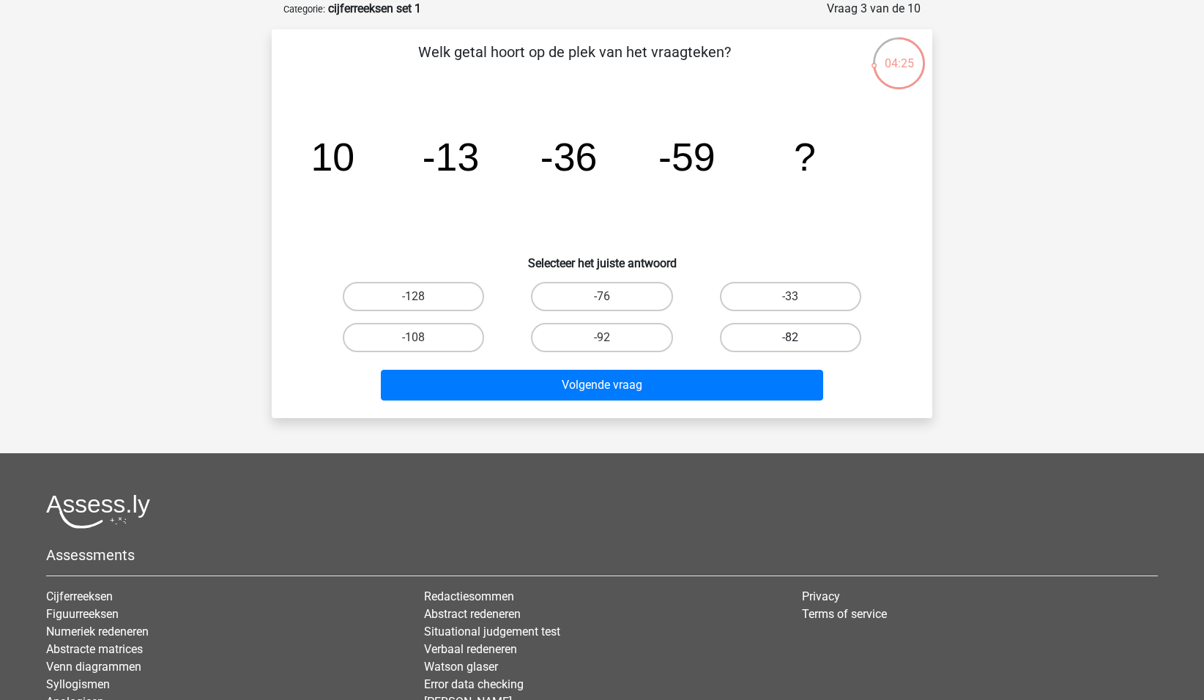
click at [780, 339] on label "-82" at bounding box center [790, 337] width 141 height 29
click at [790, 339] on input "-82" at bounding box center [795, 343] width 10 height 10
radio input "true"
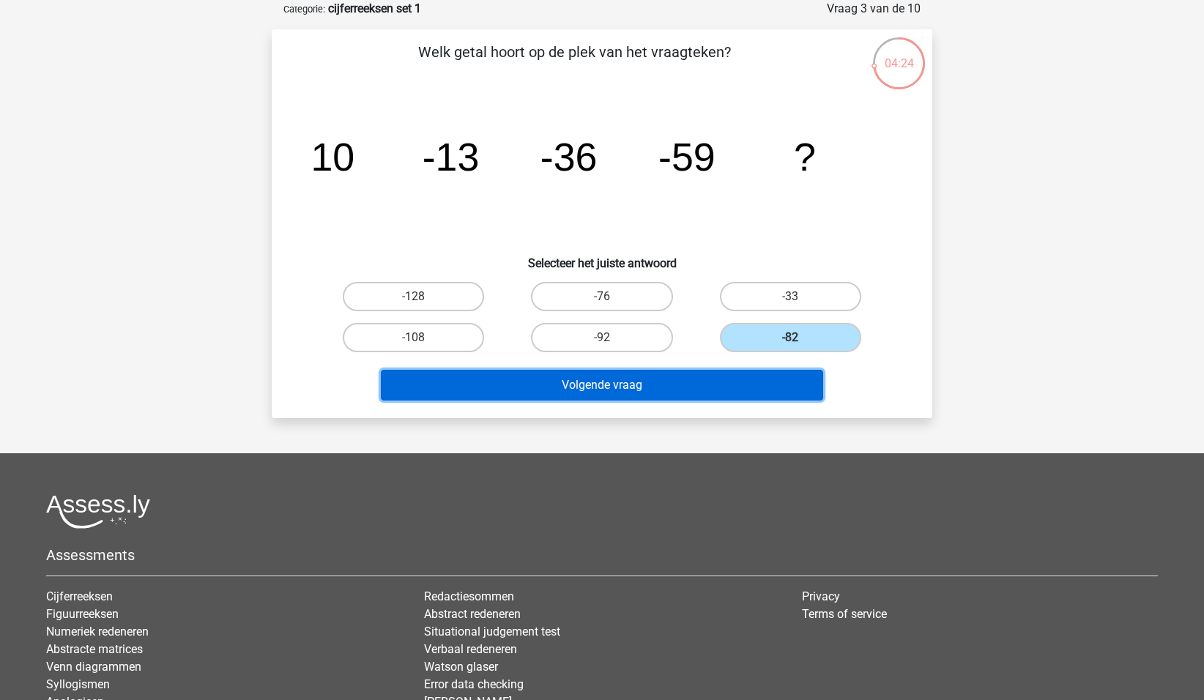
click at [737, 393] on button "Volgende vraag" at bounding box center [602, 385] width 443 height 31
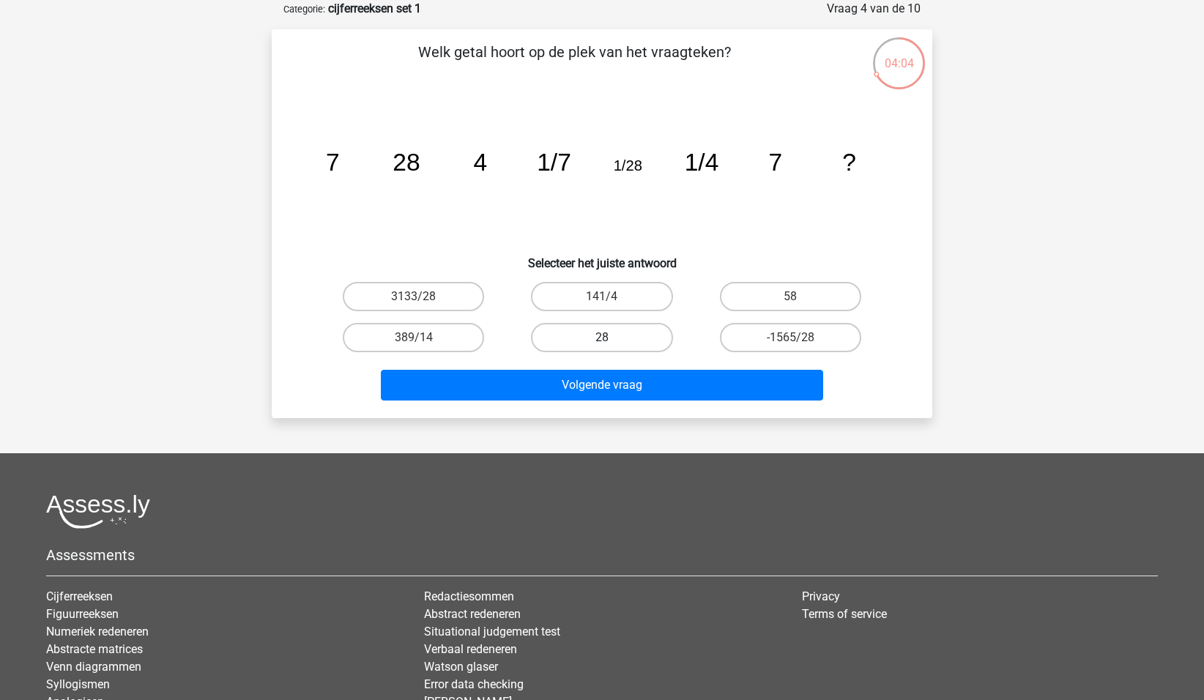
click at [618, 339] on label "28" at bounding box center [601, 337] width 141 height 29
click at [611, 339] on input "28" at bounding box center [607, 343] width 10 height 10
radio input "true"
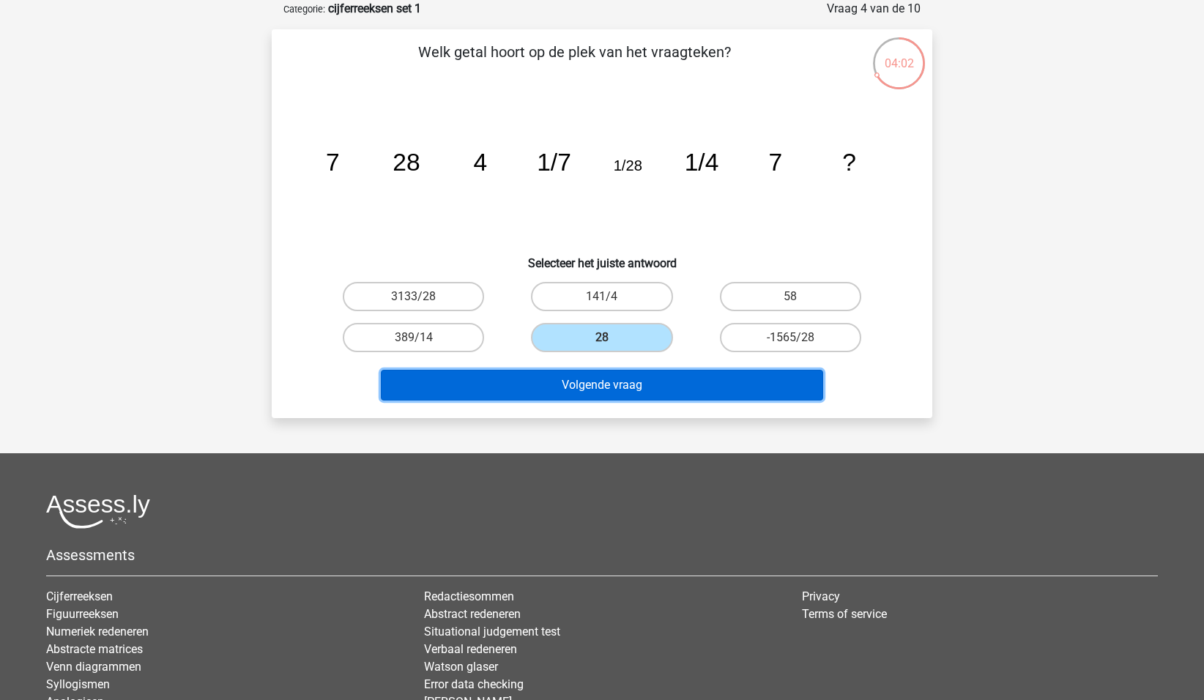
click at [616, 391] on button "Volgende vraag" at bounding box center [602, 385] width 443 height 31
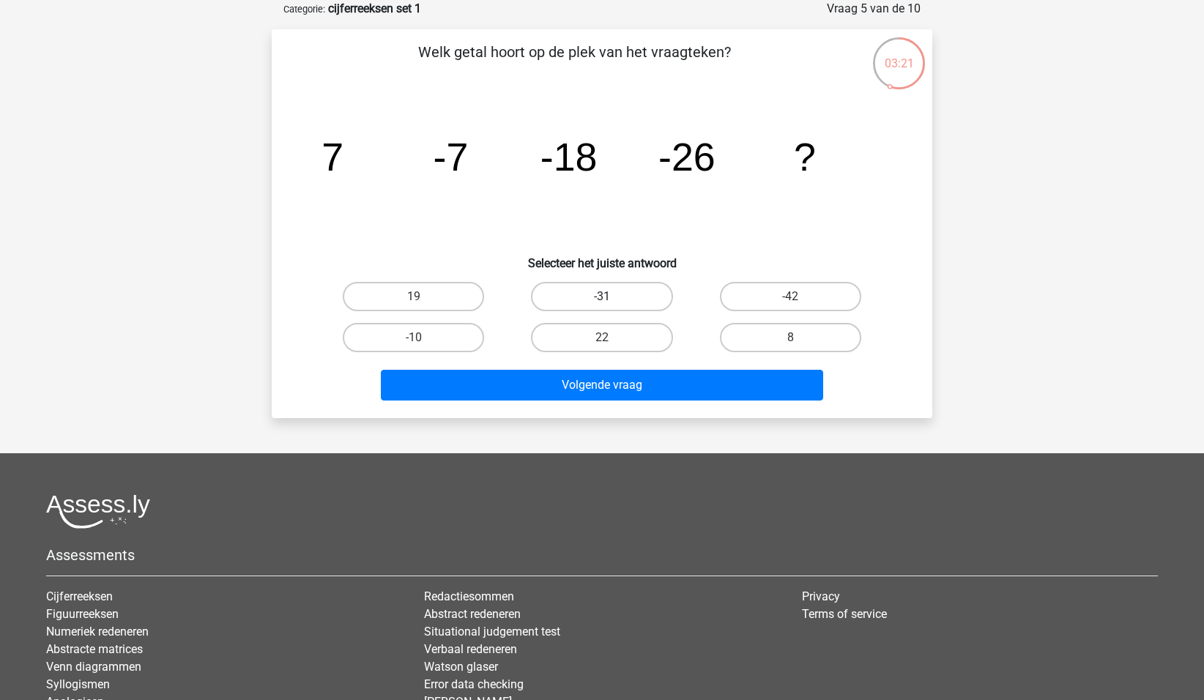
click at [625, 297] on label "-31" at bounding box center [601, 296] width 141 height 29
click at [611, 297] on input "-31" at bounding box center [607, 302] width 10 height 10
radio input "true"
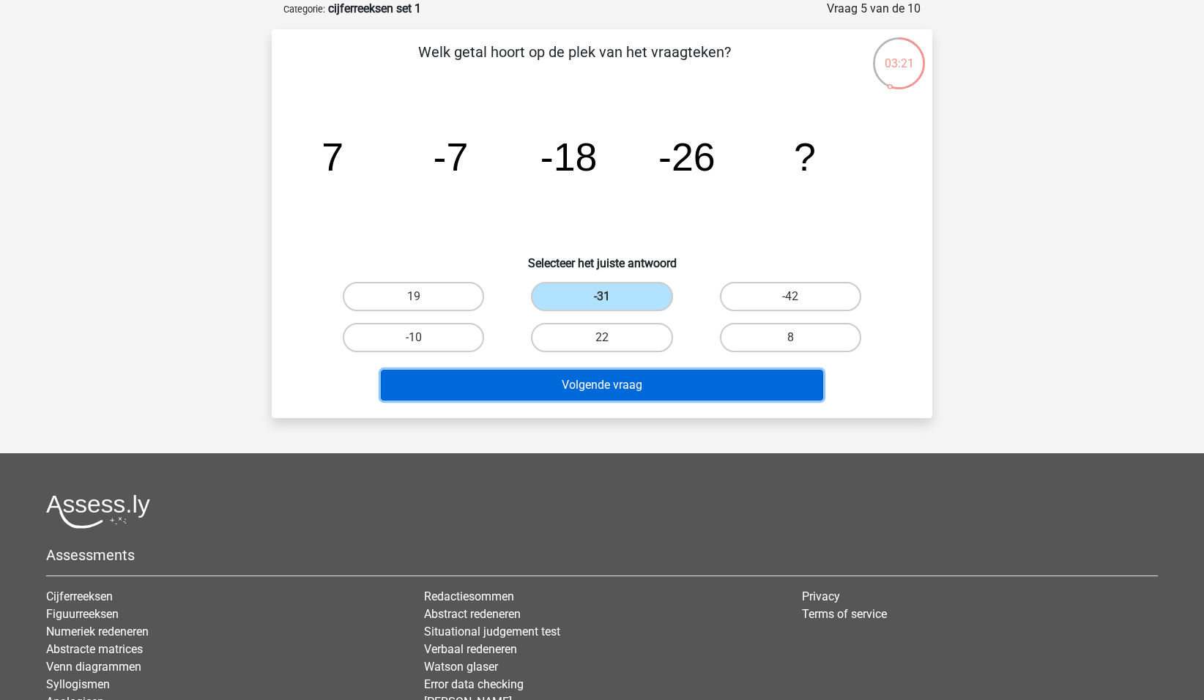
click at [637, 395] on button "Volgende vraag" at bounding box center [602, 385] width 443 height 31
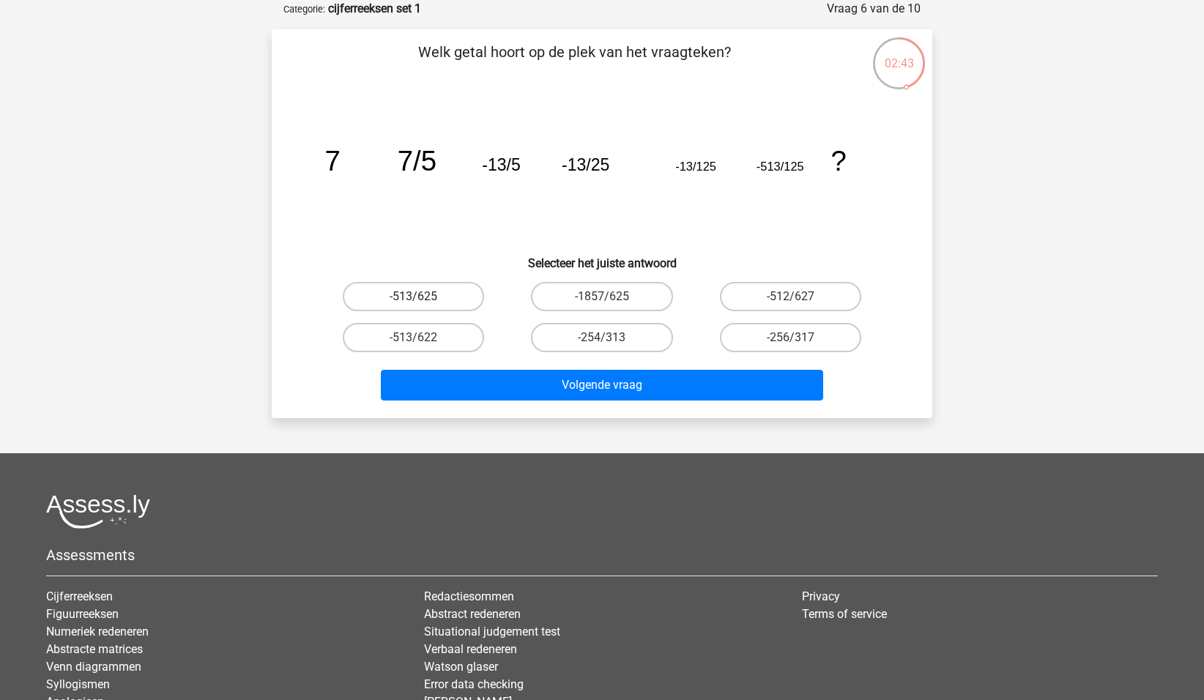
click at [434, 291] on label "-513/625" at bounding box center [413, 296] width 141 height 29
click at [423, 297] on input "-513/625" at bounding box center [419, 302] width 10 height 10
radio input "true"
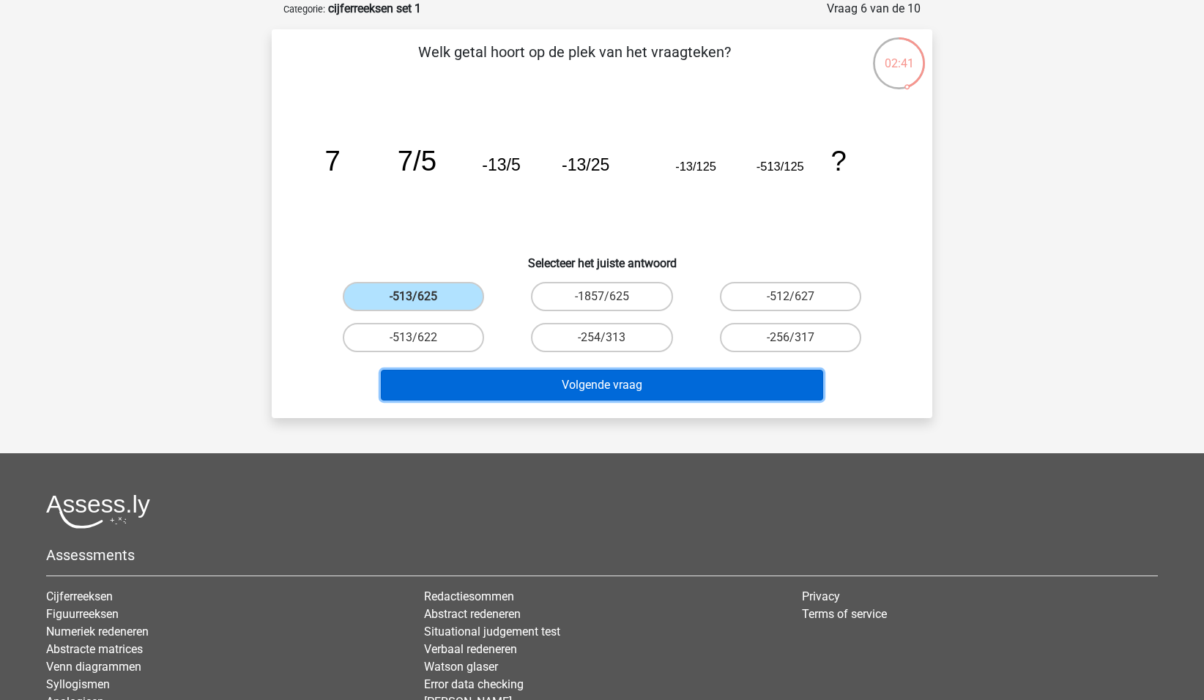
click at [594, 385] on button "Volgende vraag" at bounding box center [602, 385] width 443 height 31
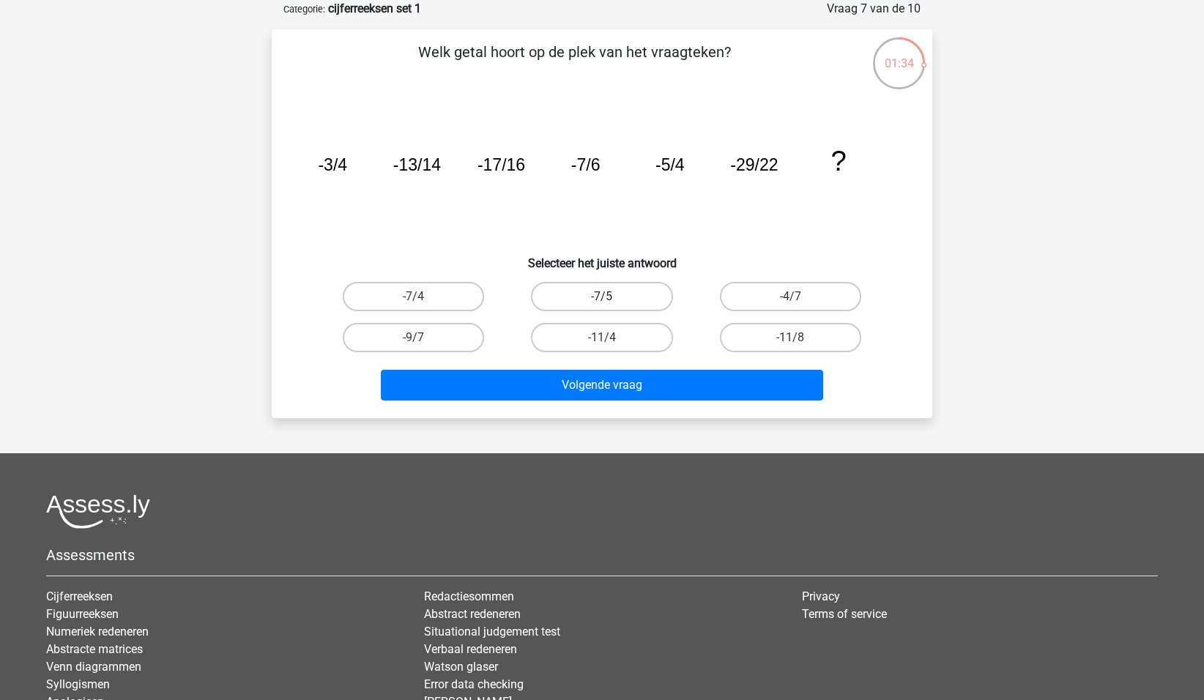
click at [572, 297] on label "-7/5" at bounding box center [601, 296] width 141 height 29
click at [602, 297] on input "-7/5" at bounding box center [607, 302] width 10 height 10
radio input "true"
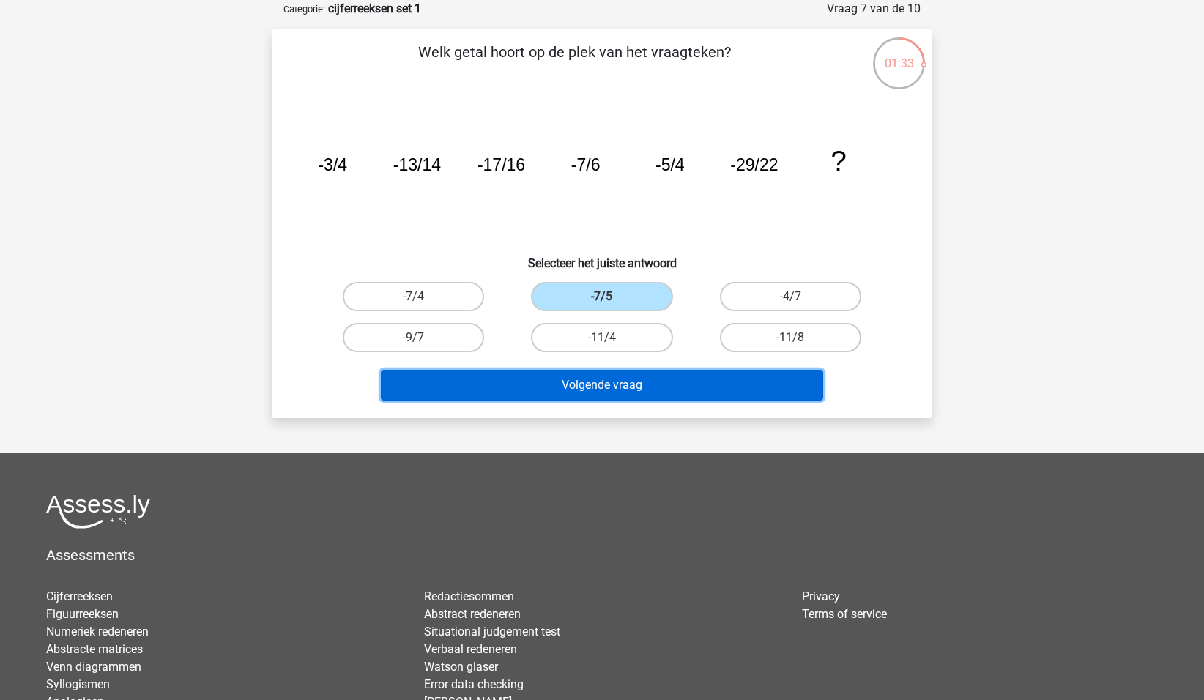
click at [568, 376] on button "Volgende vraag" at bounding box center [602, 385] width 443 height 31
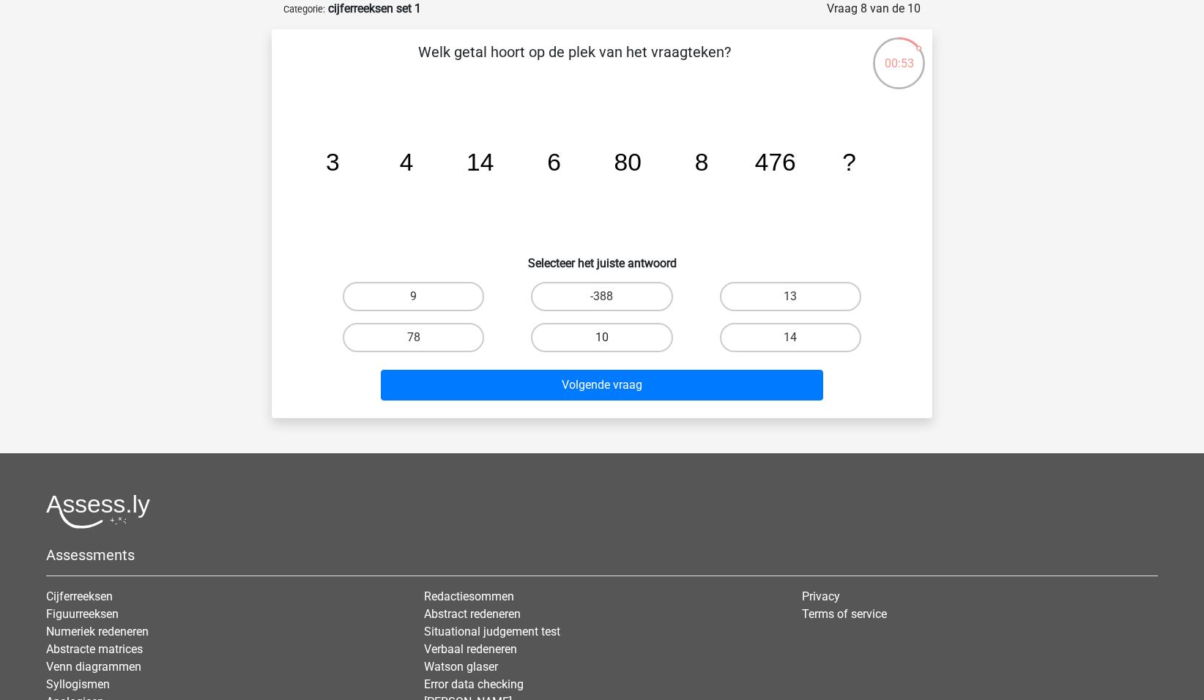
click at [619, 335] on label "10" at bounding box center [601, 337] width 141 height 29
click at [611, 338] on input "10" at bounding box center [607, 343] width 10 height 10
radio input "true"
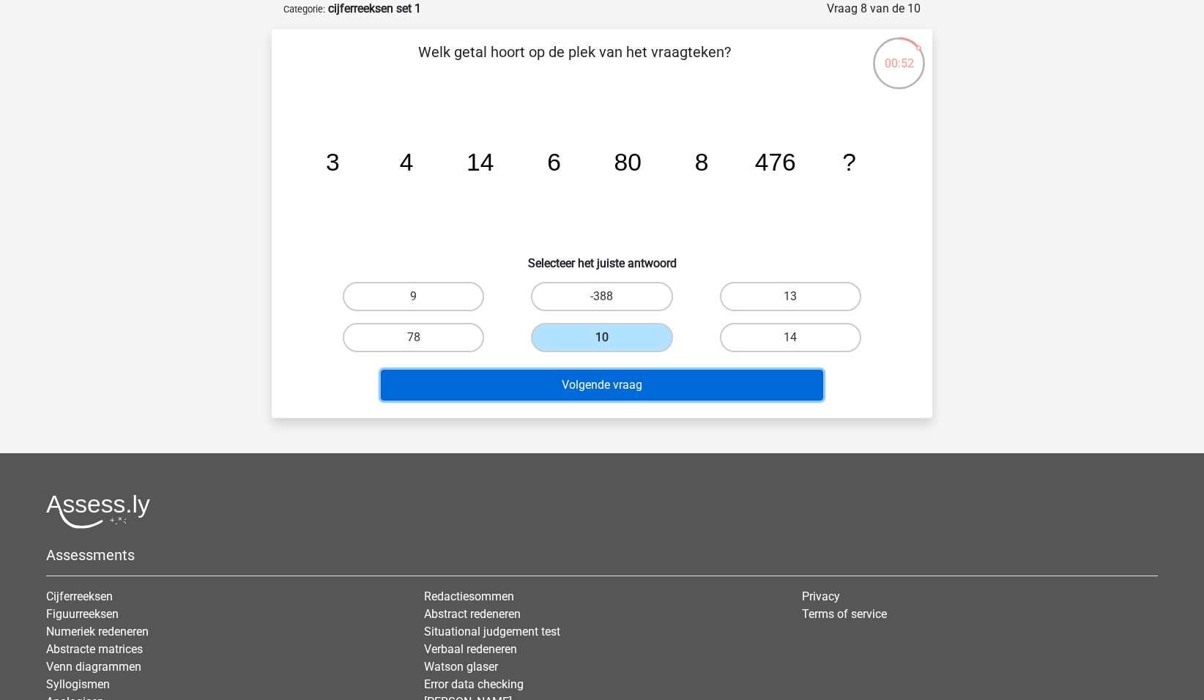
click at [612, 380] on button "Volgende vraag" at bounding box center [602, 385] width 443 height 31
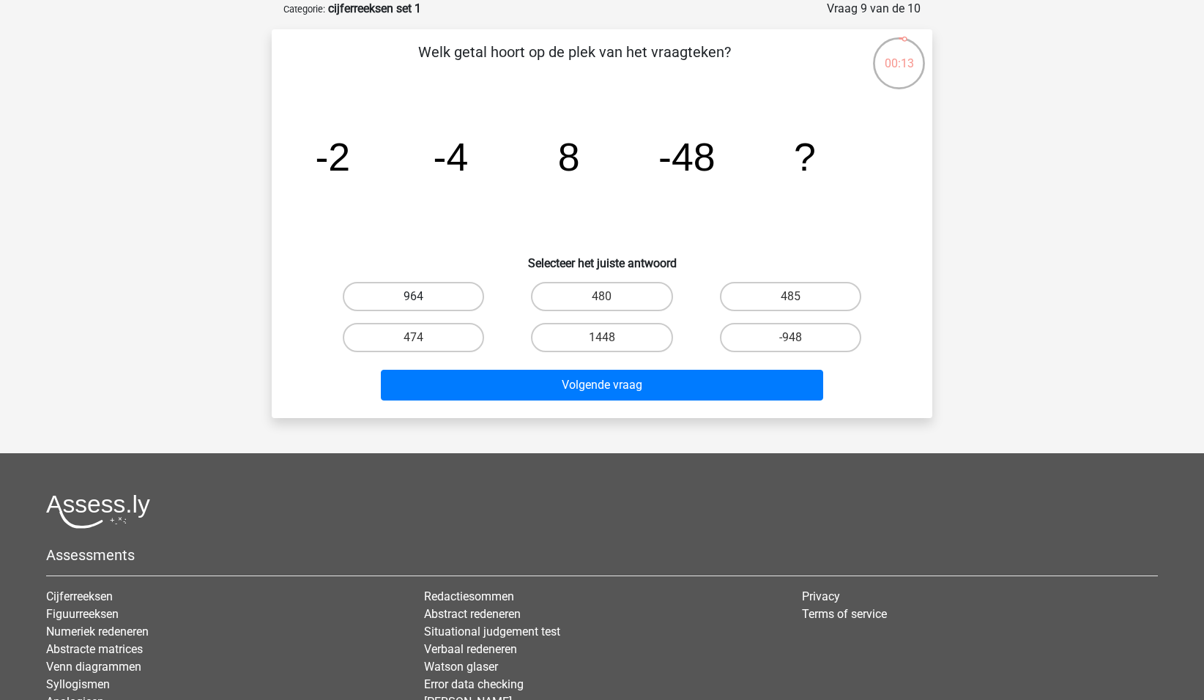
click at [406, 301] on label "964" at bounding box center [413, 296] width 141 height 29
click at [414, 301] on input "964" at bounding box center [419, 302] width 10 height 10
radio input "true"
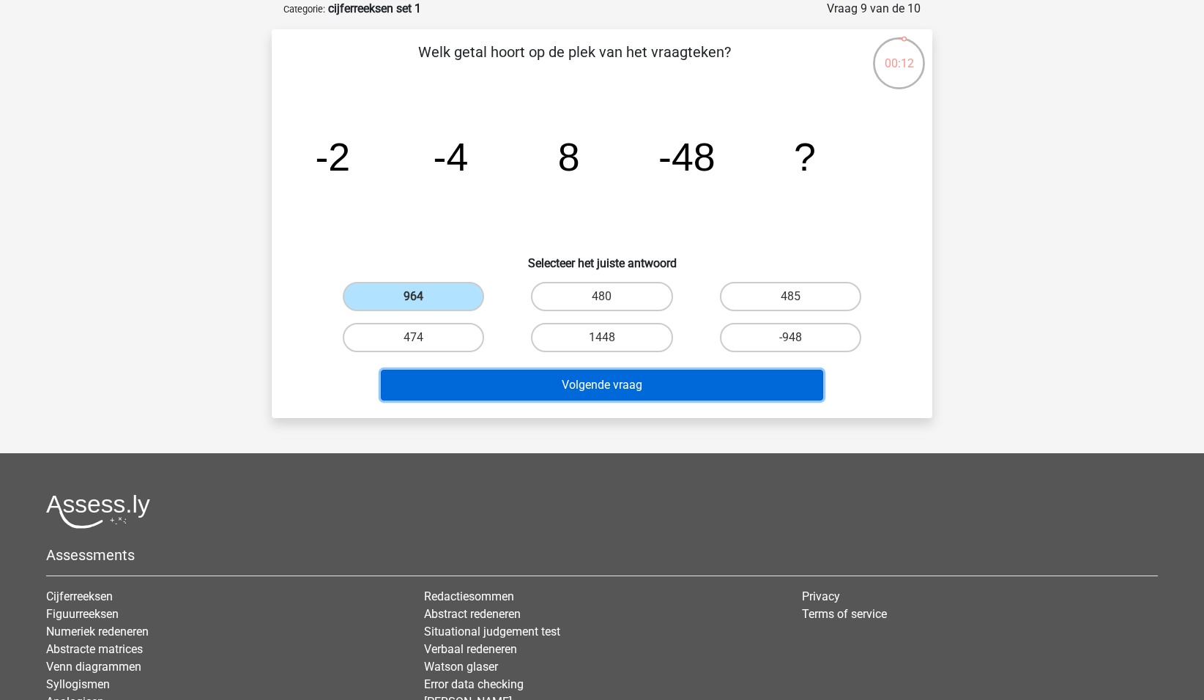
click at [502, 377] on button "Volgende vraag" at bounding box center [602, 385] width 443 height 31
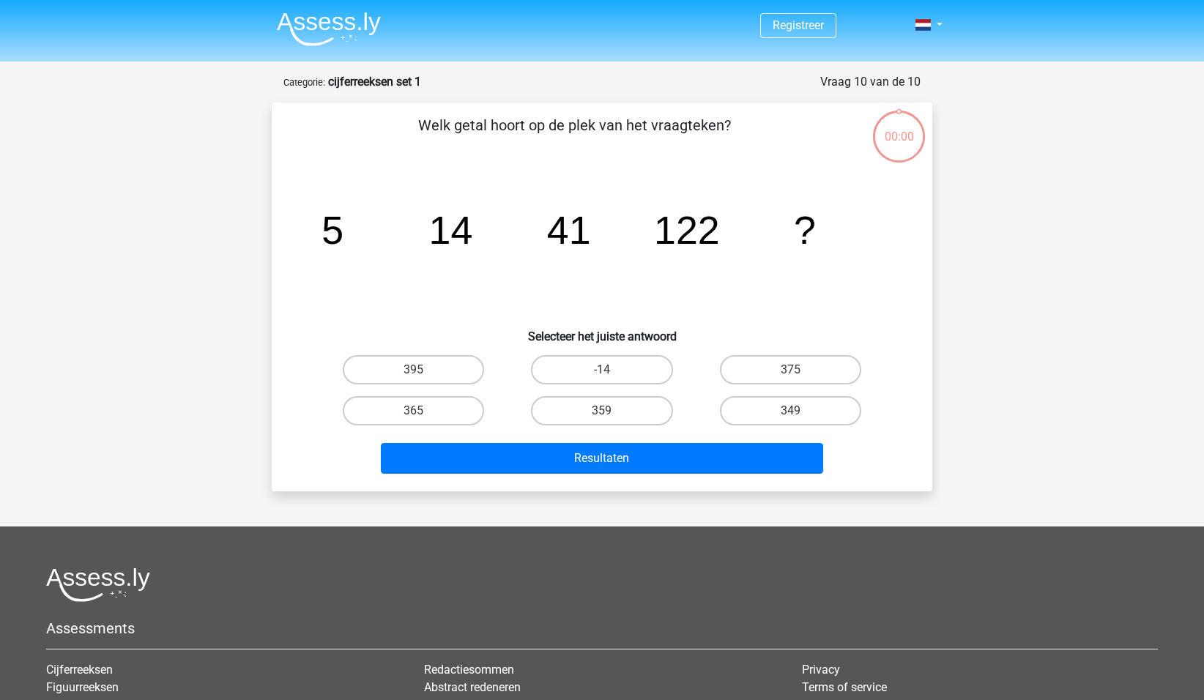
scroll to position [73, 0]
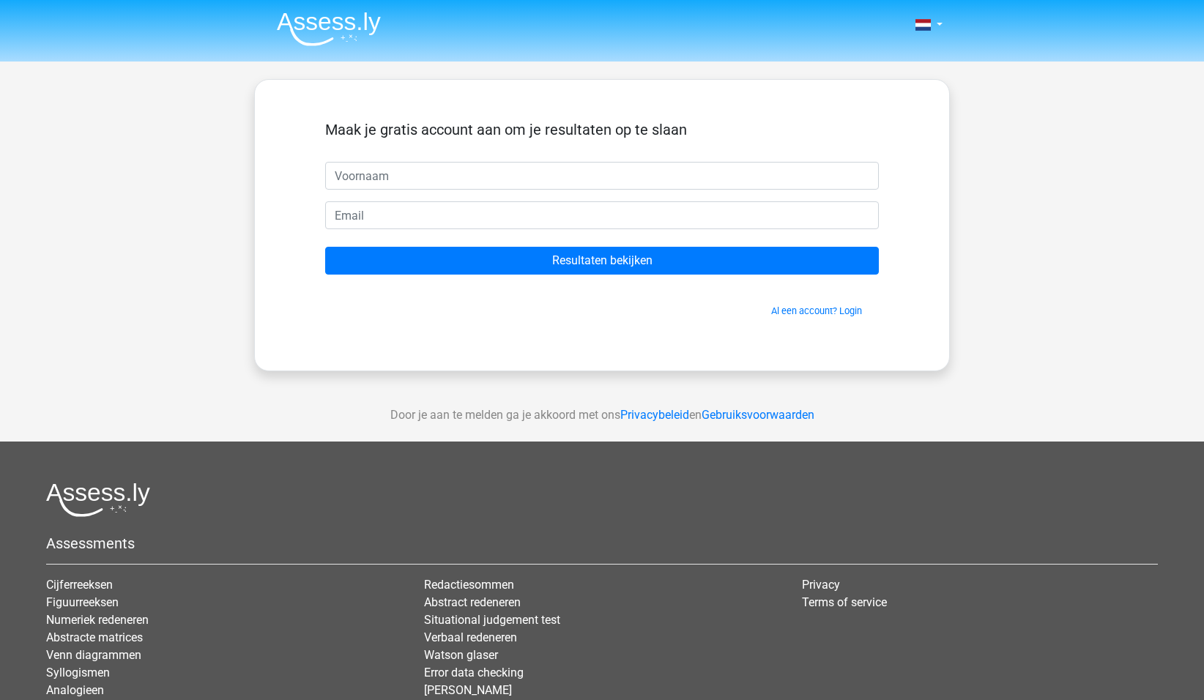
click at [425, 174] on input "text" at bounding box center [602, 176] width 554 height 28
type input "[PERSON_NAME]"
type input "Langendijkstrauss@gmail.com"
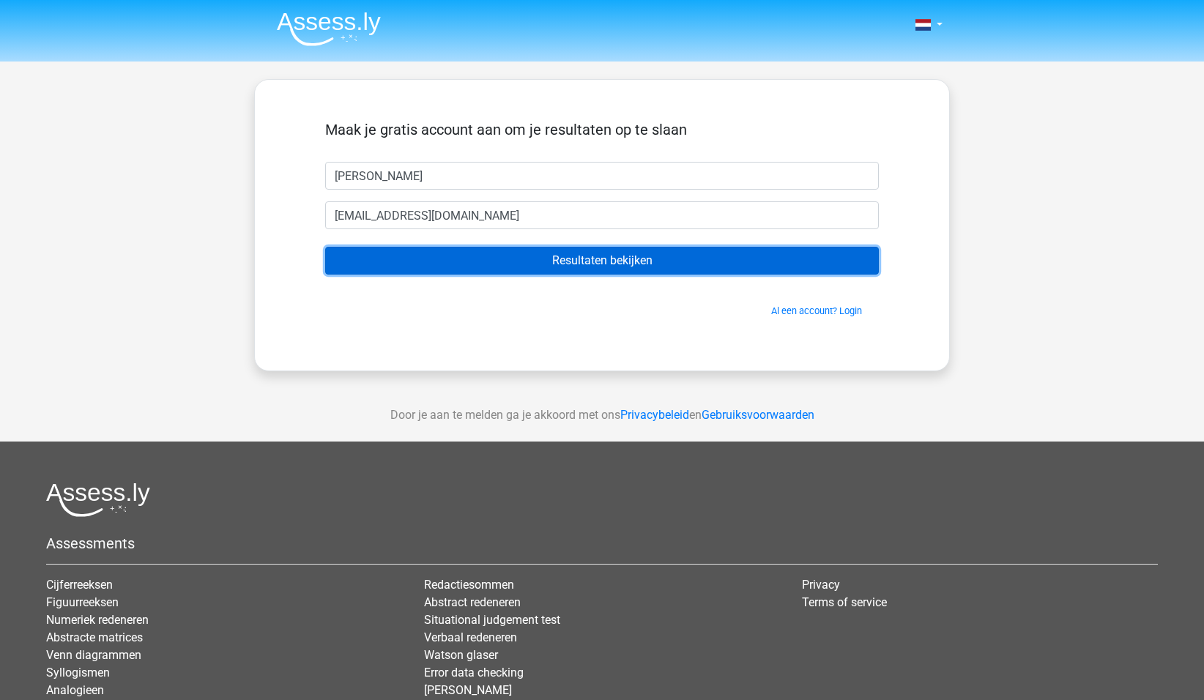
click at [622, 261] on input "Resultaten bekijken" at bounding box center [602, 261] width 554 height 28
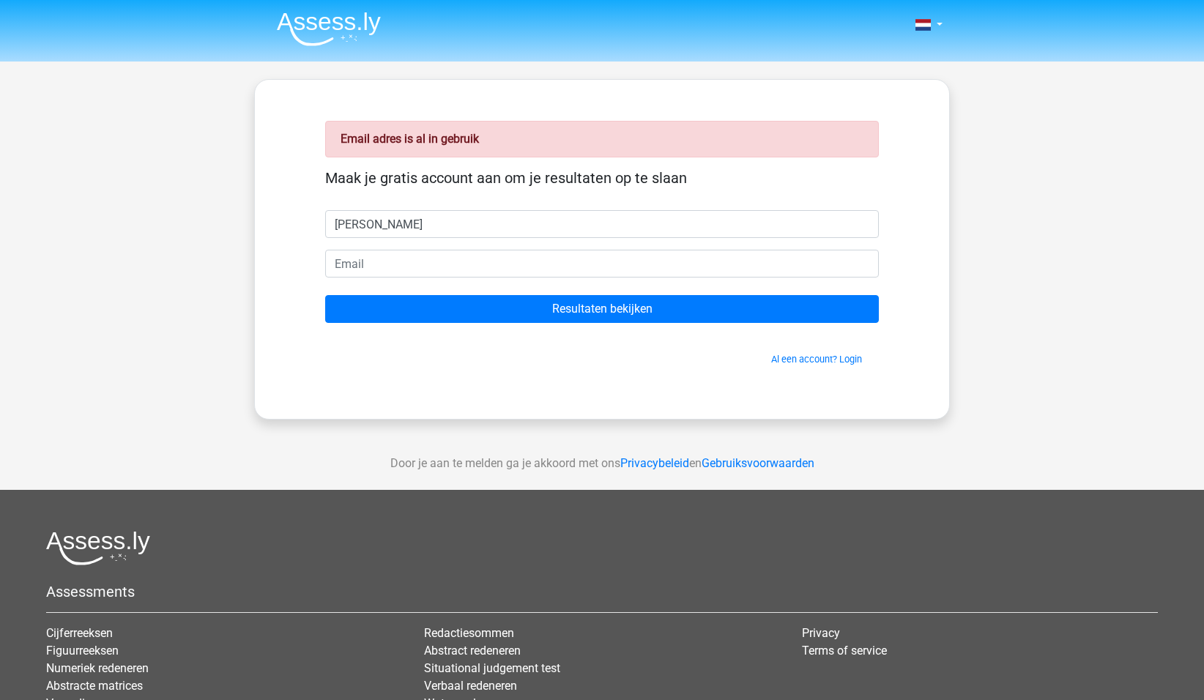
type input "[PERSON_NAME]"
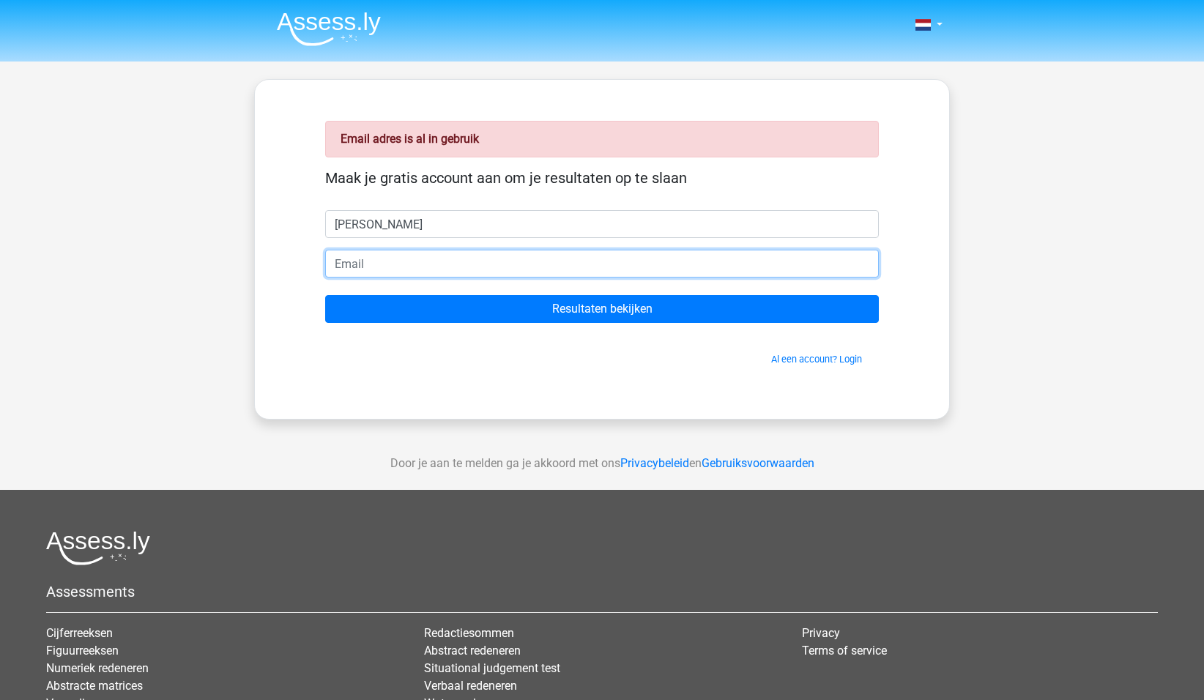
click at [327, 266] on input "email" at bounding box center [602, 264] width 554 height 28
type input "[EMAIL_ADDRESS][DOMAIN_NAME]"
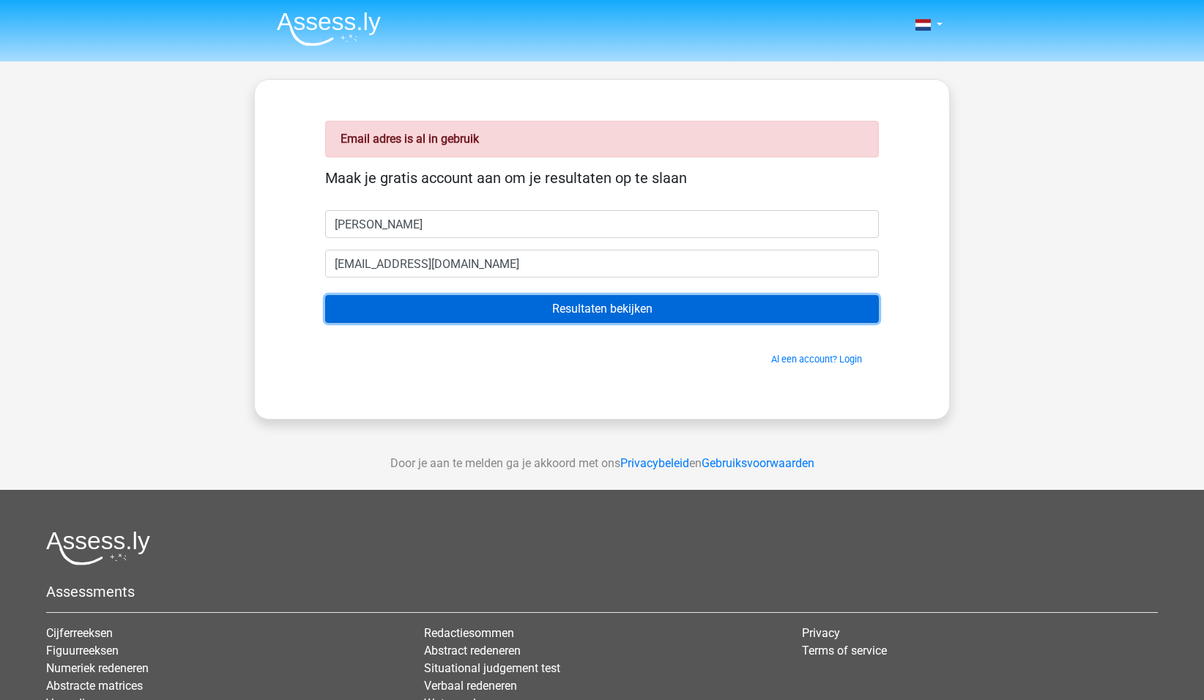
click at [584, 312] on input "Resultaten bekijken" at bounding box center [602, 309] width 554 height 28
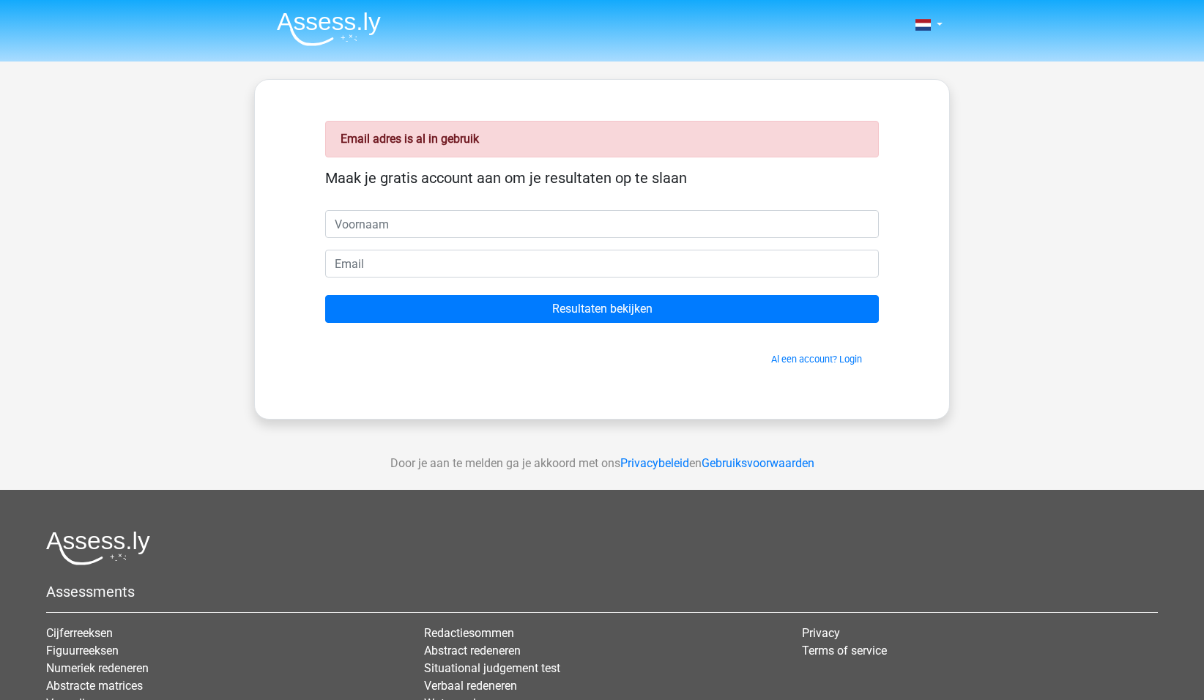
click at [421, 232] on input "text" at bounding box center [602, 224] width 554 height 28
type input "[PERSON_NAME]"
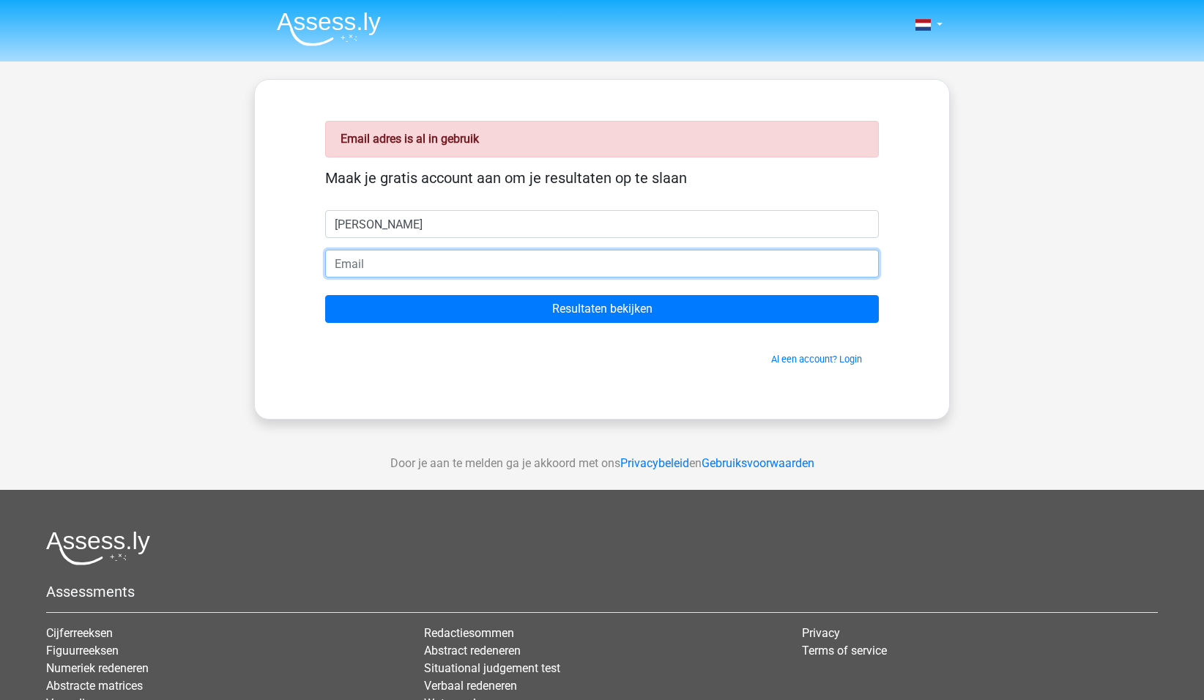
click at [373, 261] on input "email" at bounding box center [602, 264] width 554 height 28
type input "[EMAIL_ADDRESS][DOMAIN_NAME]"
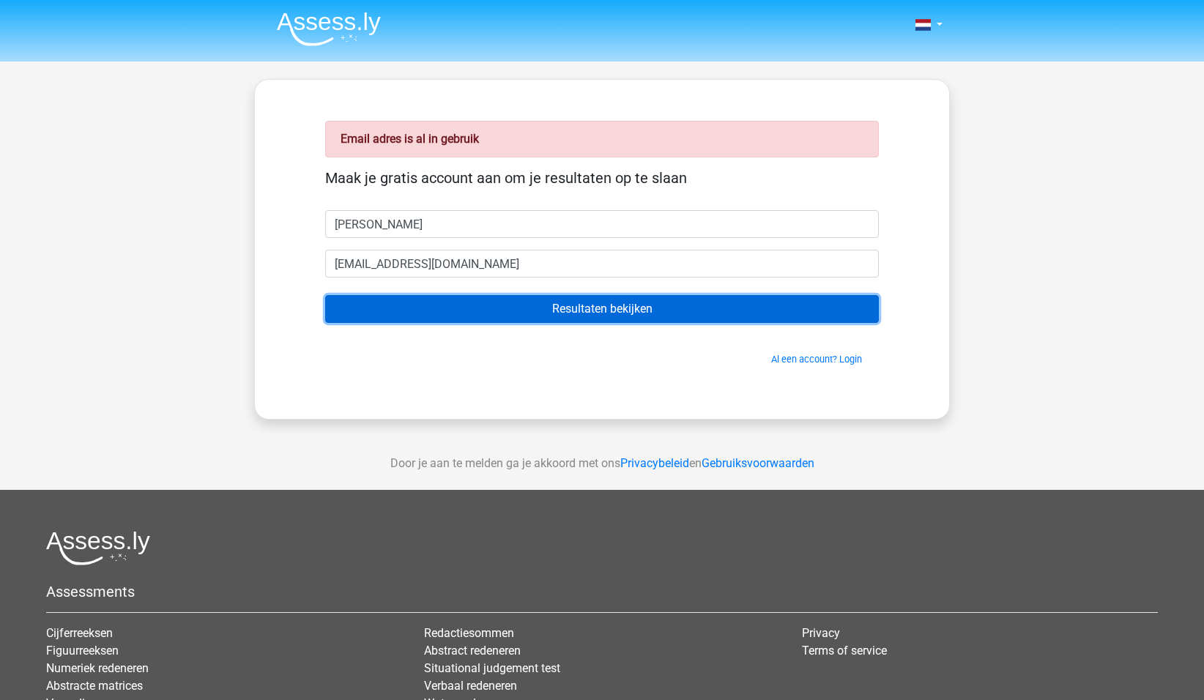
click at [503, 308] on input "Resultaten bekijken" at bounding box center [602, 309] width 554 height 28
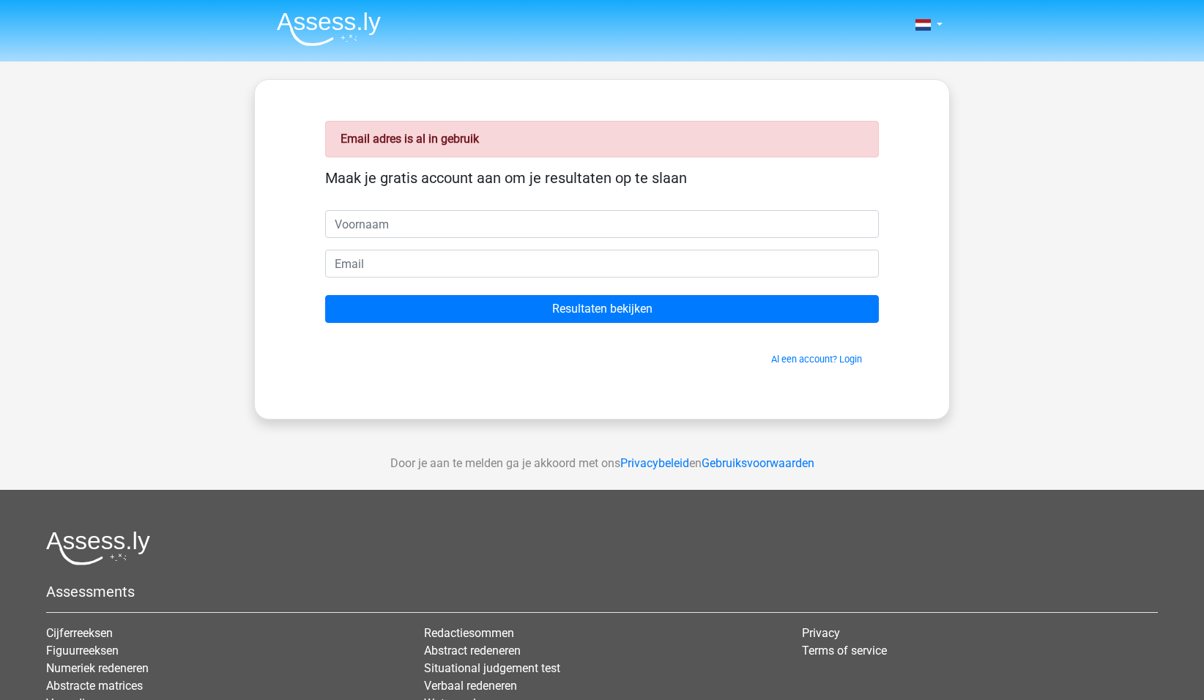
click at [387, 221] on input "text" at bounding box center [602, 224] width 554 height 28
type input "[PERSON_NAME]"
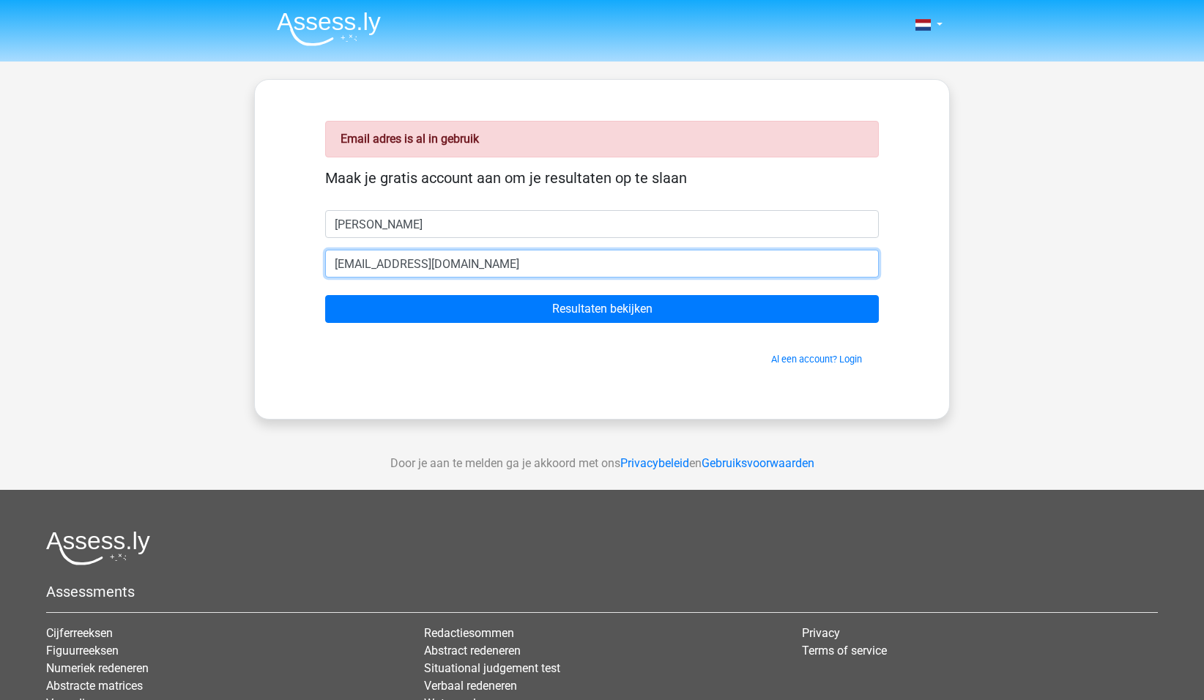
click at [575, 269] on input "[EMAIL_ADDRESS][DOMAIN_NAME]" at bounding box center [602, 264] width 554 height 28
type input "T"
type input "[EMAIL_ADDRESS][DOMAIN_NAME]"
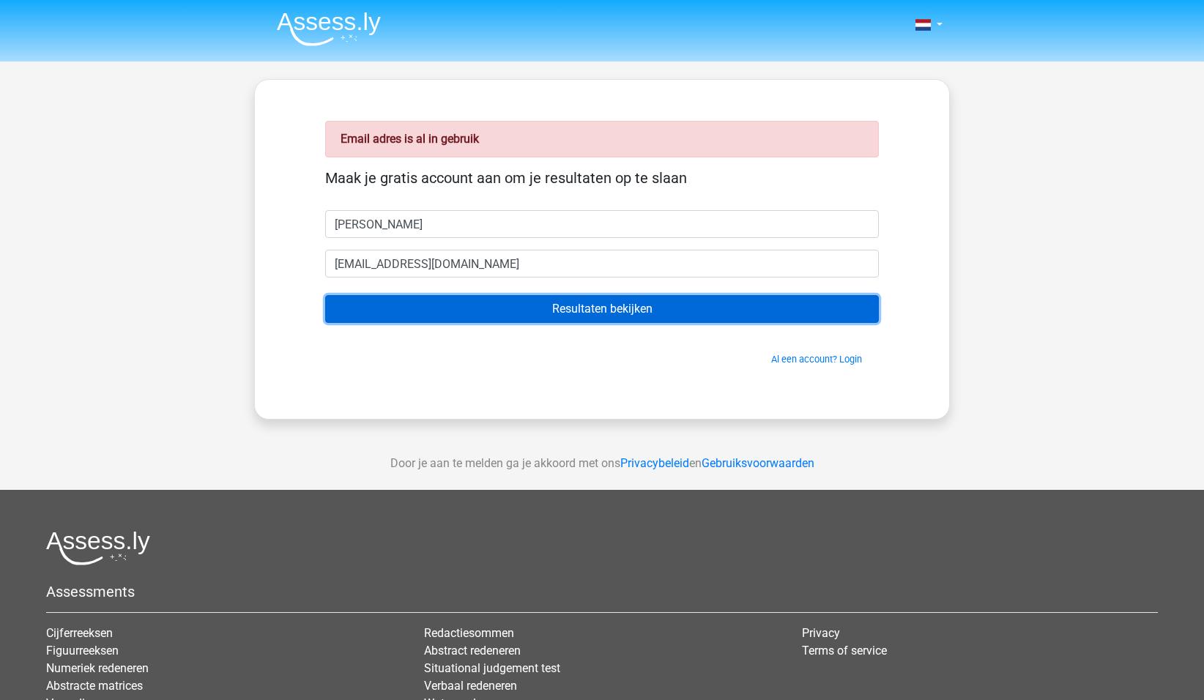
click at [570, 307] on input "Resultaten bekijken" at bounding box center [602, 309] width 554 height 28
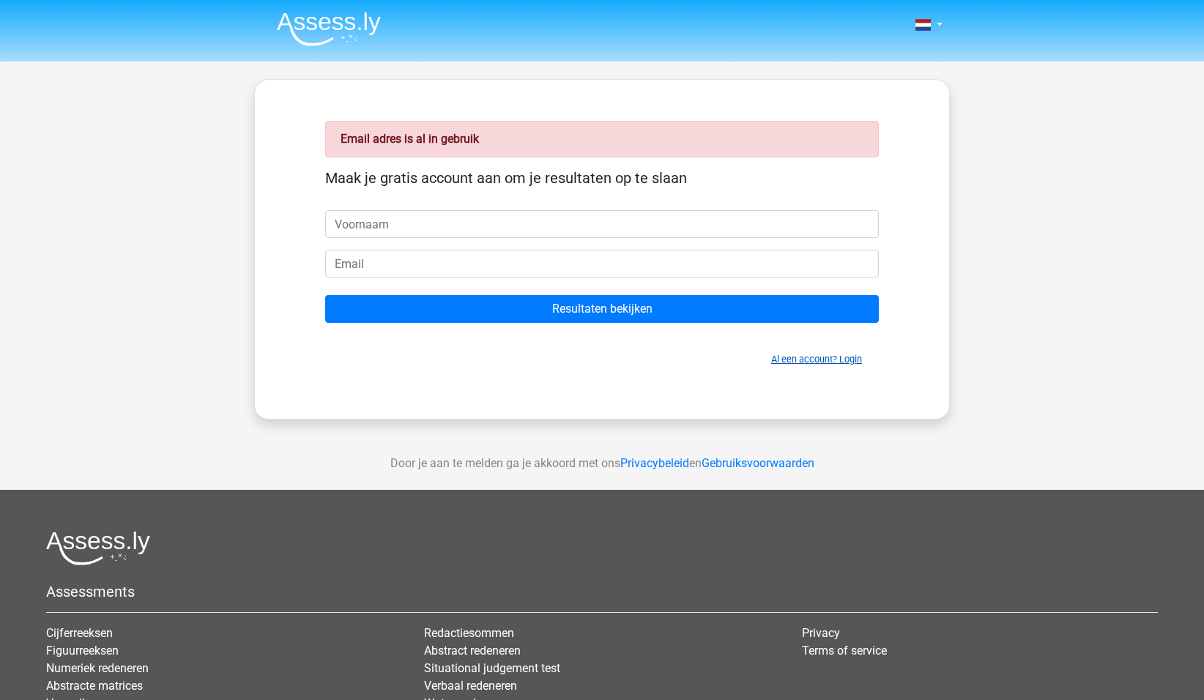
click at [804, 359] on link "Al een account? Login" at bounding box center [816, 359] width 91 height 11
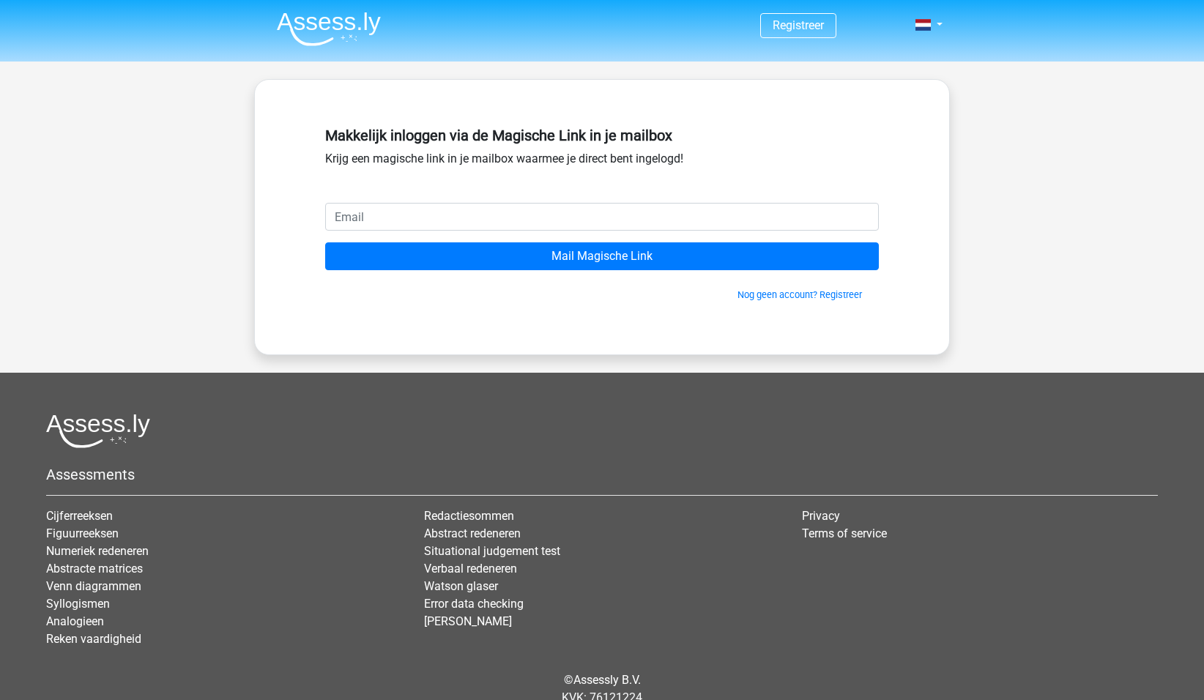
click at [384, 217] on input "email" at bounding box center [602, 217] width 554 height 28
type input "[EMAIL_ADDRESS][DOMAIN_NAME]"
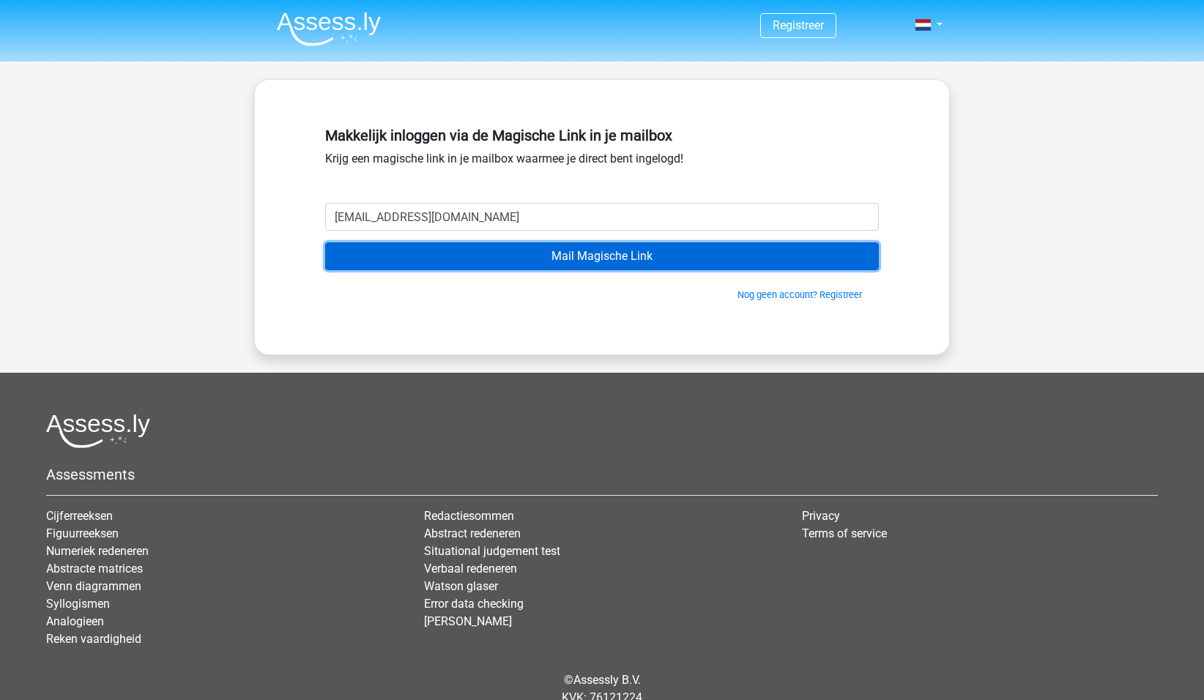
click at [557, 258] on input "Mail Magische Link" at bounding box center [602, 256] width 554 height 28
